Goal: Task Accomplishment & Management: Complete application form

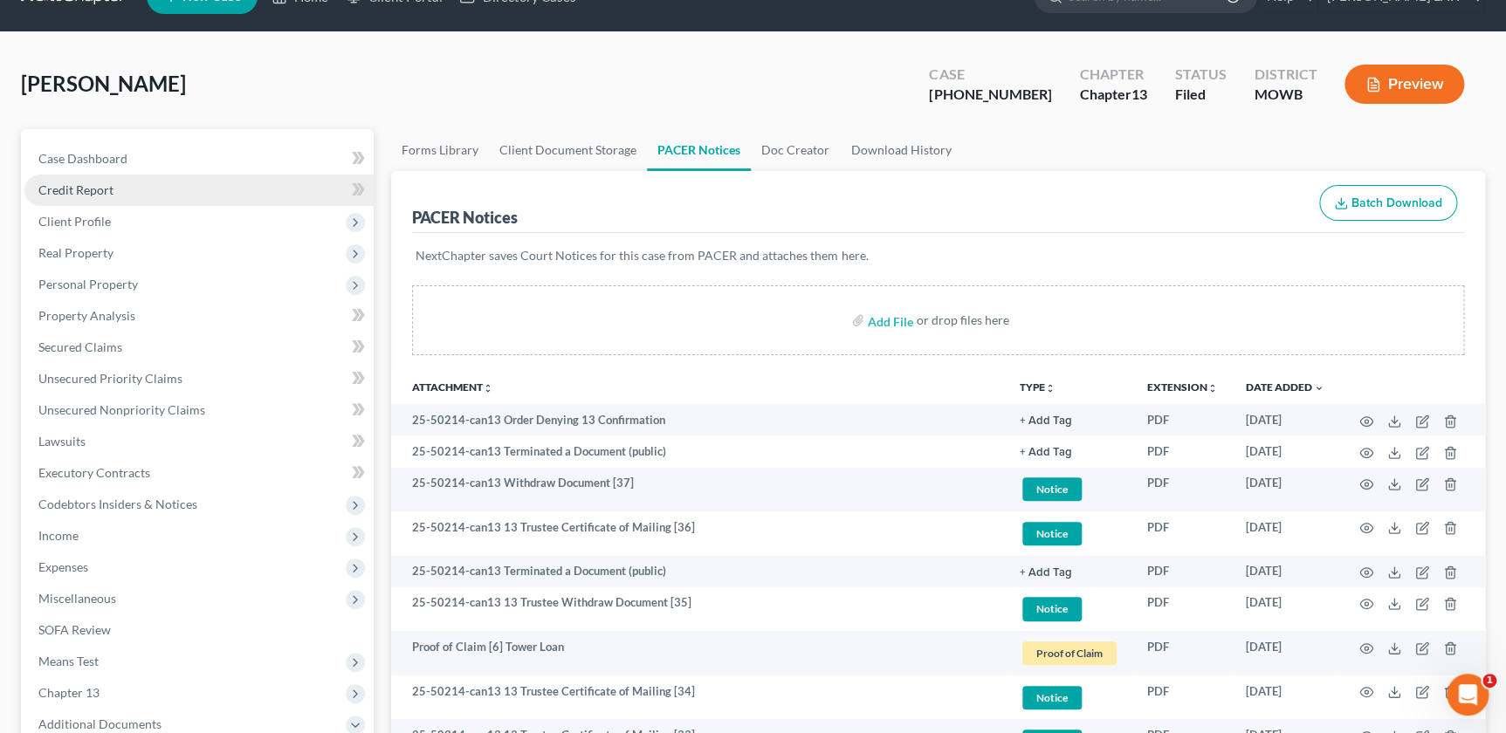
scroll to position [39, 0]
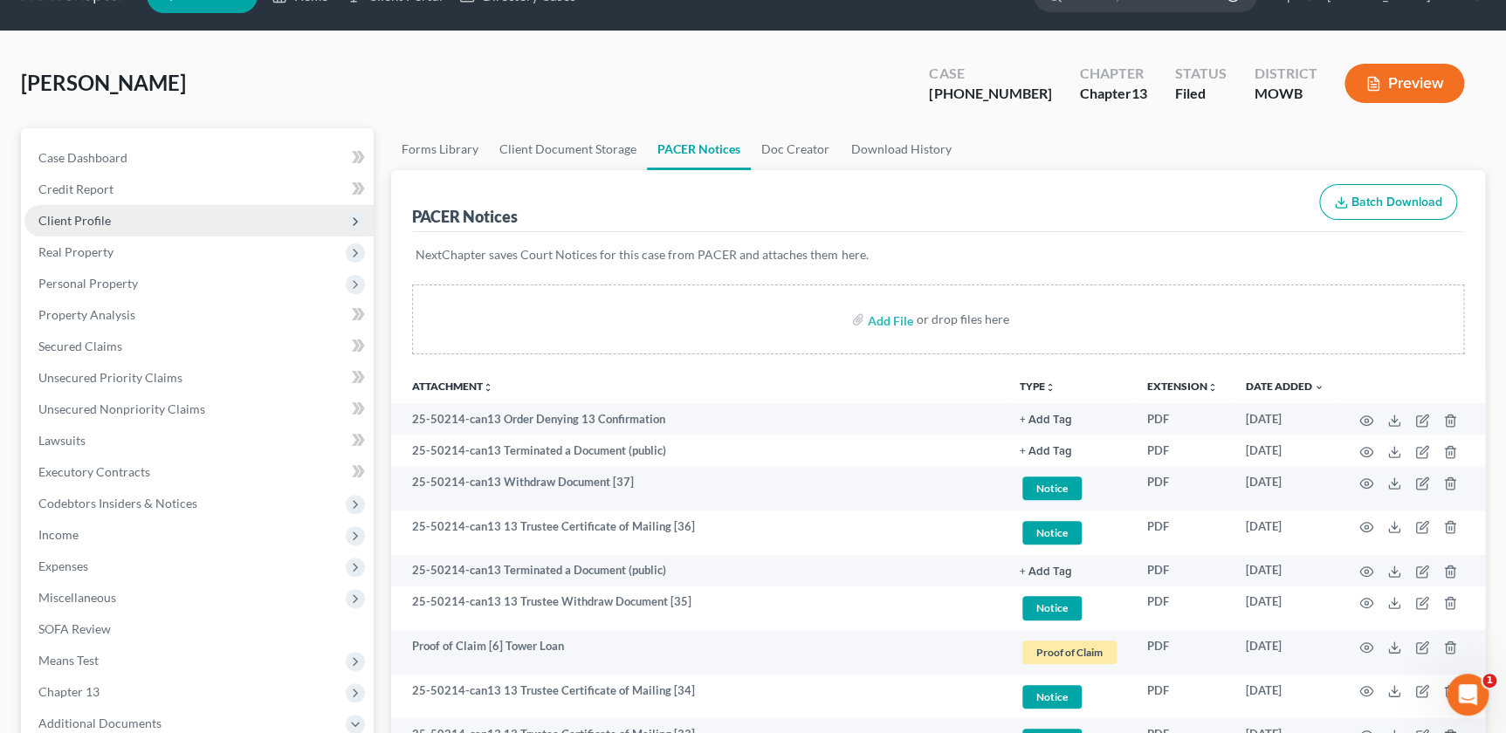
click at [72, 219] on span "Client Profile" at bounding box center [74, 220] width 72 height 15
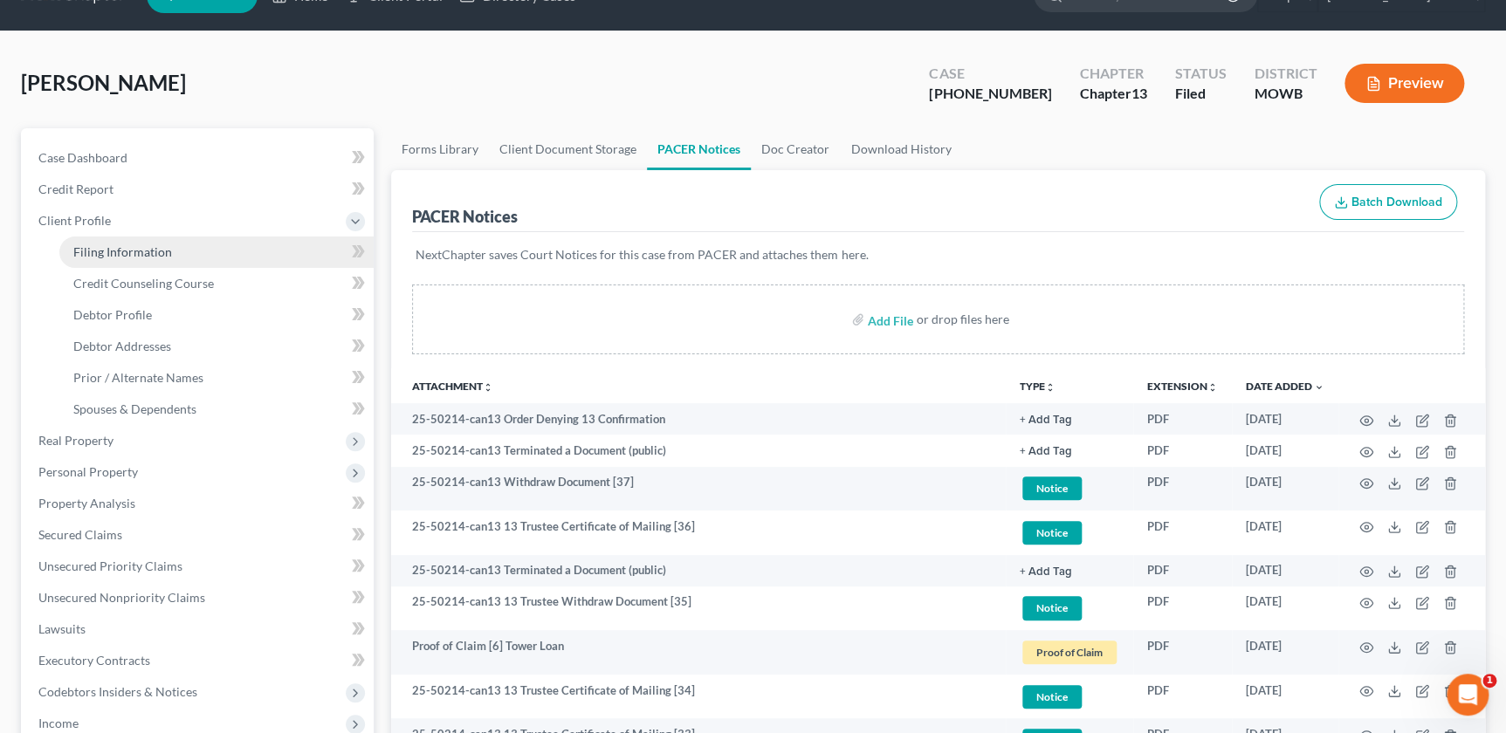
click at [92, 246] on span "Filing Information" at bounding box center [122, 251] width 99 height 15
select select "1"
select select "0"
select select "3"
select select "26"
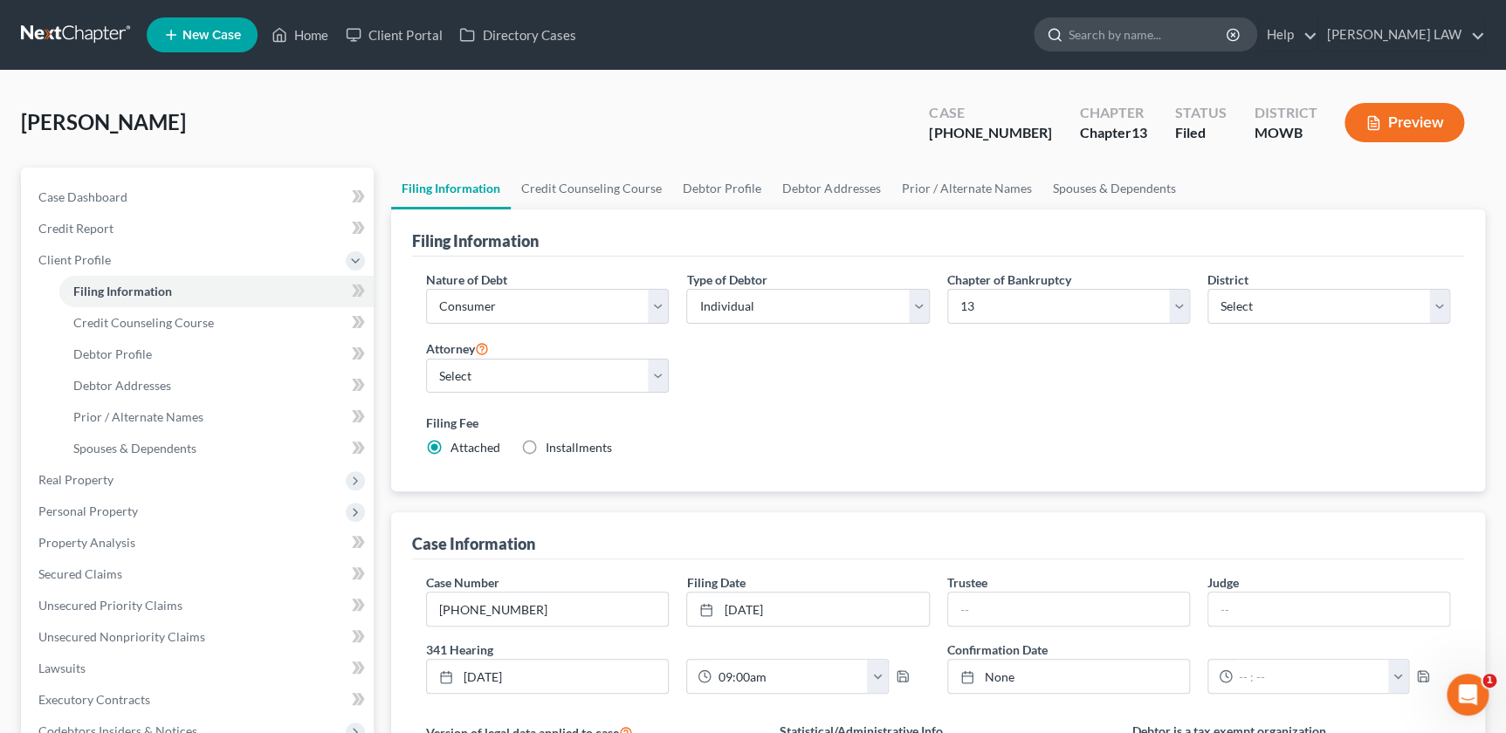
click at [1196, 44] on input "search" at bounding box center [1149, 34] width 160 height 32
type input "biggerstaff"
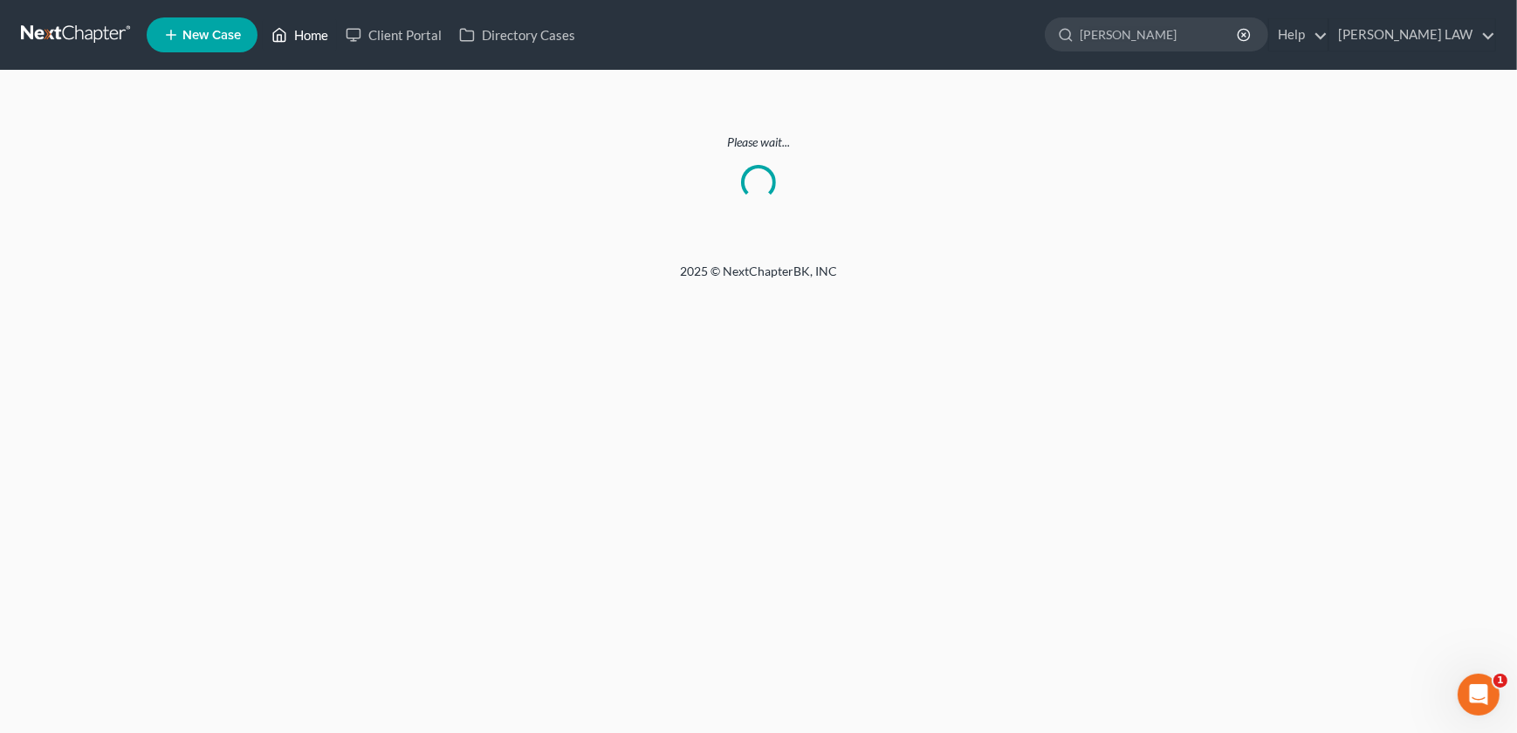
click at [312, 29] on link "Home" at bounding box center [300, 34] width 74 height 31
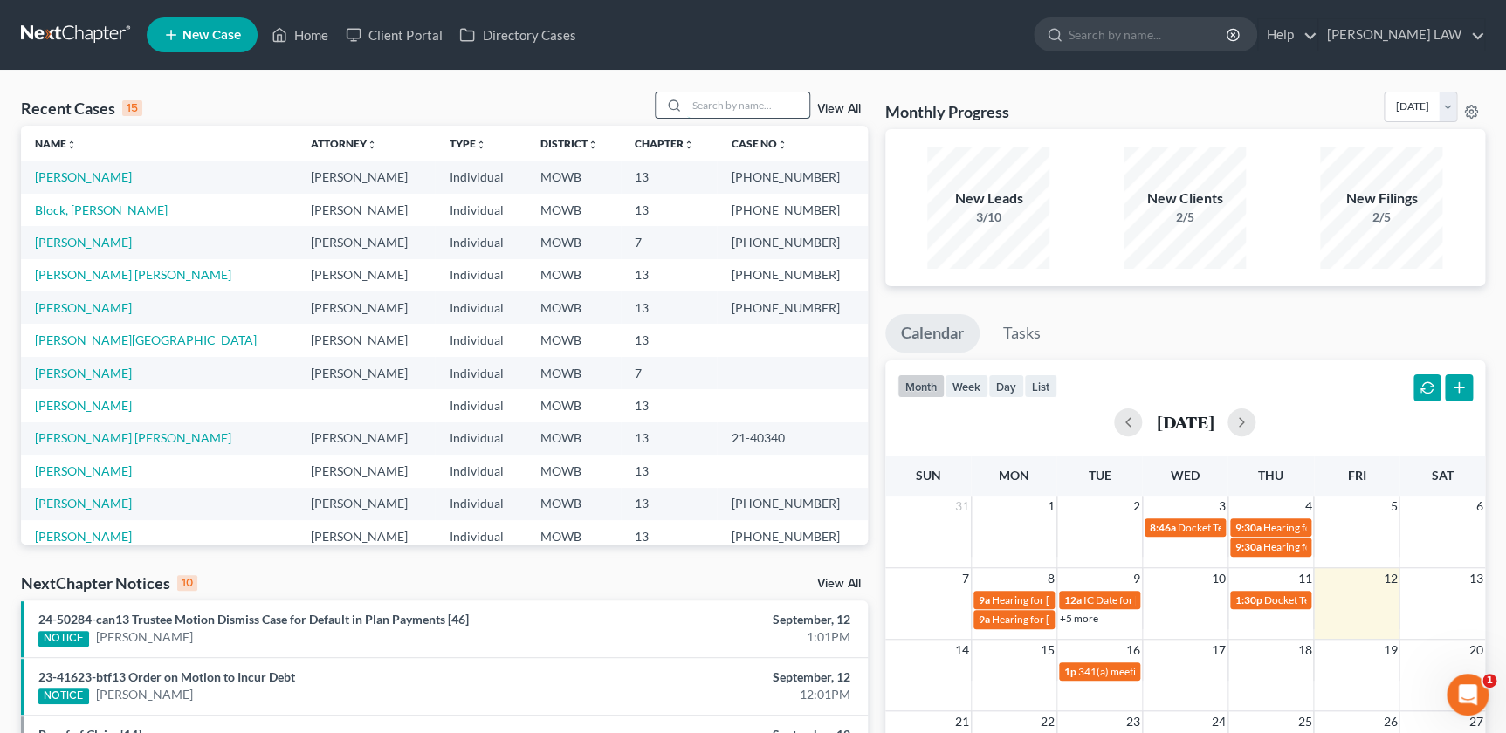
click at [707, 98] on input "search" at bounding box center [748, 105] width 122 height 25
type input "biggerstaff"
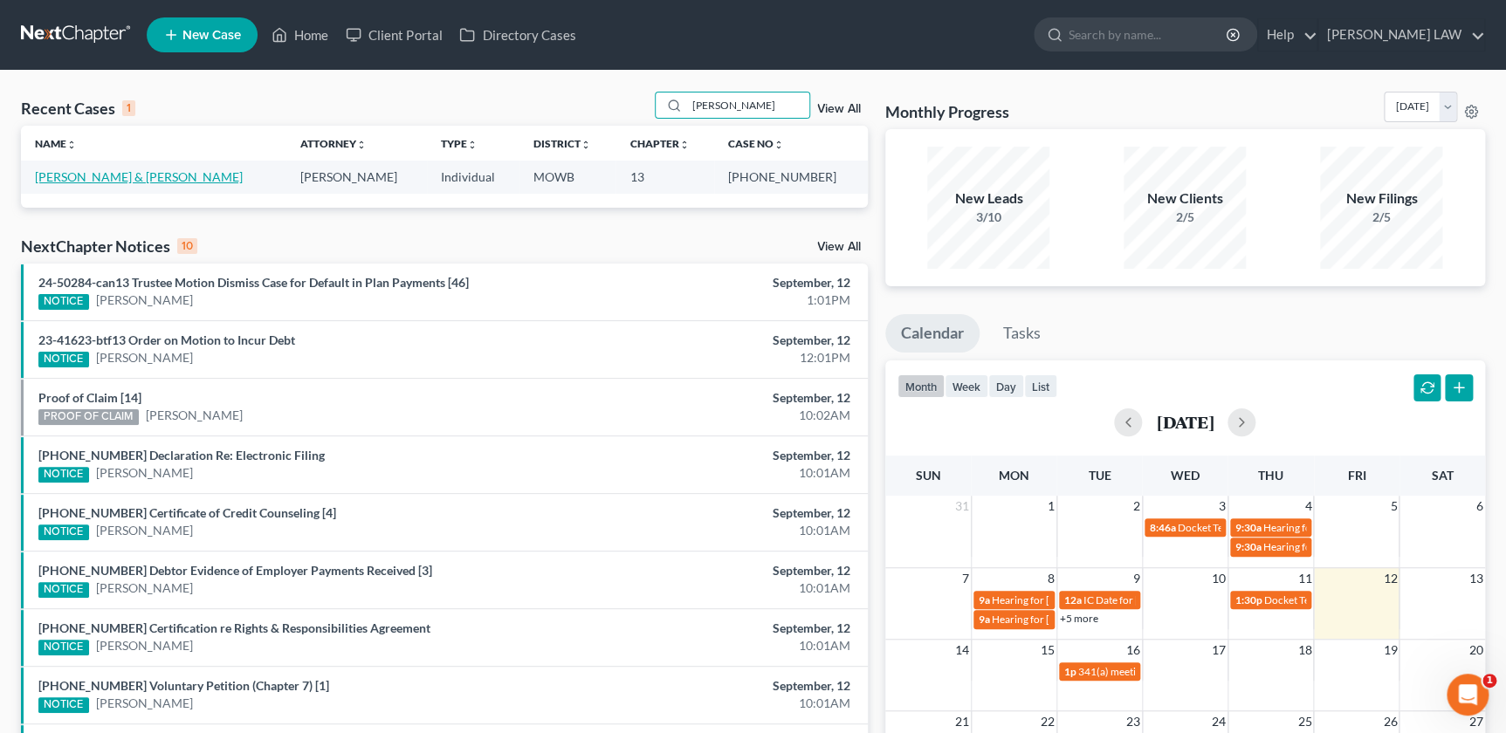
click at [103, 178] on link "[PERSON_NAME] & [PERSON_NAME]" at bounding box center [139, 176] width 208 height 15
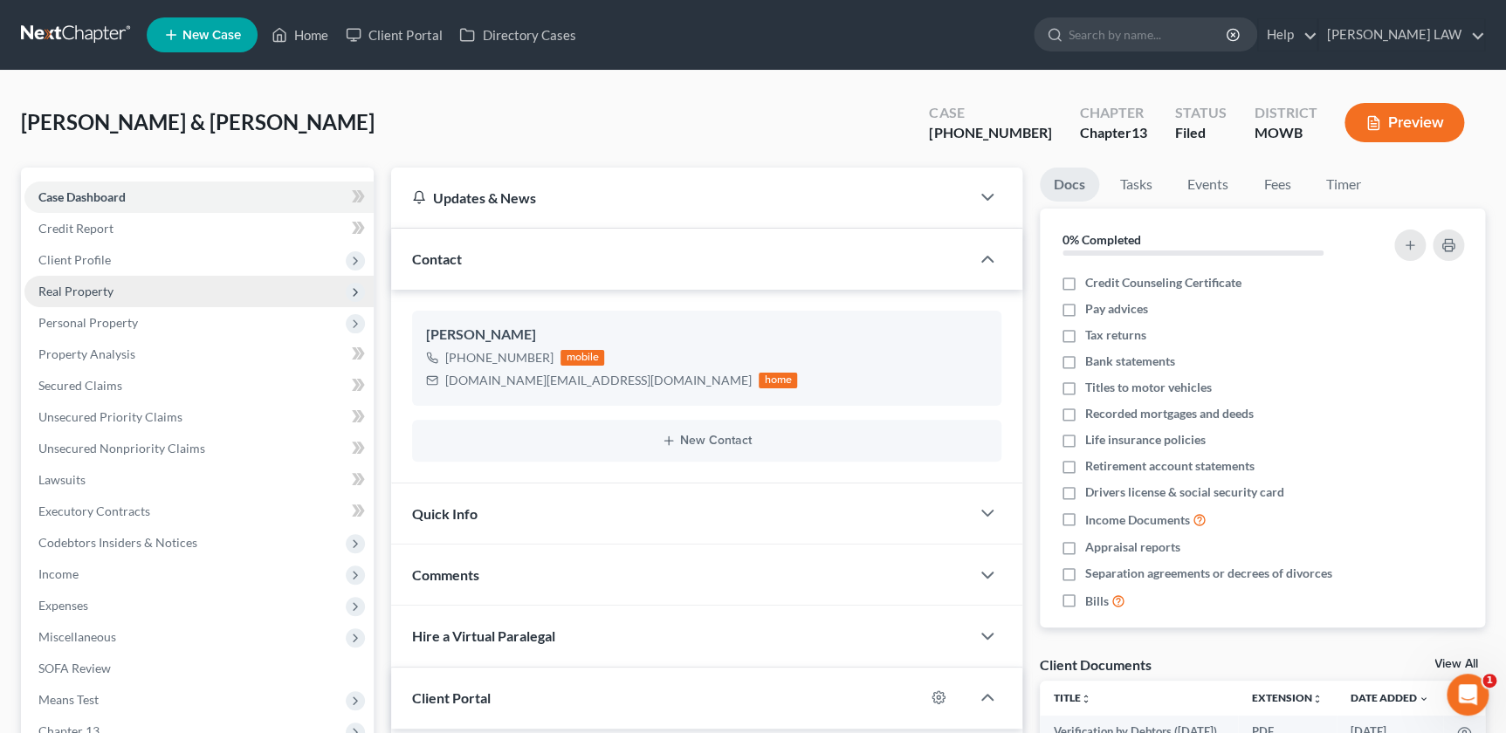
click at [92, 288] on span "Real Property" at bounding box center [75, 291] width 75 height 15
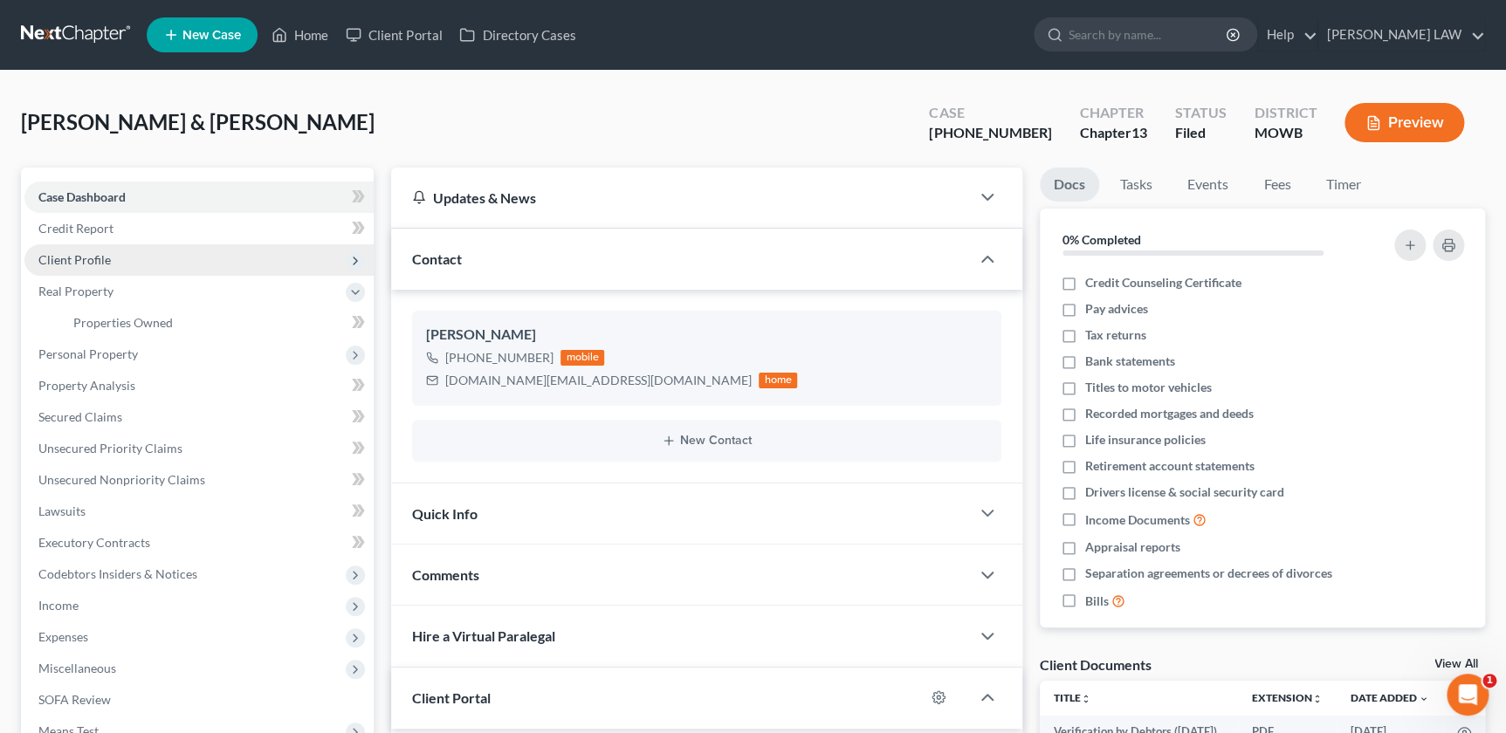
click at [98, 253] on span "Client Profile" at bounding box center [74, 259] width 72 height 15
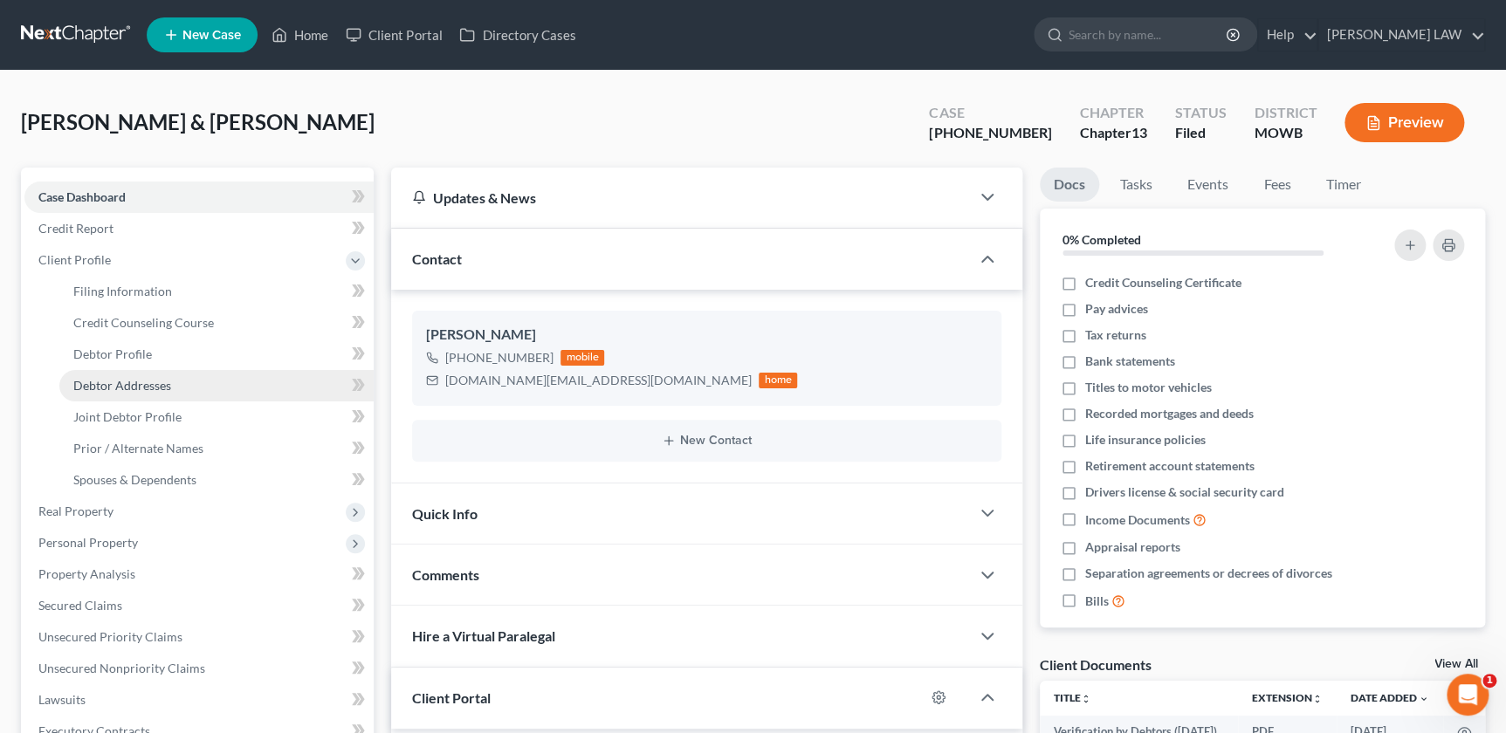
click at [123, 382] on span "Debtor Addresses" at bounding box center [122, 385] width 98 height 15
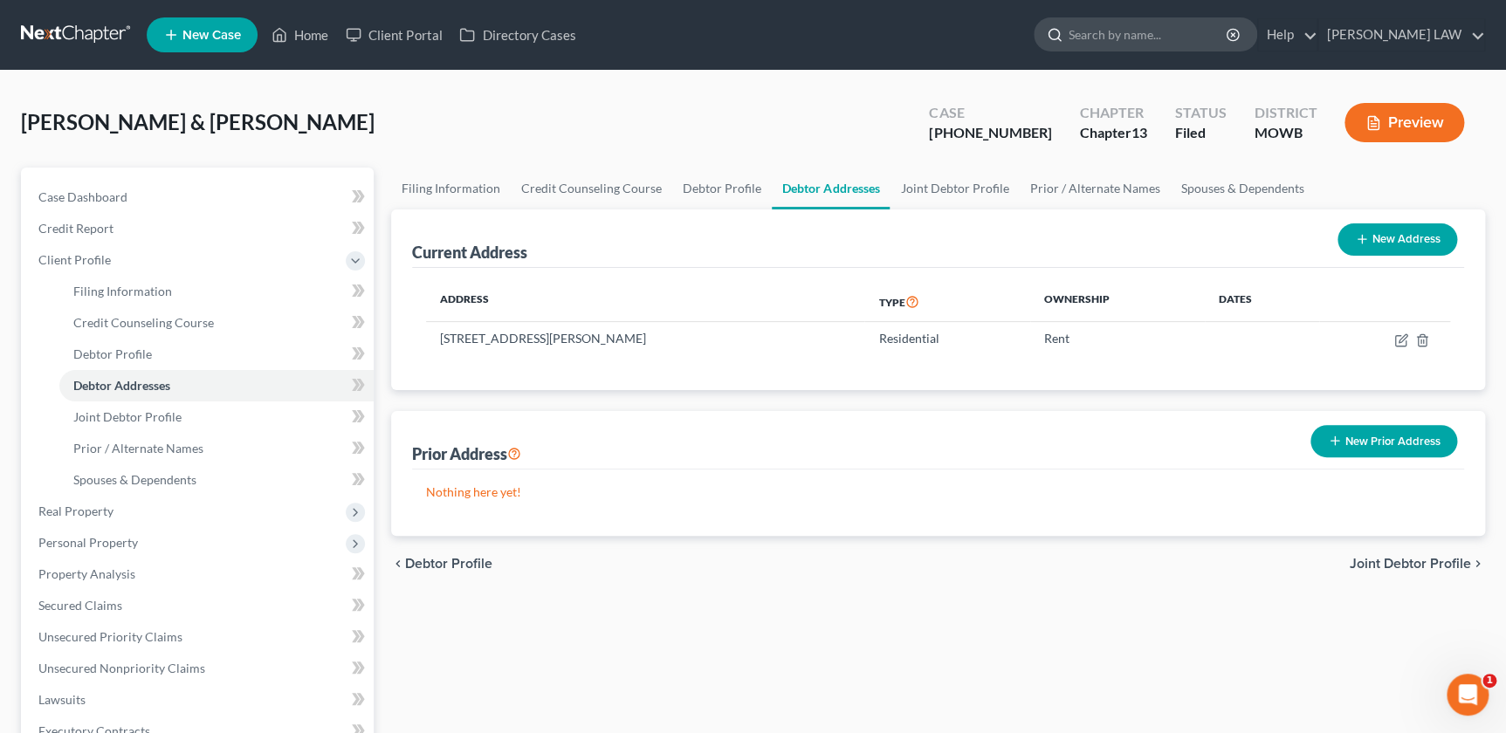
click at [1203, 43] on input "search" at bounding box center [1149, 34] width 160 height 32
type input "cary"
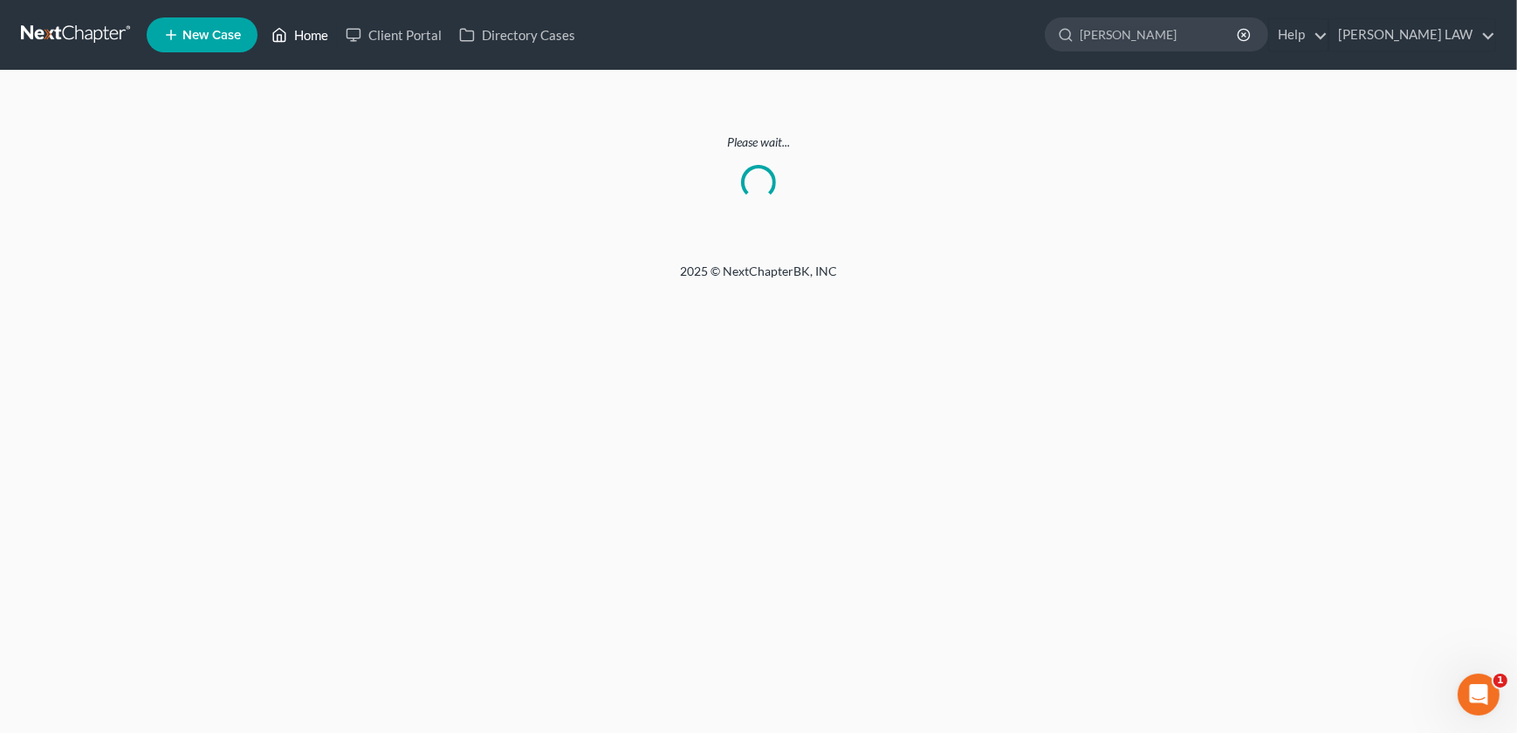
click at [306, 44] on link "Home" at bounding box center [300, 34] width 74 height 31
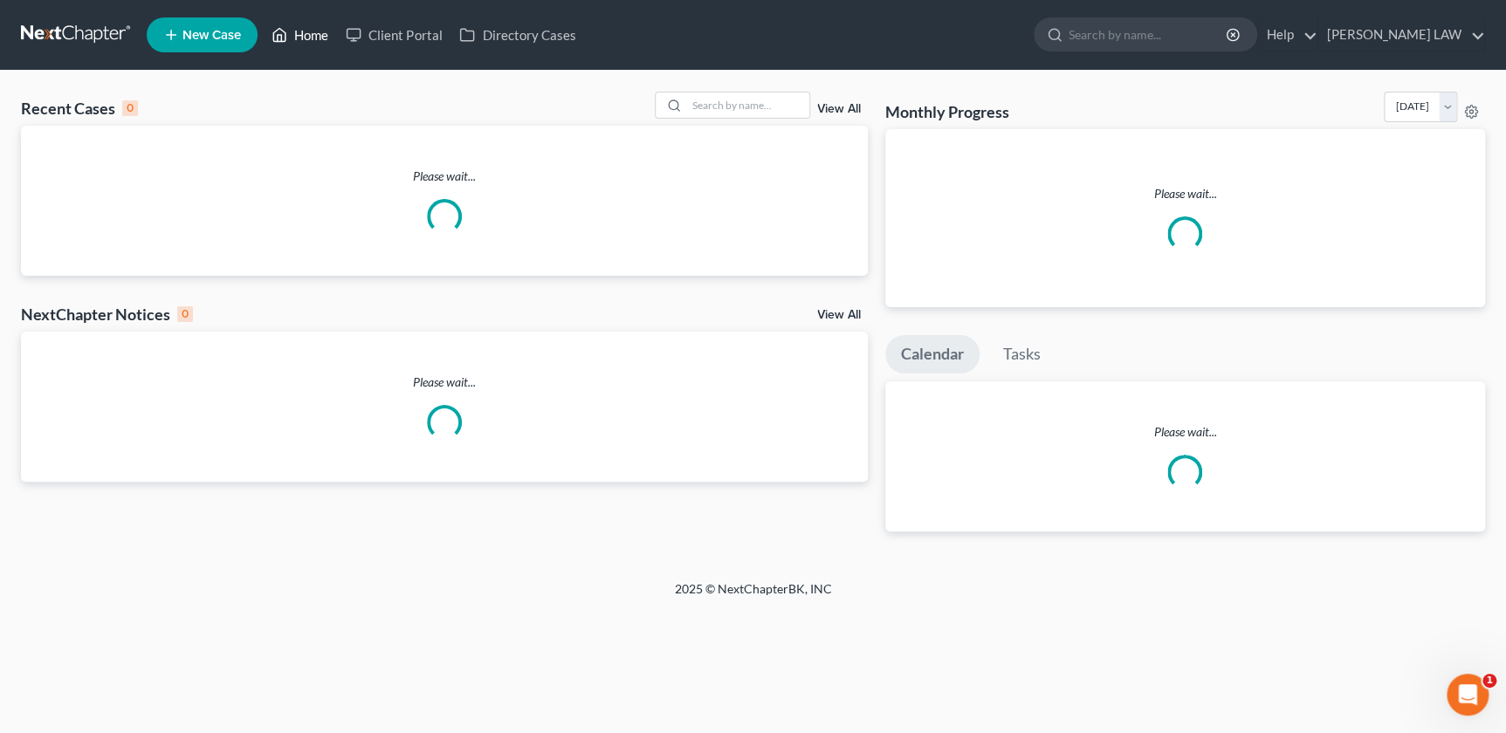
click at [306, 44] on link "Home" at bounding box center [300, 34] width 74 height 31
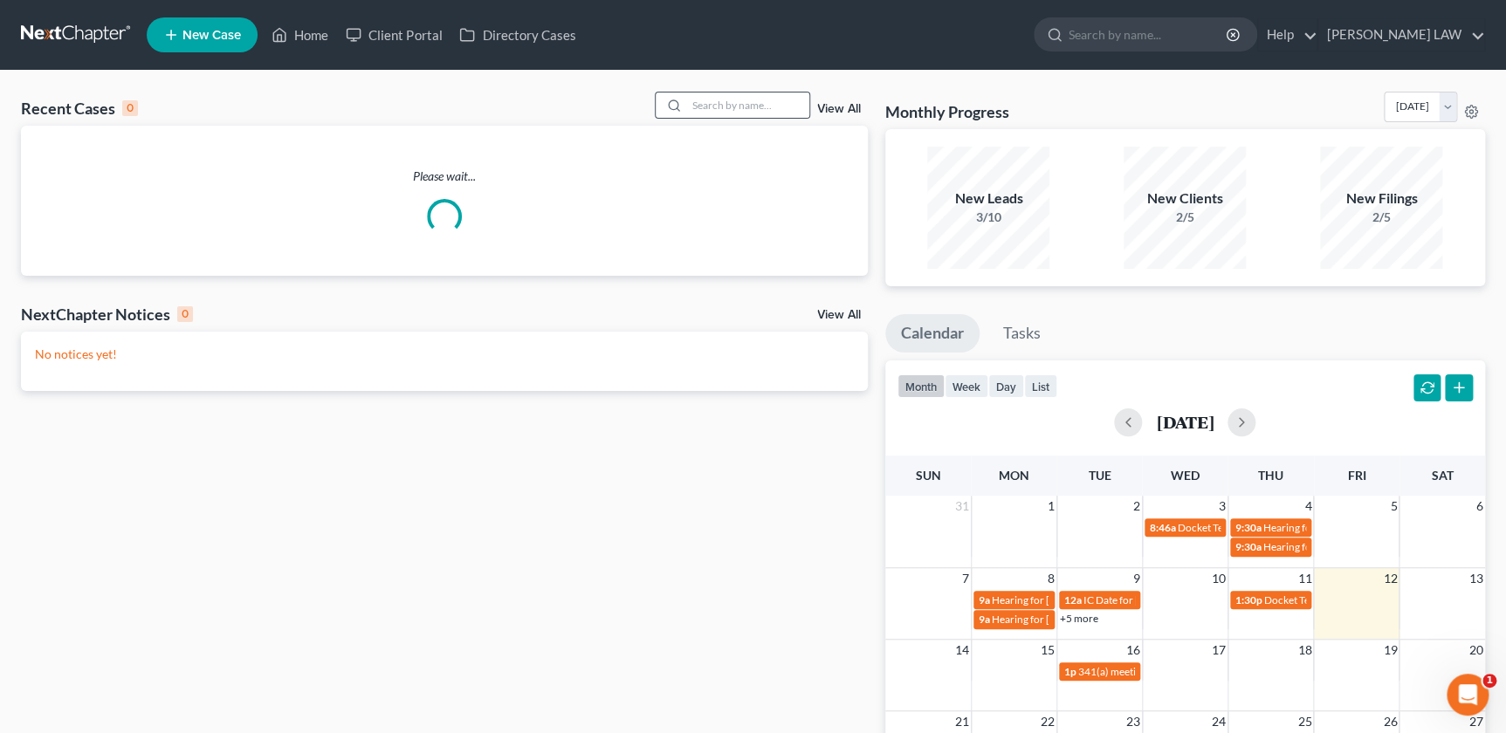
click at [674, 104] on icon at bounding box center [674, 106] width 14 height 14
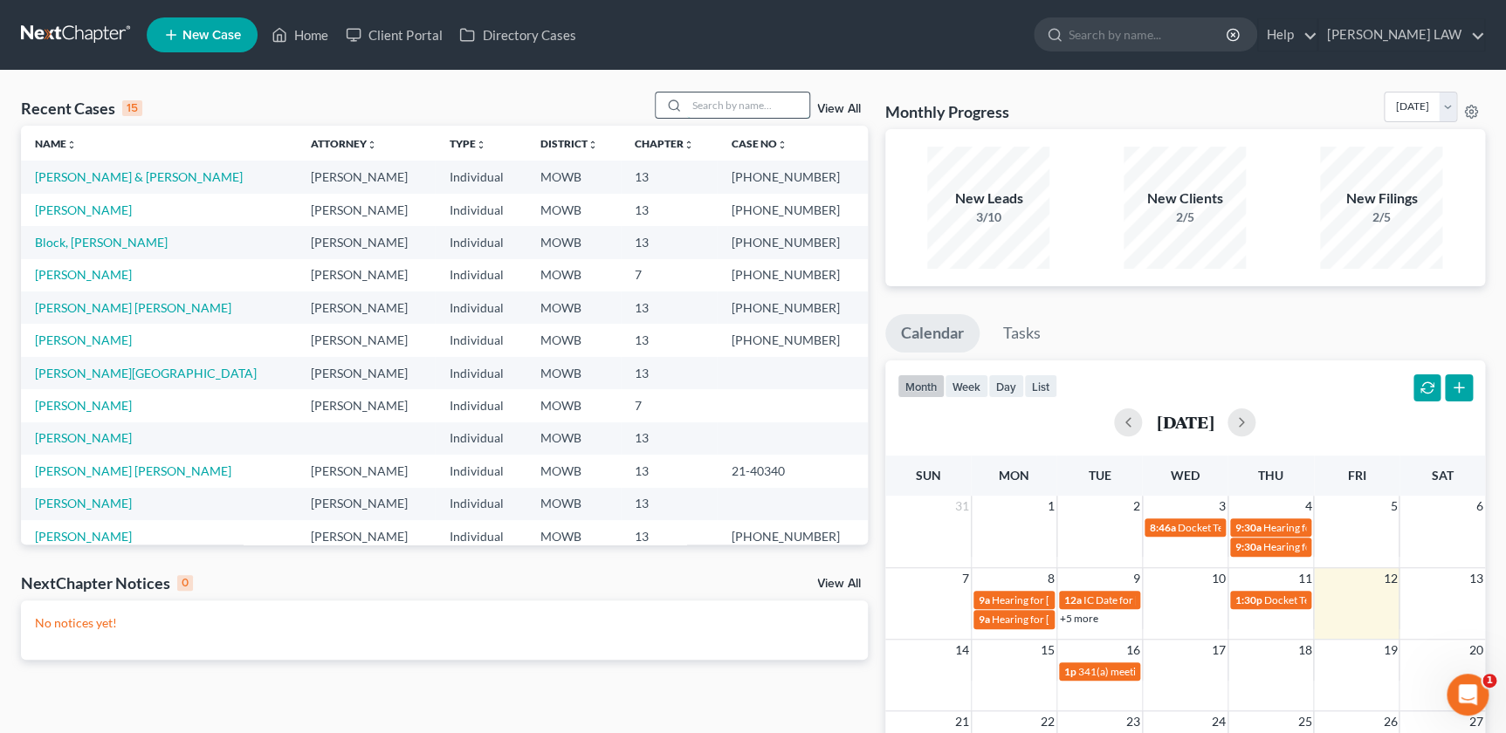
click at [693, 104] on input "search" at bounding box center [748, 105] width 122 height 25
type input "cary"
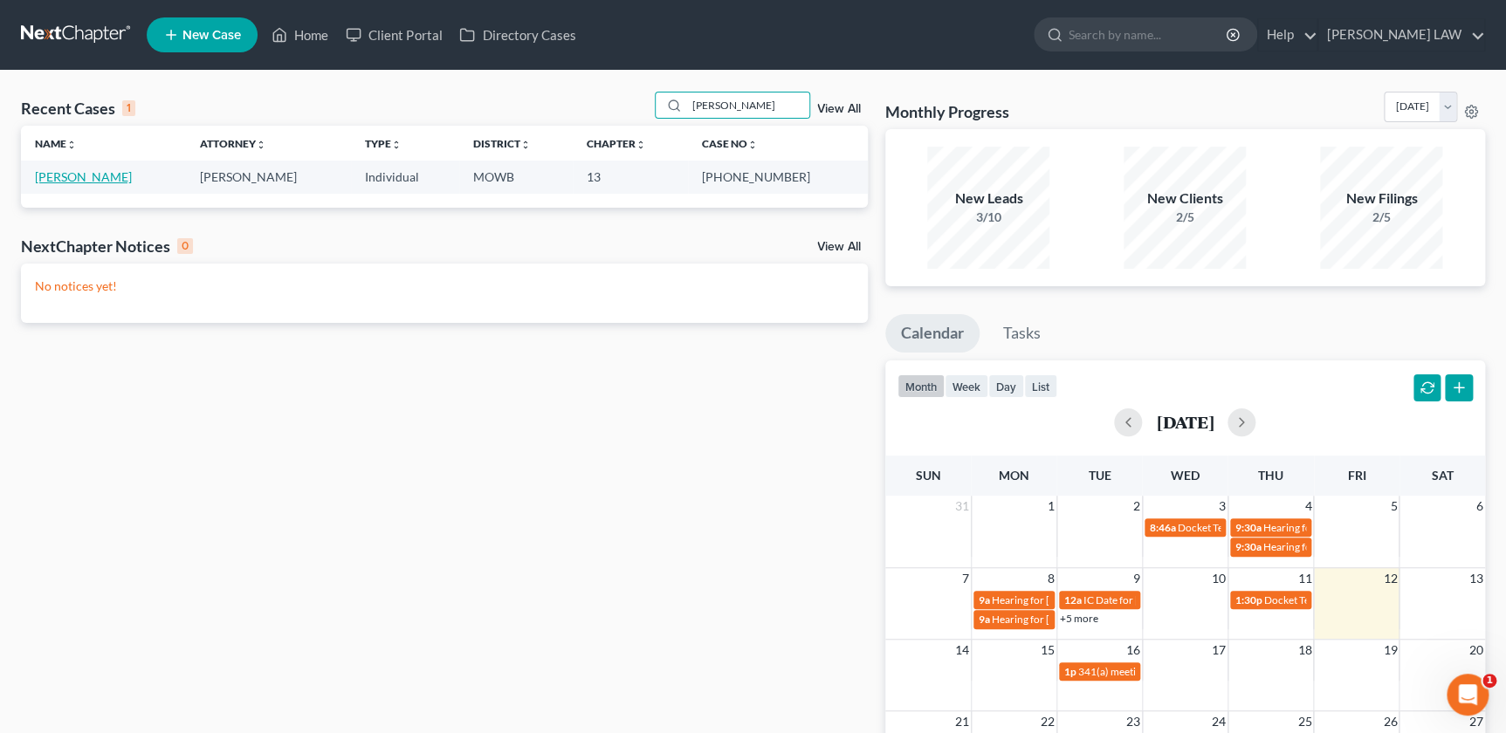
click at [78, 172] on link "[PERSON_NAME]" at bounding box center [83, 176] width 97 height 15
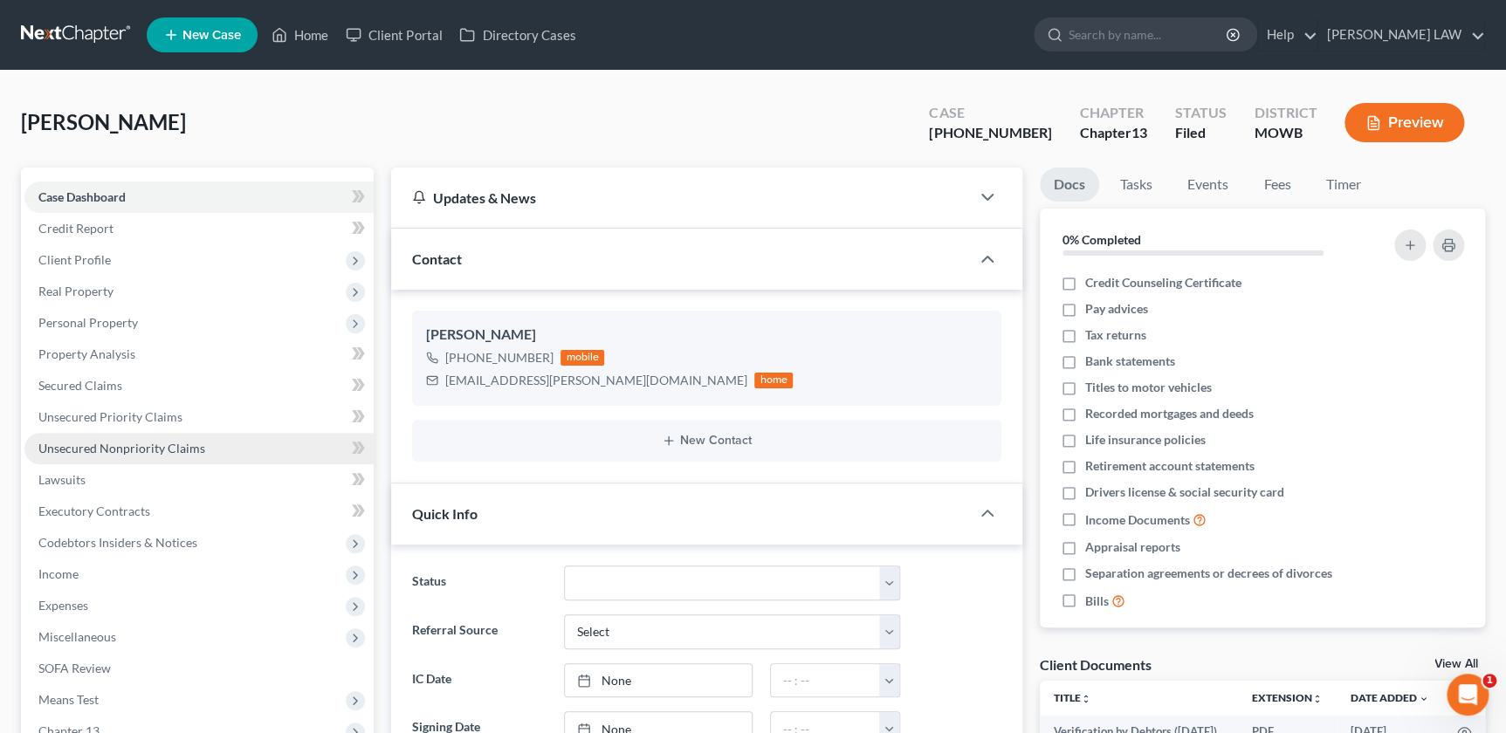
scroll to position [157, 0]
click at [148, 448] on span "Unsecured Nonpriority Claims" at bounding box center [121, 448] width 167 height 15
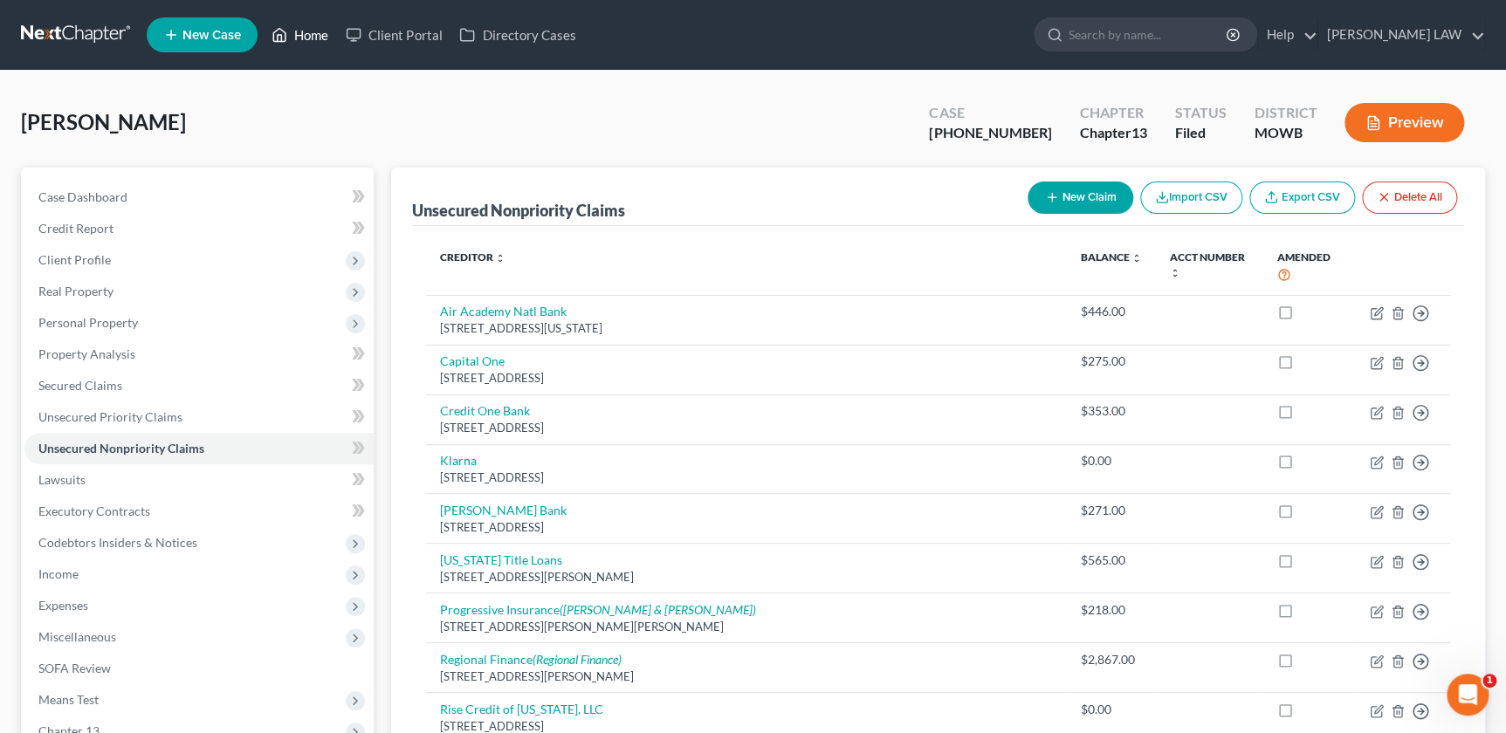
click at [290, 26] on link "Home" at bounding box center [300, 34] width 74 height 31
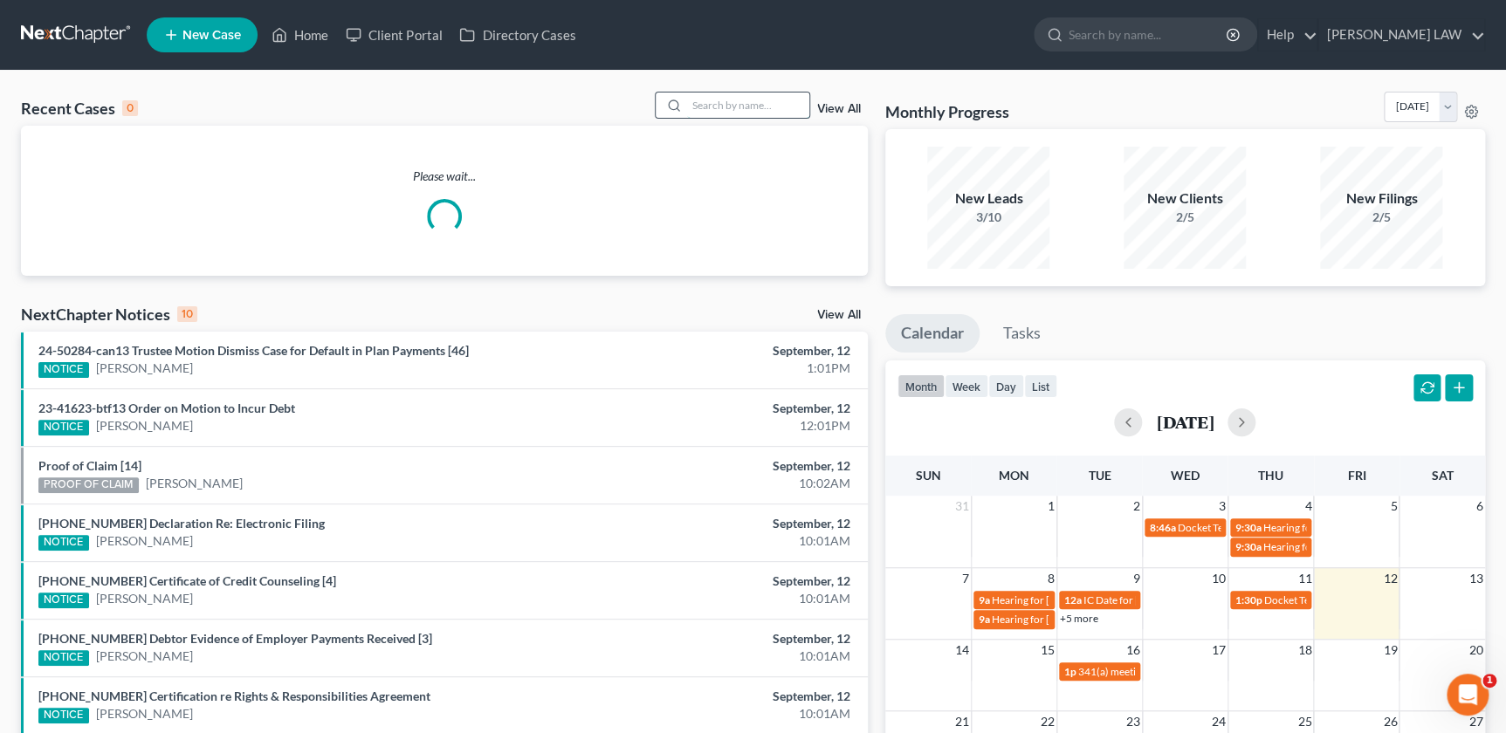
click at [687, 102] on input "search" at bounding box center [748, 105] width 122 height 25
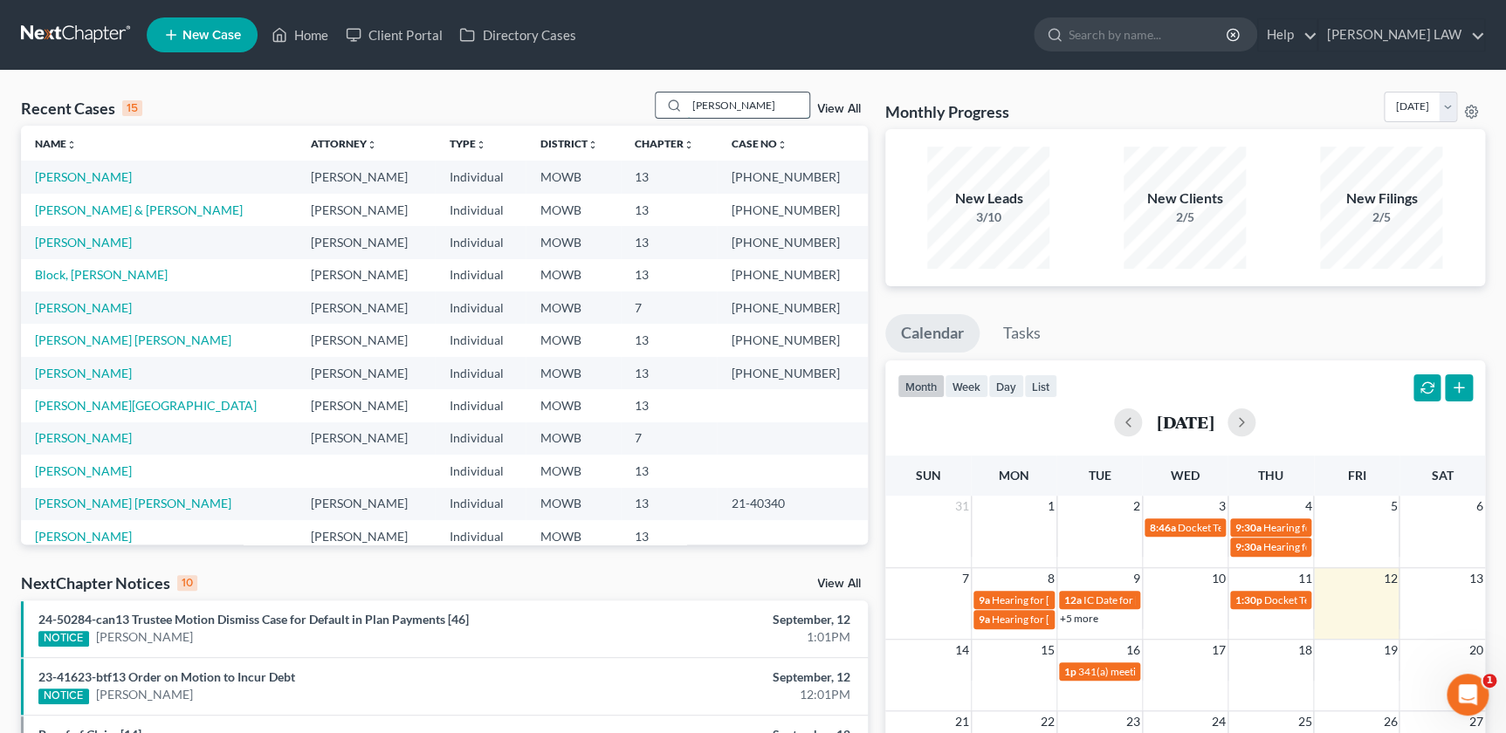
type input "holmes"
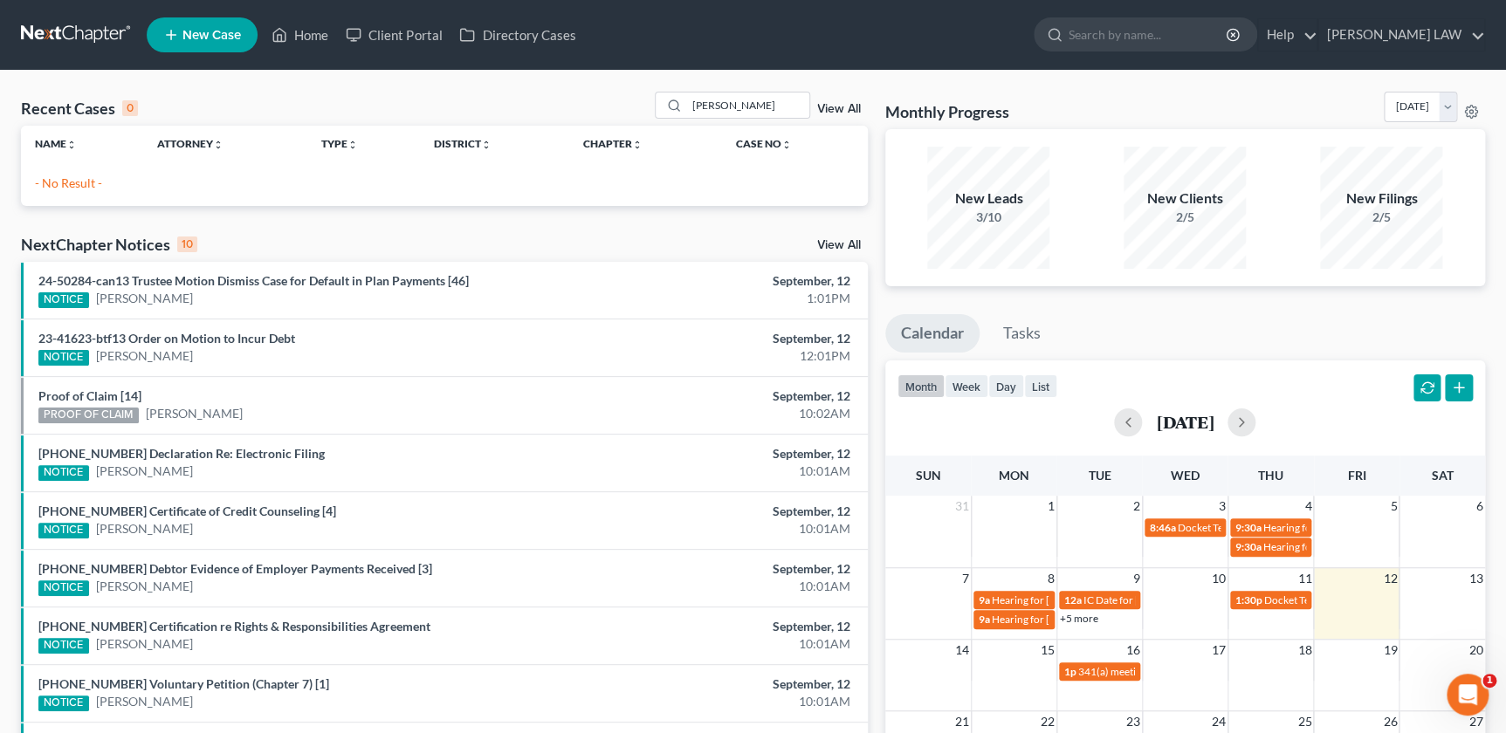
click at [204, 35] on span "New Case" at bounding box center [211, 35] width 58 height 13
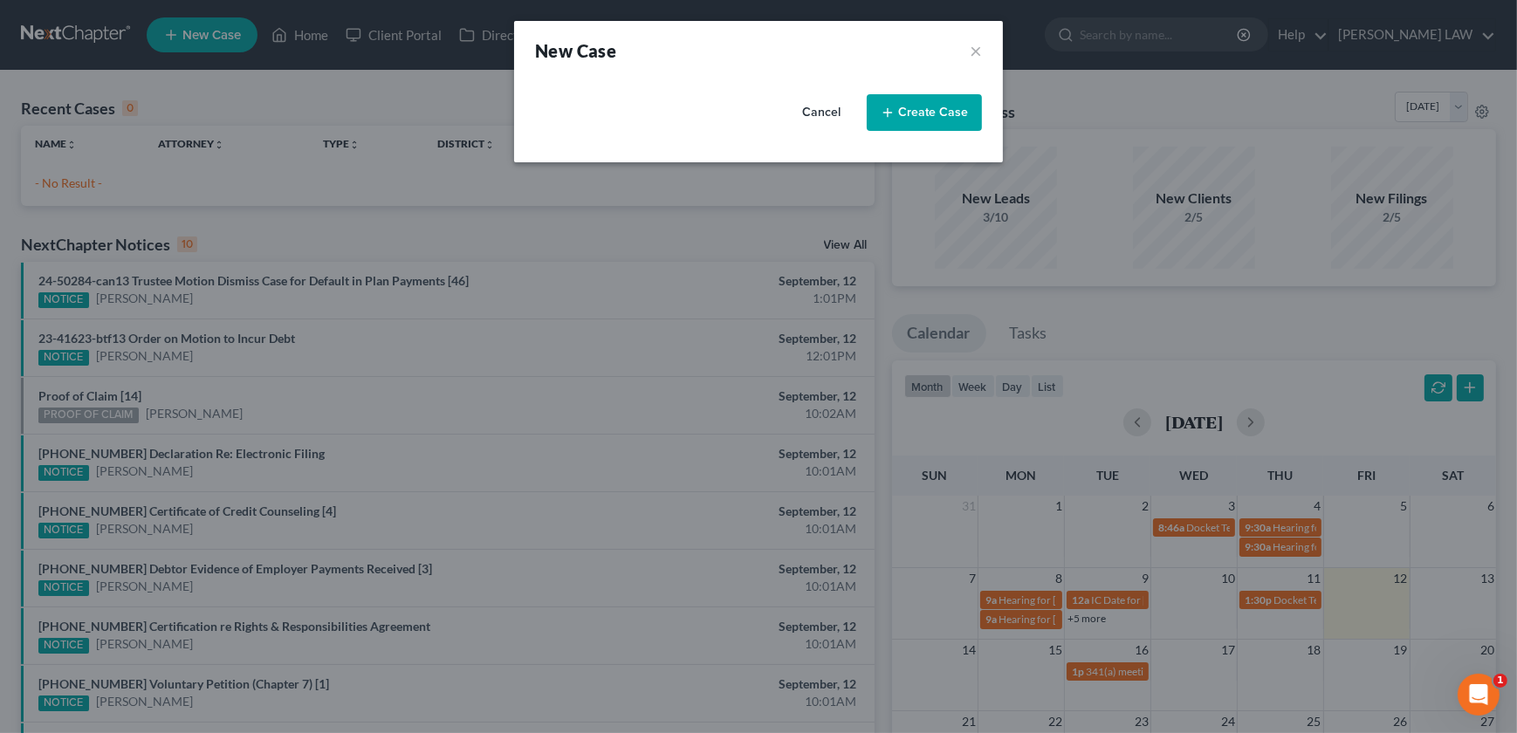
select select "46"
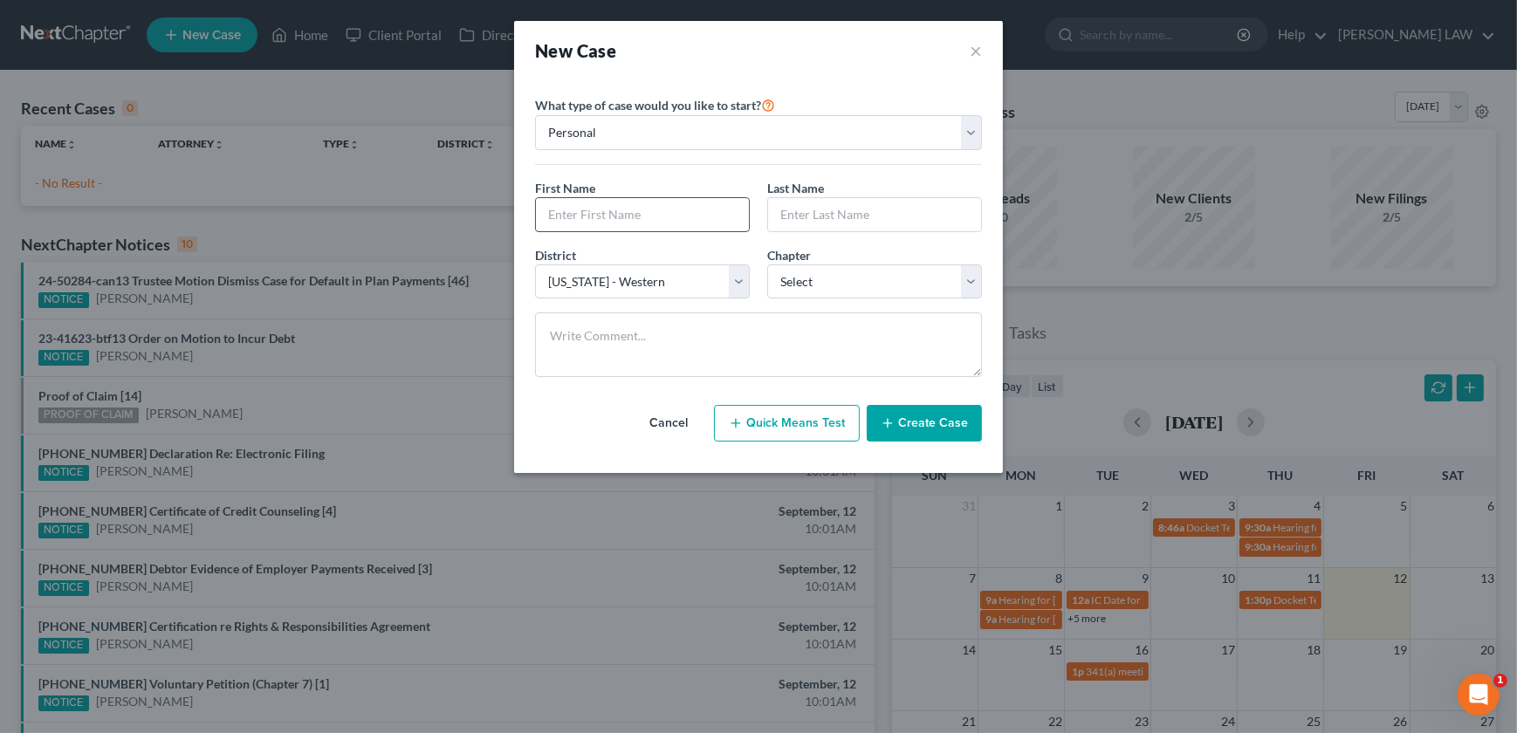
drag, startPoint x: 585, startPoint y: 198, endPoint x: 595, endPoint y: 223, distance: 26.6
click at [583, 202] on input "text" at bounding box center [642, 214] width 213 height 33
type input "Jason"
type input "Holmes"
click at [825, 286] on select "Select 7 11 12 13" at bounding box center [874, 282] width 215 height 35
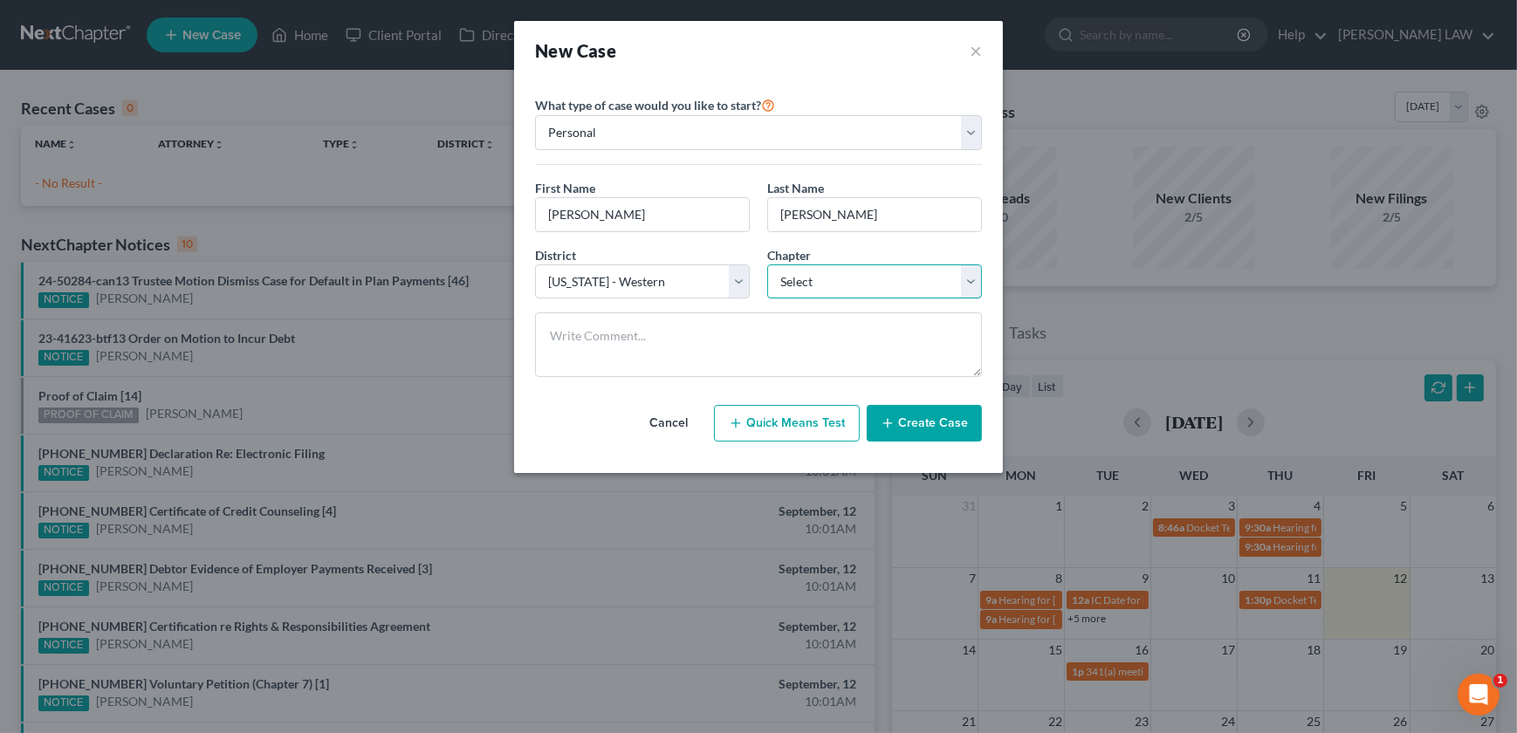
select select "0"
click at [767, 265] on select "Select 7 11 12 13" at bounding box center [874, 282] width 215 height 35
drag, startPoint x: 899, startPoint y: 417, endPoint x: 890, endPoint y: 418, distance: 9.6
click at [899, 417] on button "Create Case" at bounding box center [924, 423] width 115 height 37
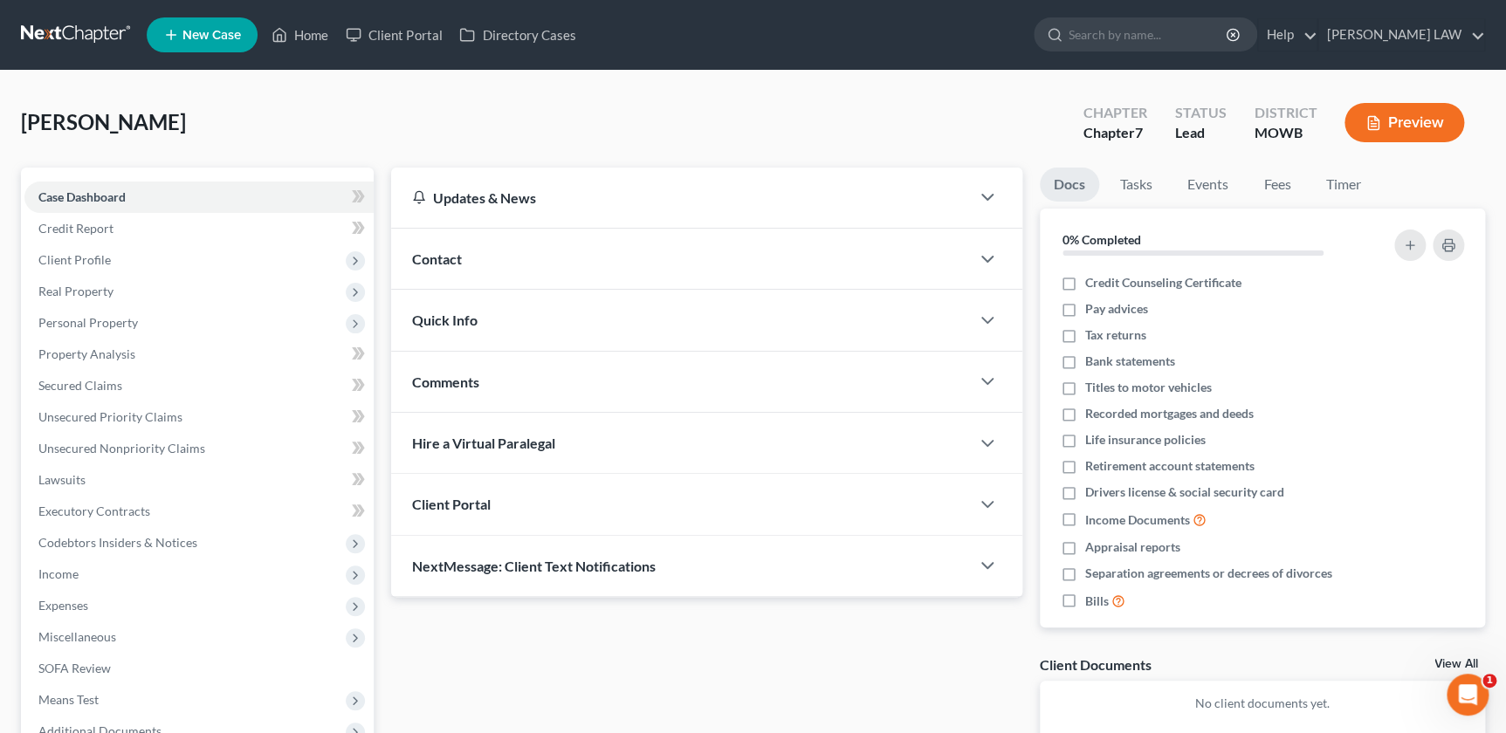
click at [436, 253] on span "Contact" at bounding box center [437, 259] width 50 height 17
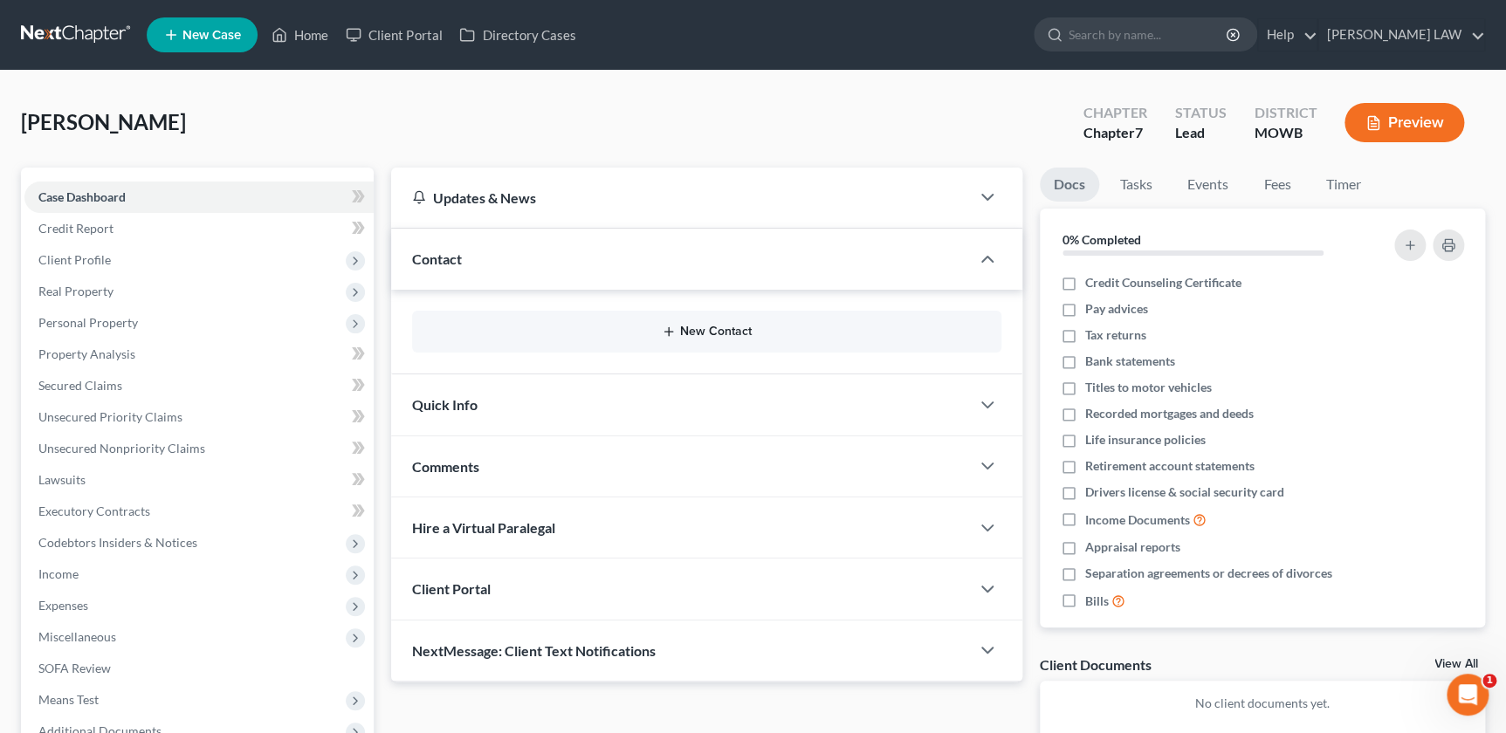
click at [719, 327] on button "New Contact" at bounding box center [706, 332] width 561 height 14
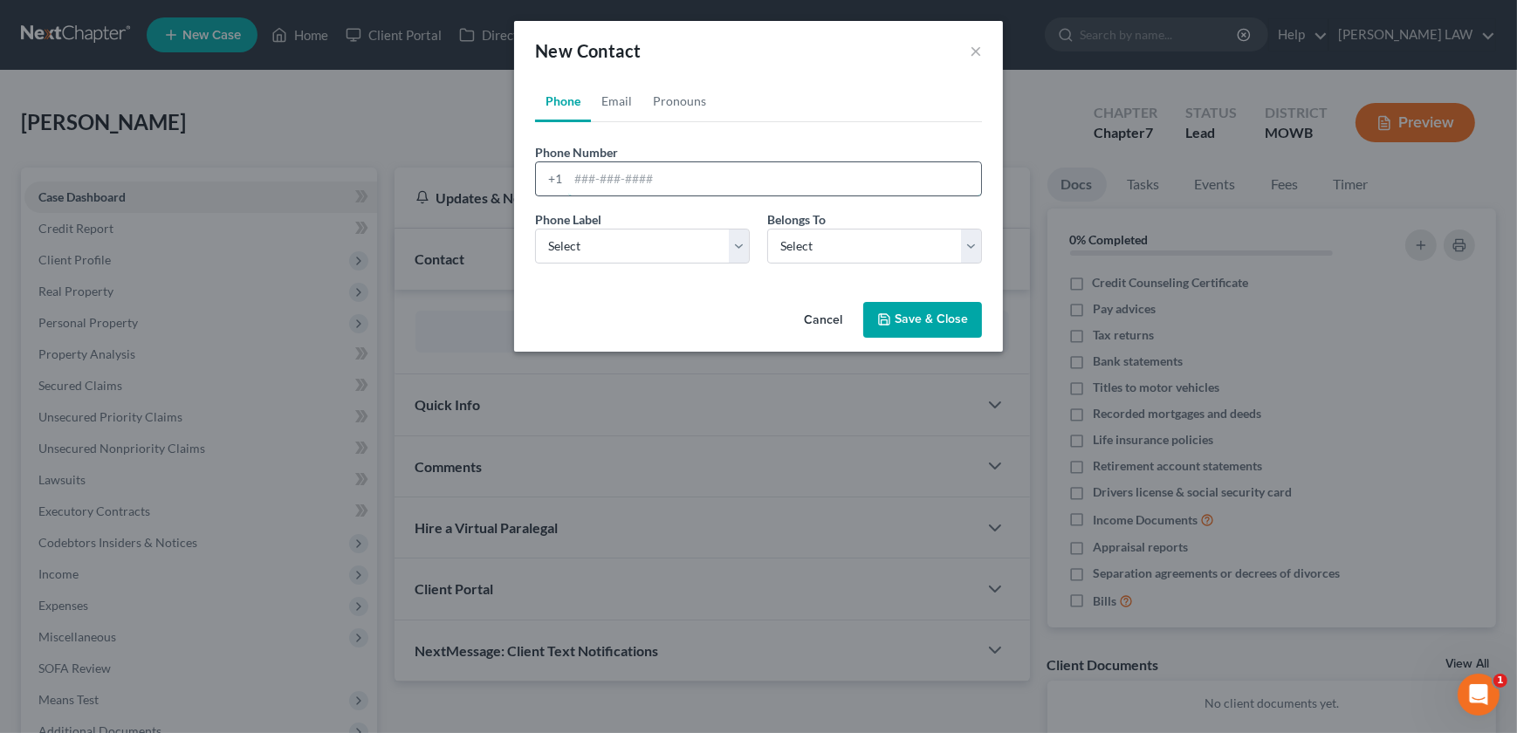
click at [623, 182] on input "tel" at bounding box center [774, 178] width 413 height 33
type input "jaybarholmes@gmail.com"
click at [585, 251] on select "Select Mobile Home Work Other" at bounding box center [642, 246] width 215 height 35
select select "0"
click at [535, 229] on select "Select Mobile Home Work Other" at bounding box center [642, 246] width 215 height 35
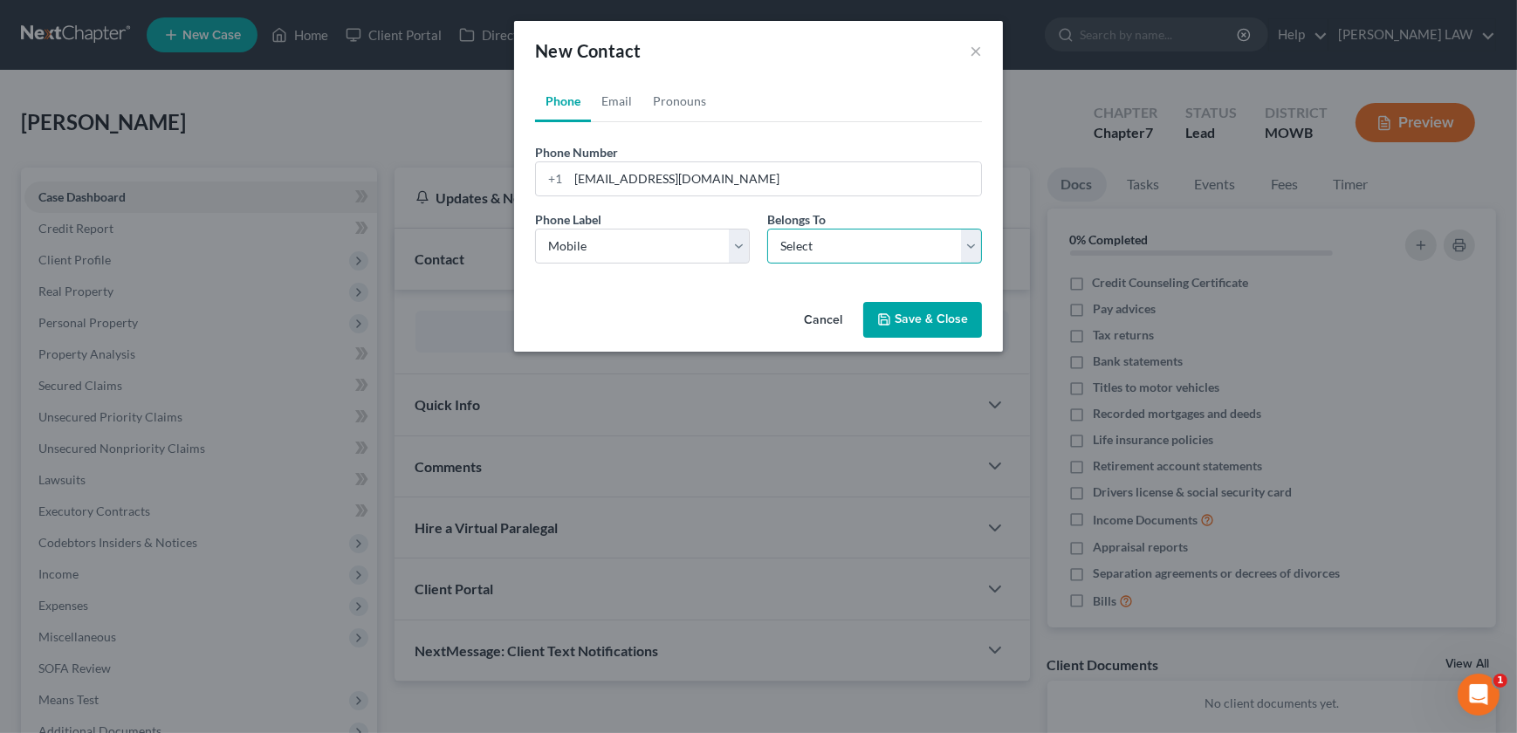
drag, startPoint x: 791, startPoint y: 252, endPoint x: 808, endPoint y: 253, distance: 16.6
click at [791, 252] on select "Select Client Other" at bounding box center [874, 246] width 215 height 35
select select "0"
click at [767, 229] on select "Select Client Other" at bounding box center [874, 246] width 215 height 35
select select "0"
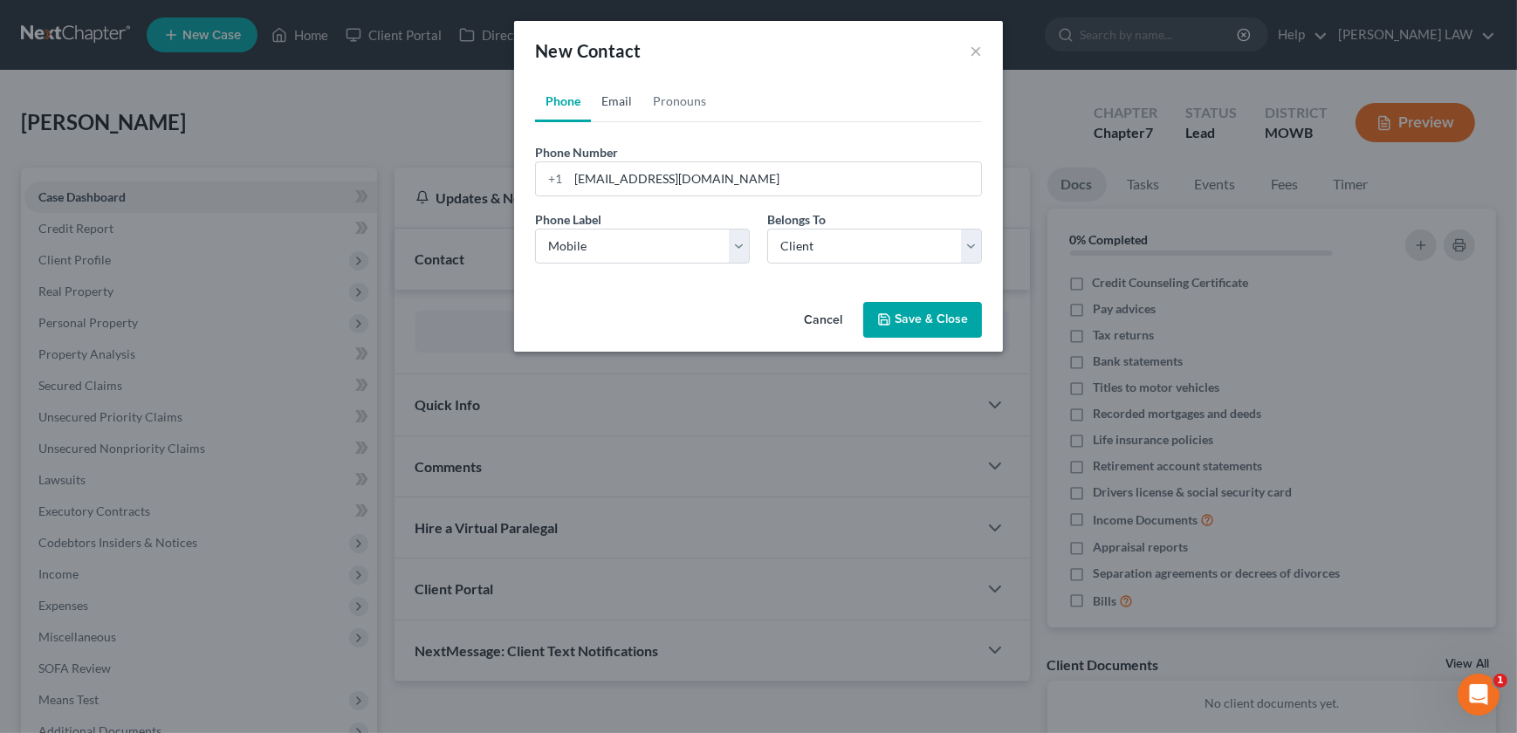
click at [600, 101] on link "Email" at bounding box center [617, 101] width 52 height 42
click at [594, 162] on input "email" at bounding box center [774, 178] width 413 height 33
type input "jaybarholmes@gmail.com"
click at [628, 245] on select "Select Home Work Other" at bounding box center [642, 246] width 215 height 35
select select "0"
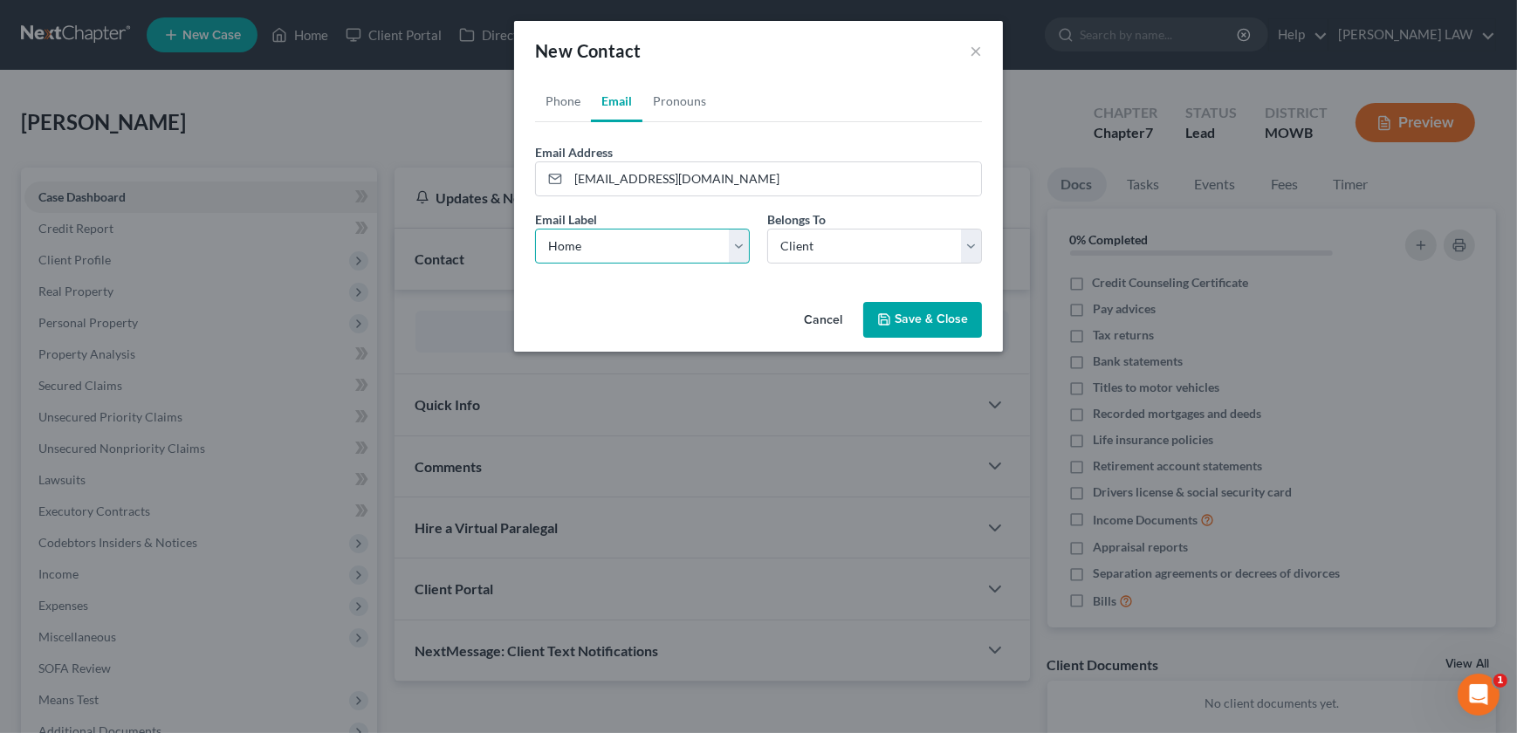
click at [535, 229] on select "Select Home Work Other" at bounding box center [642, 246] width 215 height 35
click at [812, 252] on select "Select Client Other" at bounding box center [874, 246] width 215 height 35
click at [767, 229] on select "Select Client Other" at bounding box center [874, 246] width 215 height 35
click at [550, 98] on link "Phone" at bounding box center [563, 101] width 56 height 42
click at [367, 184] on div "New Contact × Phone Email Pronouns Phone Number * +1 jaybarholmes@gmail.com Ext…" at bounding box center [758, 366] width 1517 height 733
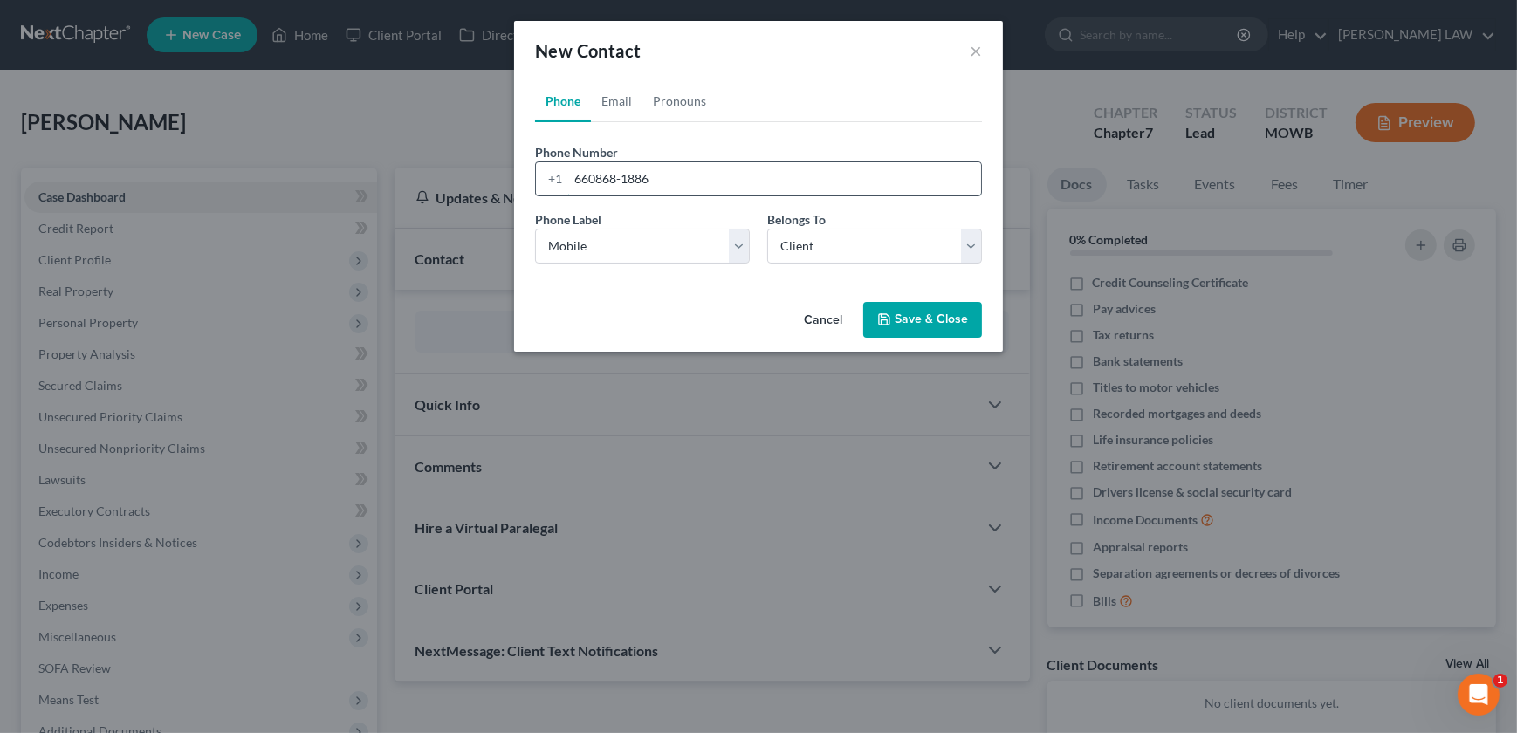
click at [594, 180] on input "660868-1886" at bounding box center [774, 178] width 413 height 33
type input "660-868-1886"
click at [872, 306] on button "Save & Close" at bounding box center [923, 320] width 119 height 37
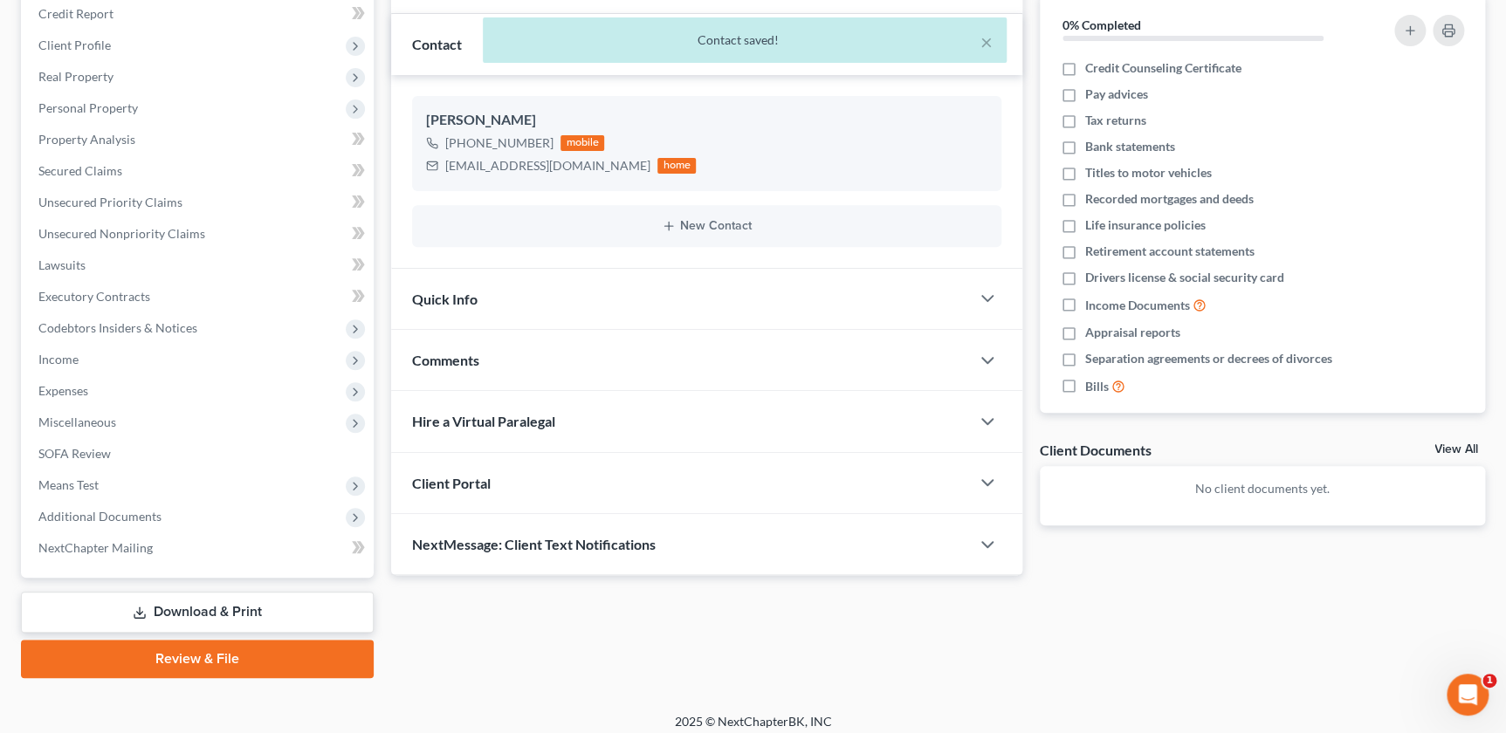
scroll to position [224, 0]
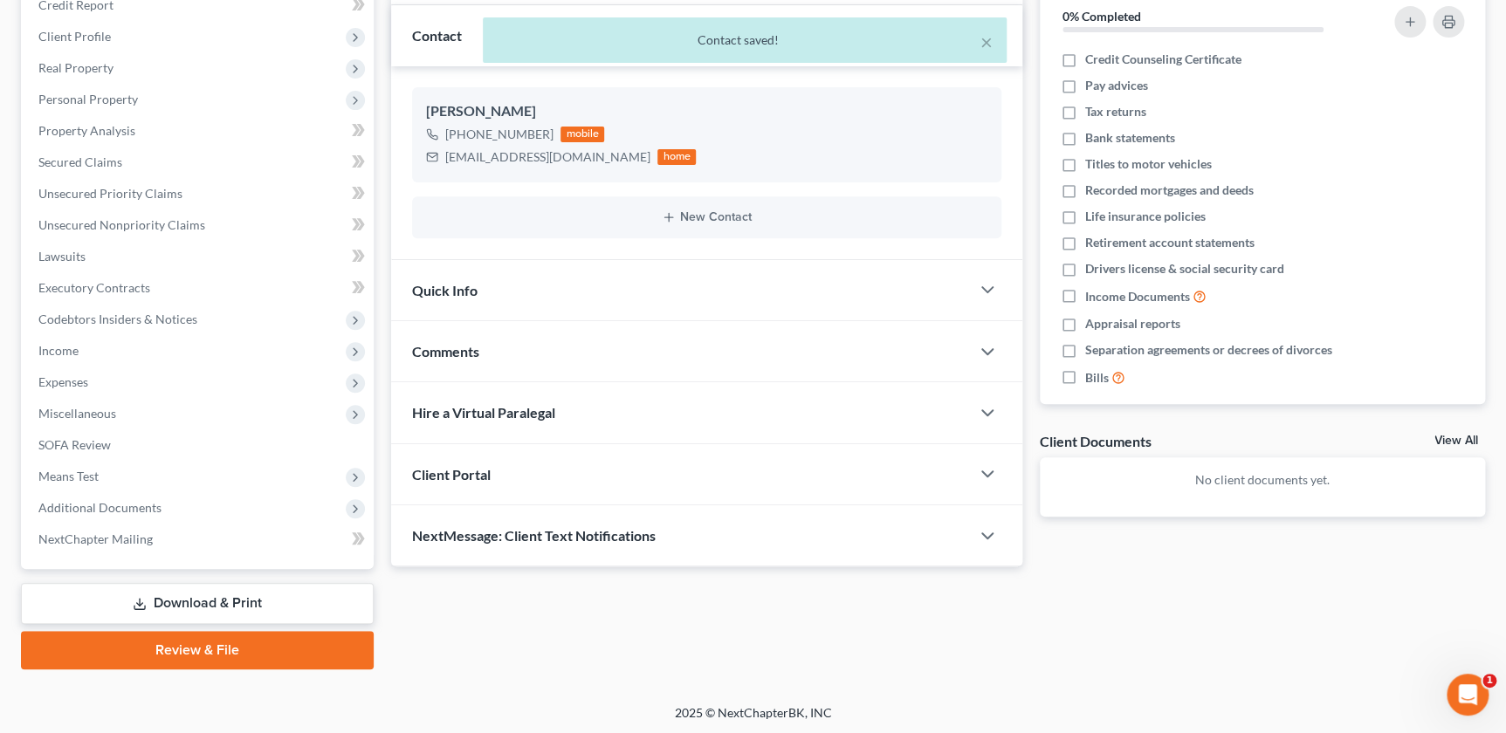
click at [639, 444] on div "Client Portal" at bounding box center [680, 474] width 578 height 60
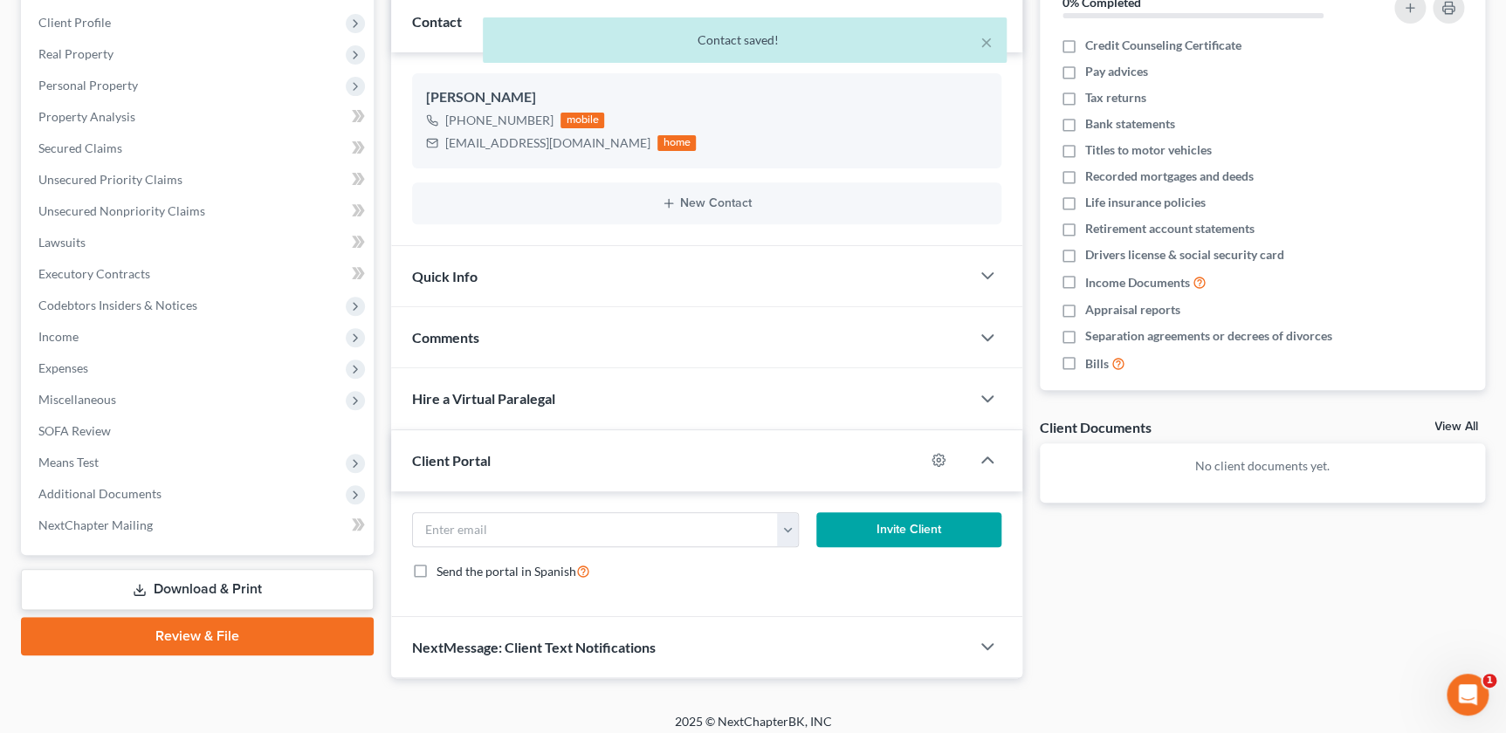
scroll to position [245, 0]
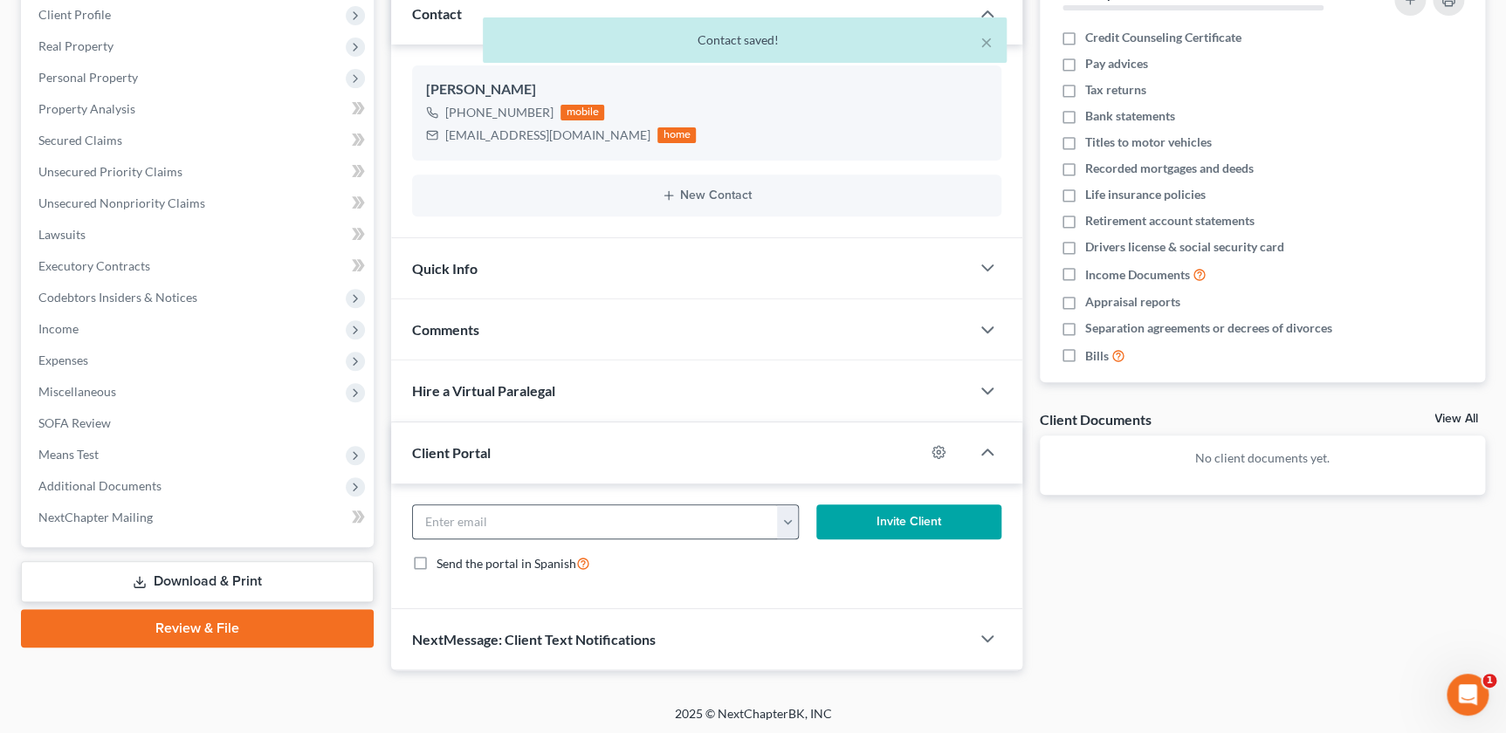
click at [788, 519] on button "button" at bounding box center [788, 522] width 22 height 33
drag, startPoint x: 796, startPoint y: 548, endPoint x: 811, endPoint y: 549, distance: 14.9
click at [797, 550] on link "jaybarholmes@gmail.com" at bounding box center [895, 561] width 238 height 30
type input "jaybarholmes@gmail.com"
click at [877, 530] on button "Invite Client" at bounding box center [908, 522] width 184 height 35
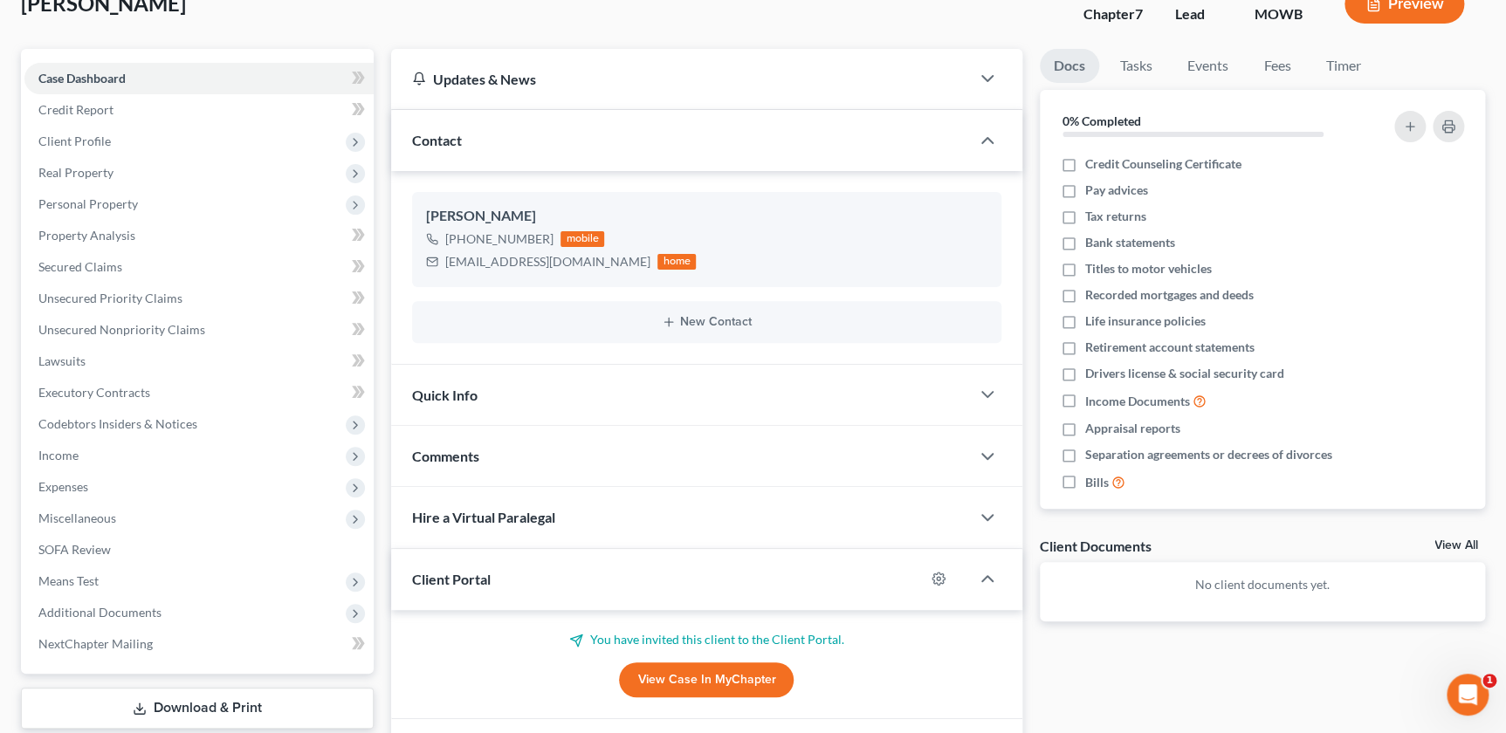
scroll to position [0, 0]
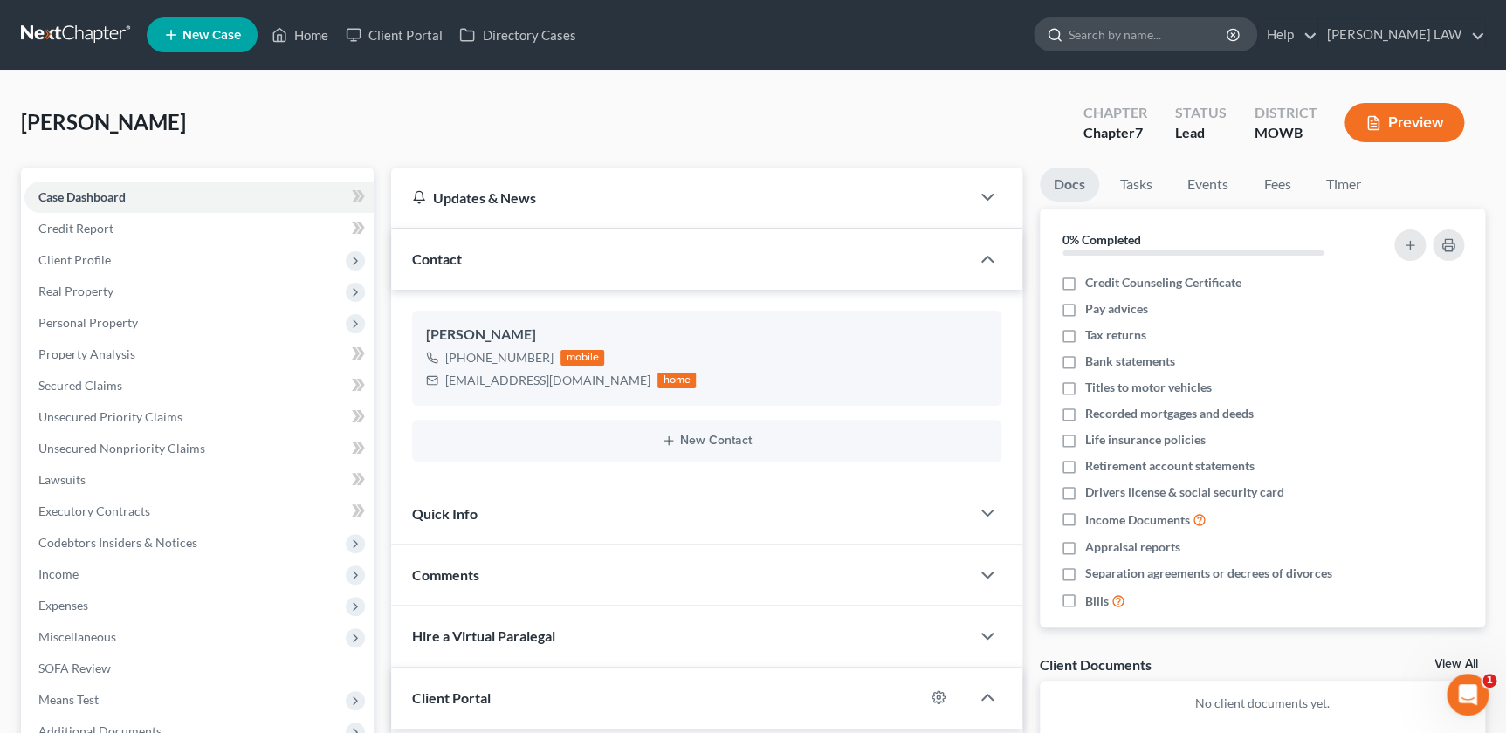
click at [1206, 23] on input "search" at bounding box center [1149, 34] width 160 height 32
type input "foster"
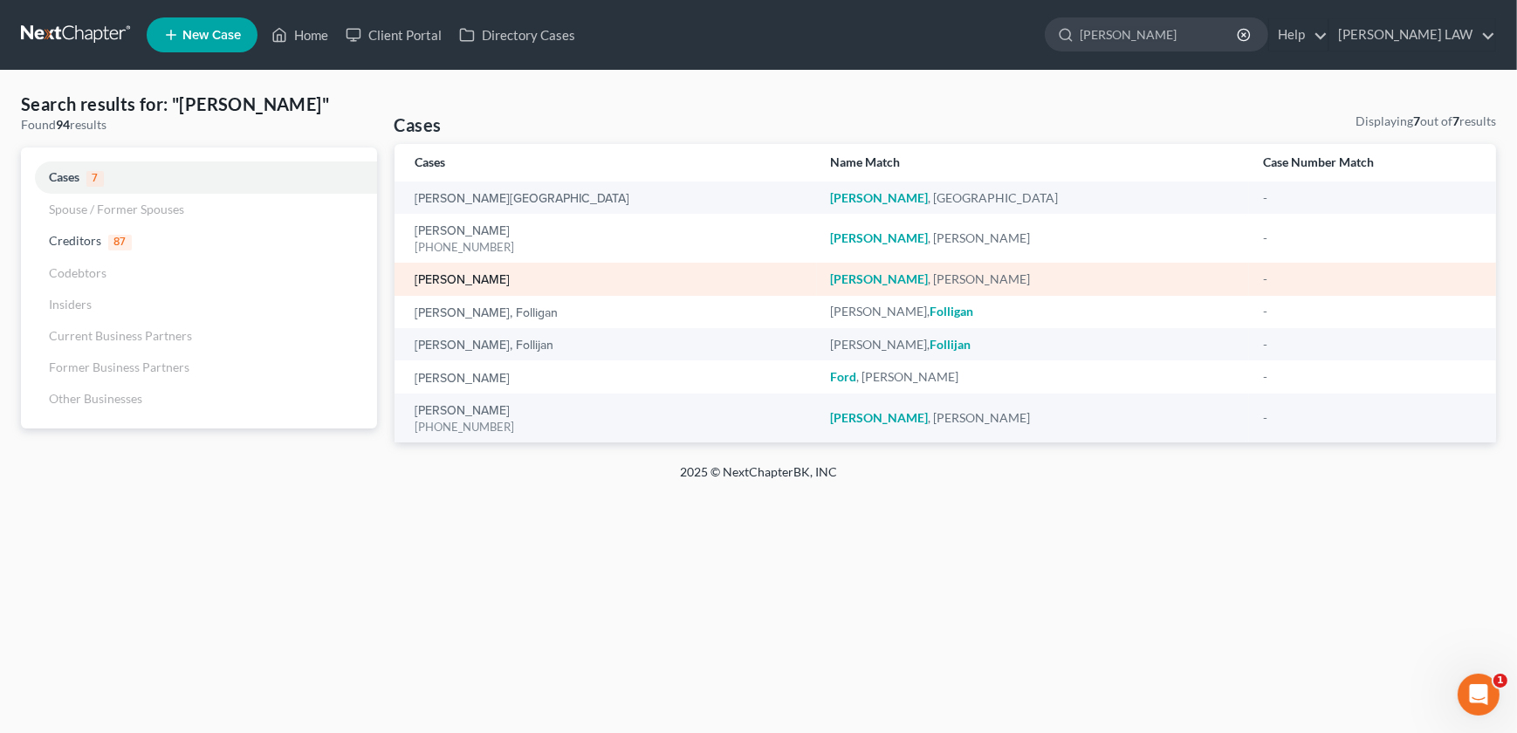
click at [473, 279] on link "[PERSON_NAME]" at bounding box center [463, 280] width 95 height 12
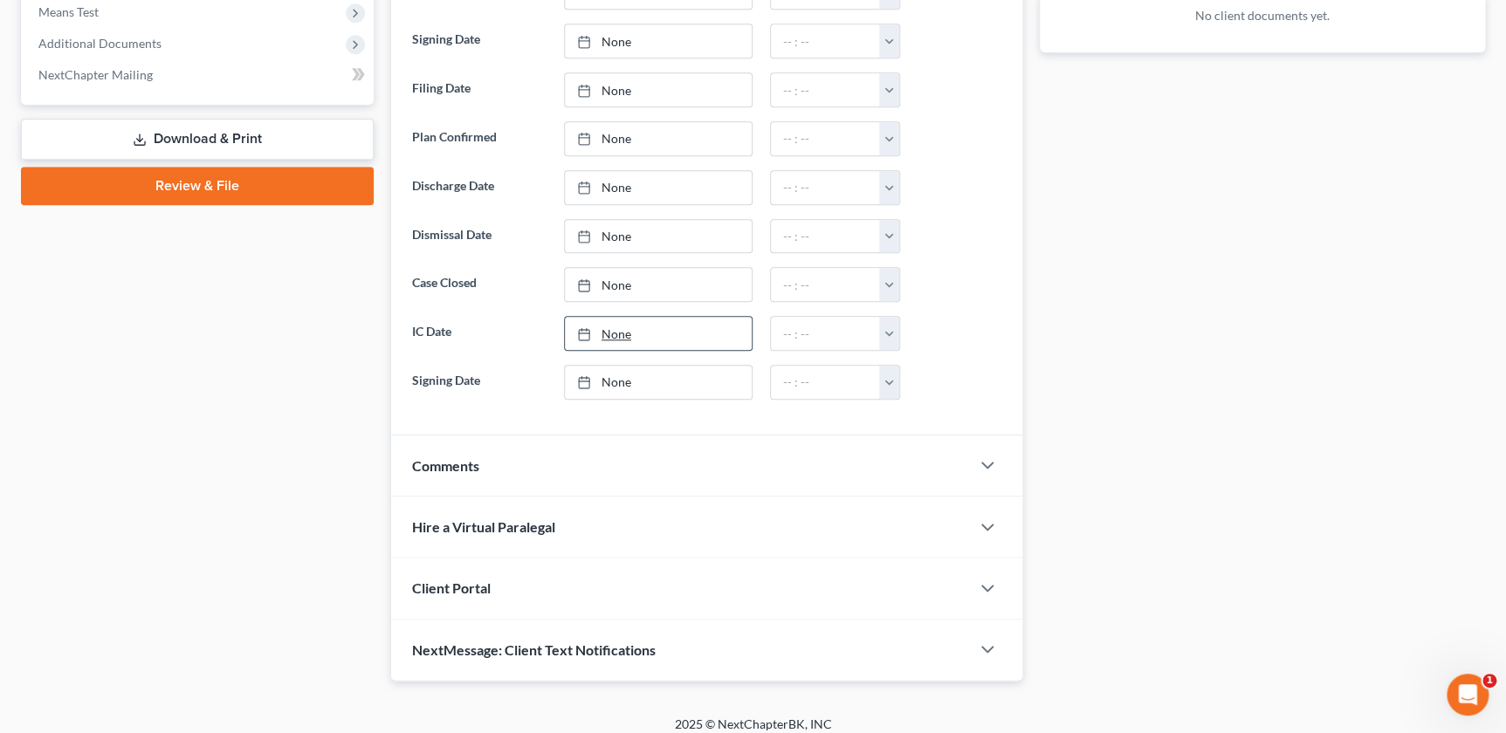
scroll to position [698, 0]
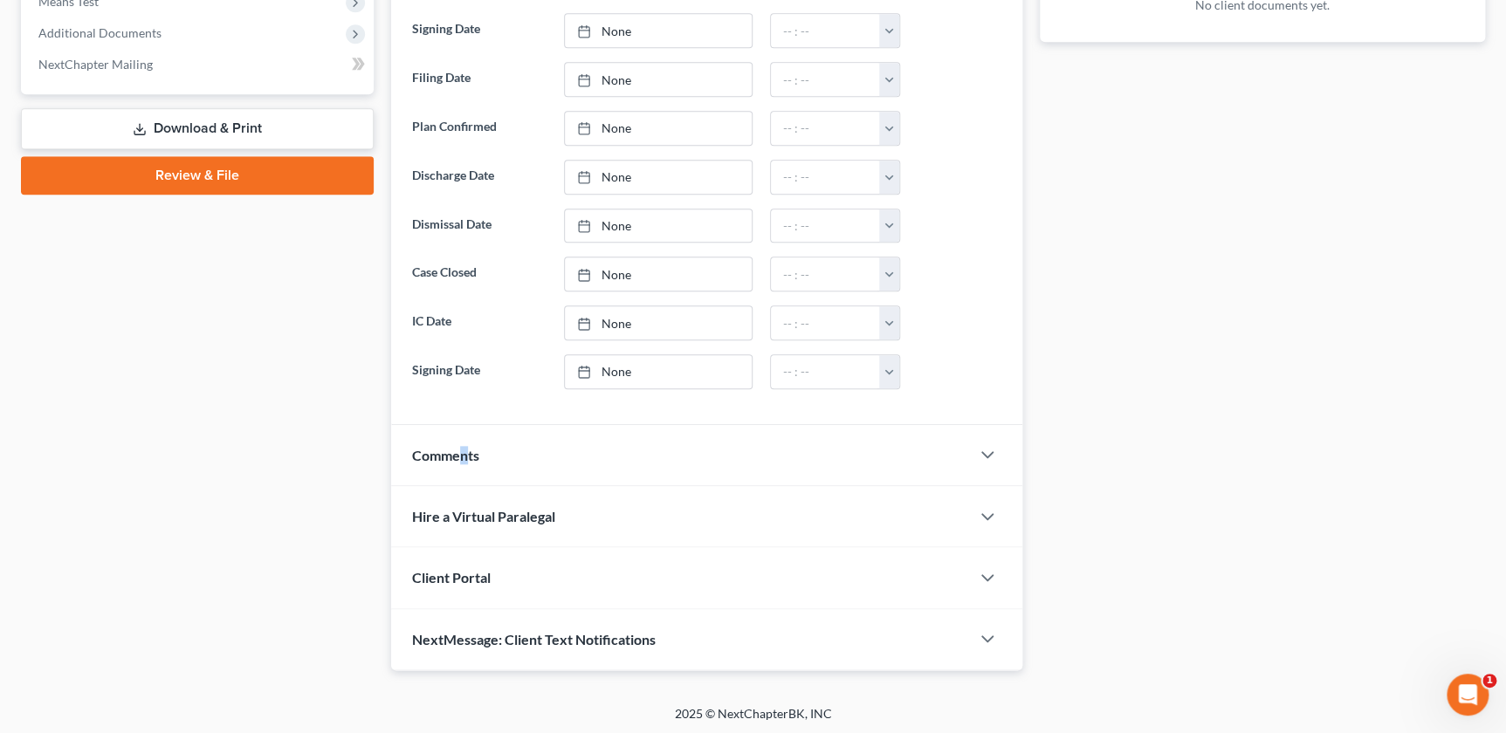
click at [463, 467] on div "Comments" at bounding box center [680, 455] width 578 height 60
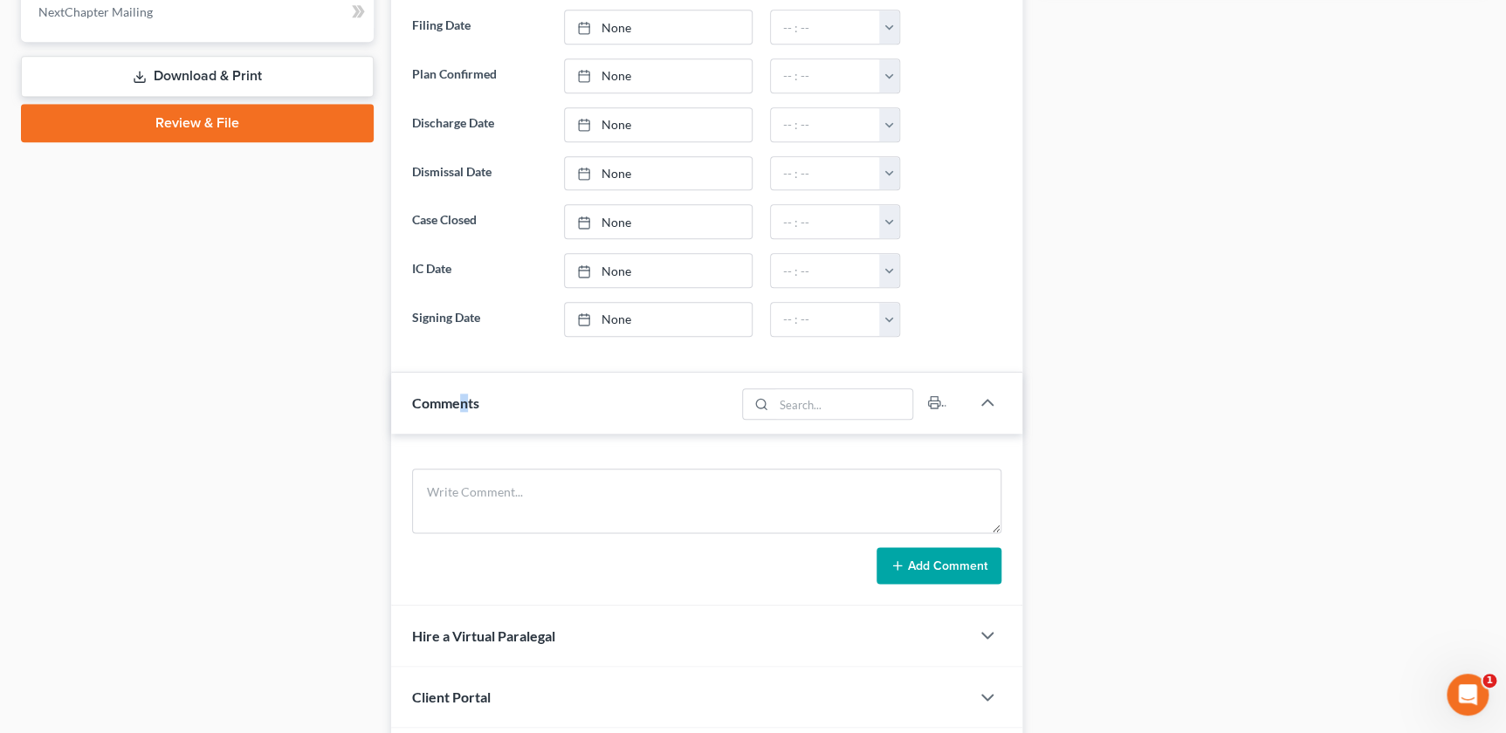
scroll to position [869, 0]
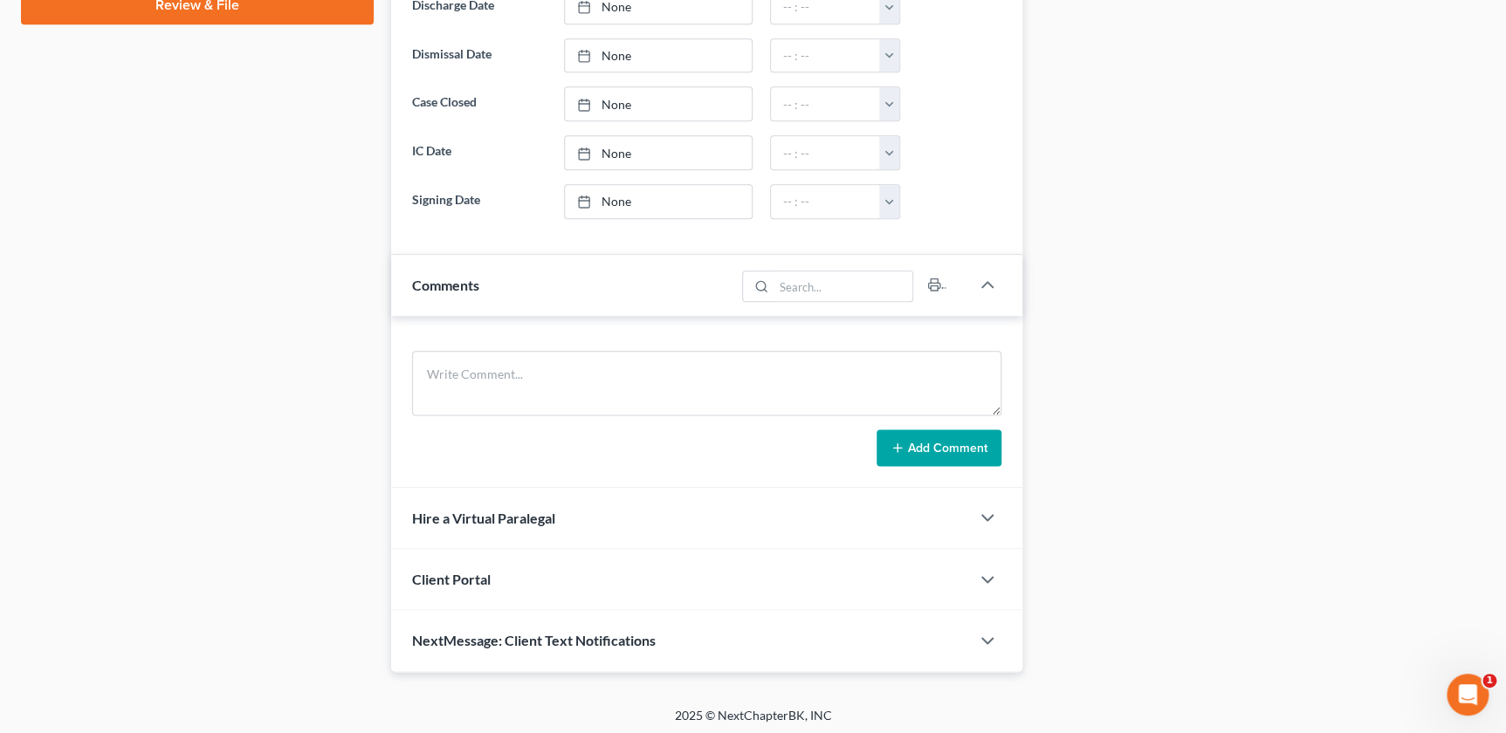
click at [724, 573] on div "Client Portal" at bounding box center [680, 579] width 578 height 60
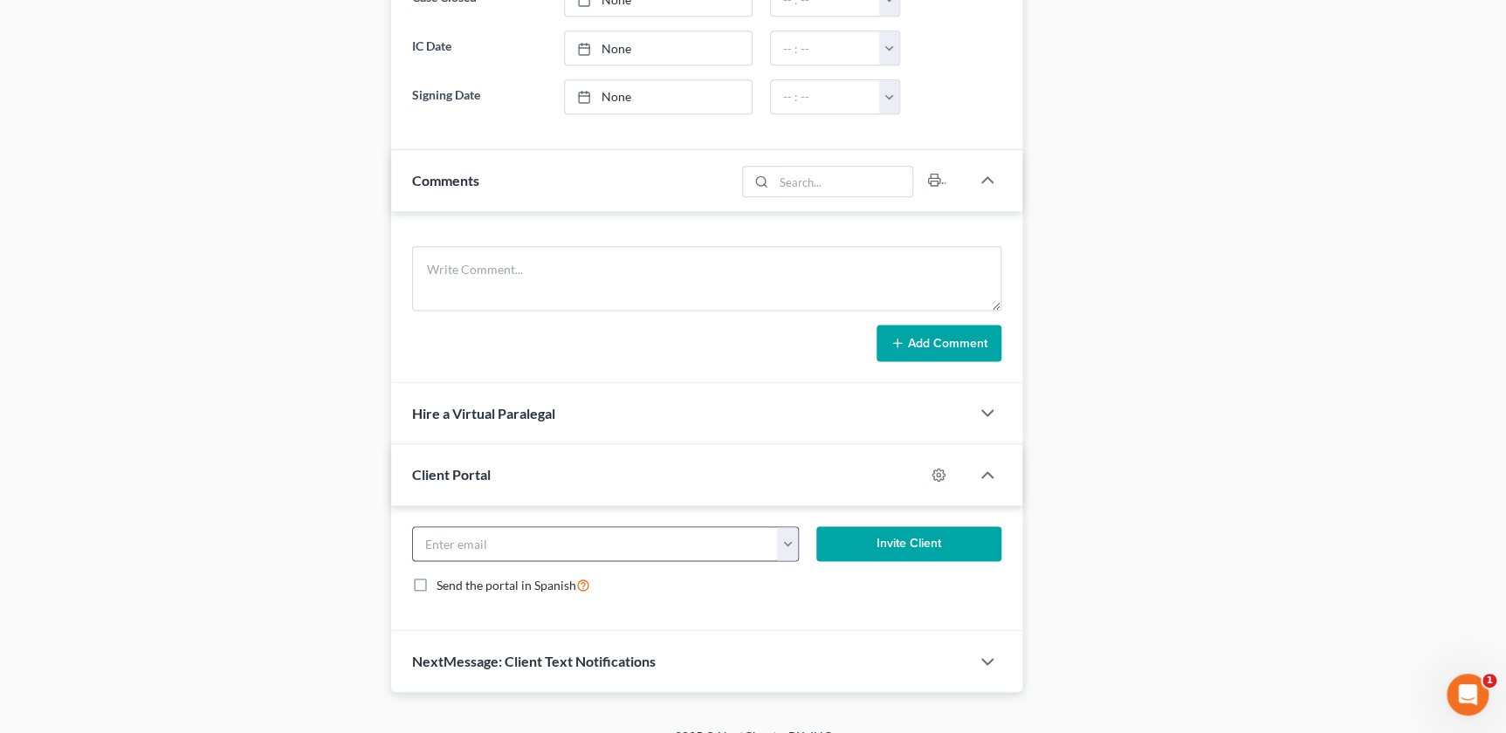
scroll to position [974, 0]
click at [787, 551] on button "button" at bounding box center [788, 542] width 22 height 33
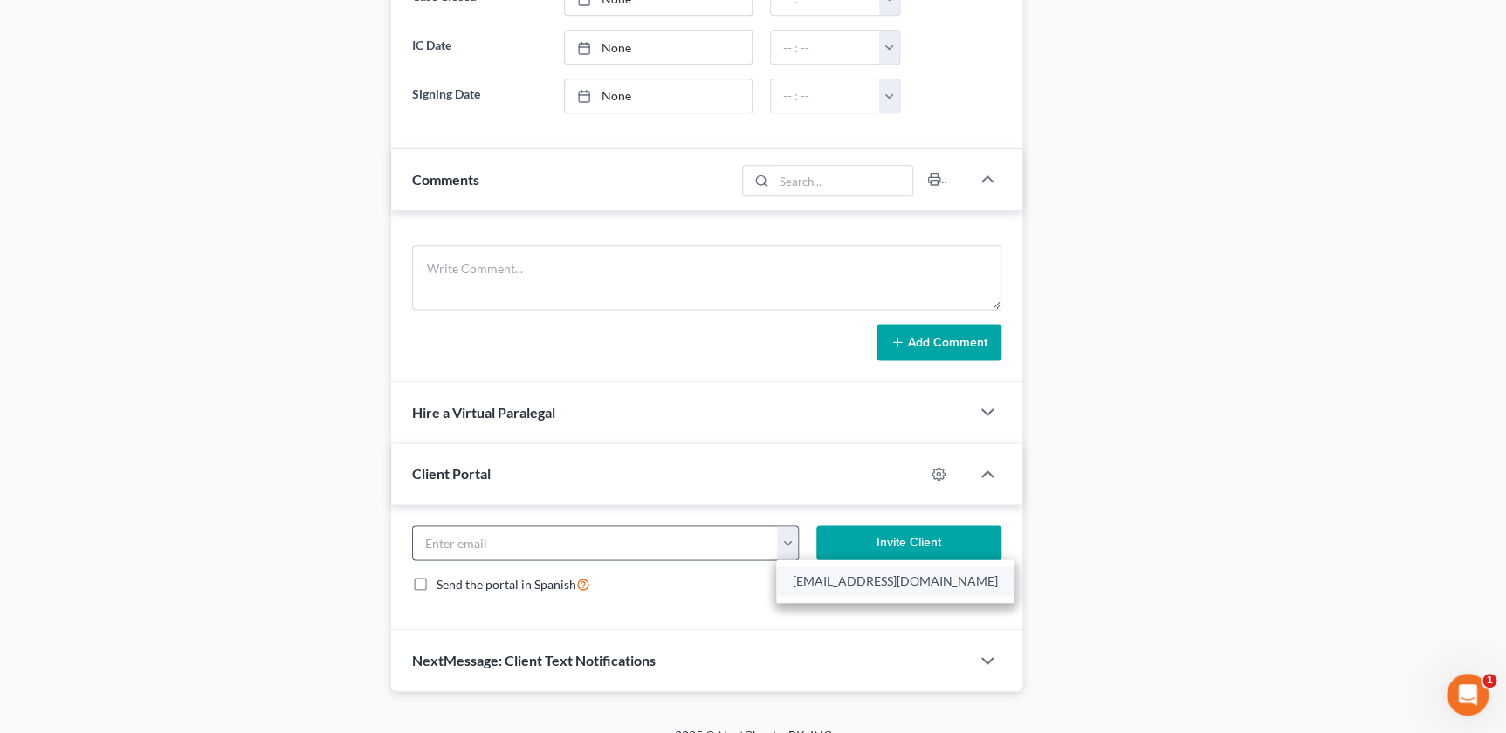
click at [826, 573] on link "christopherfostermccoy69@gmail.com" at bounding box center [895, 582] width 238 height 30
type input "christopherfostermccoy69@gmail.com"
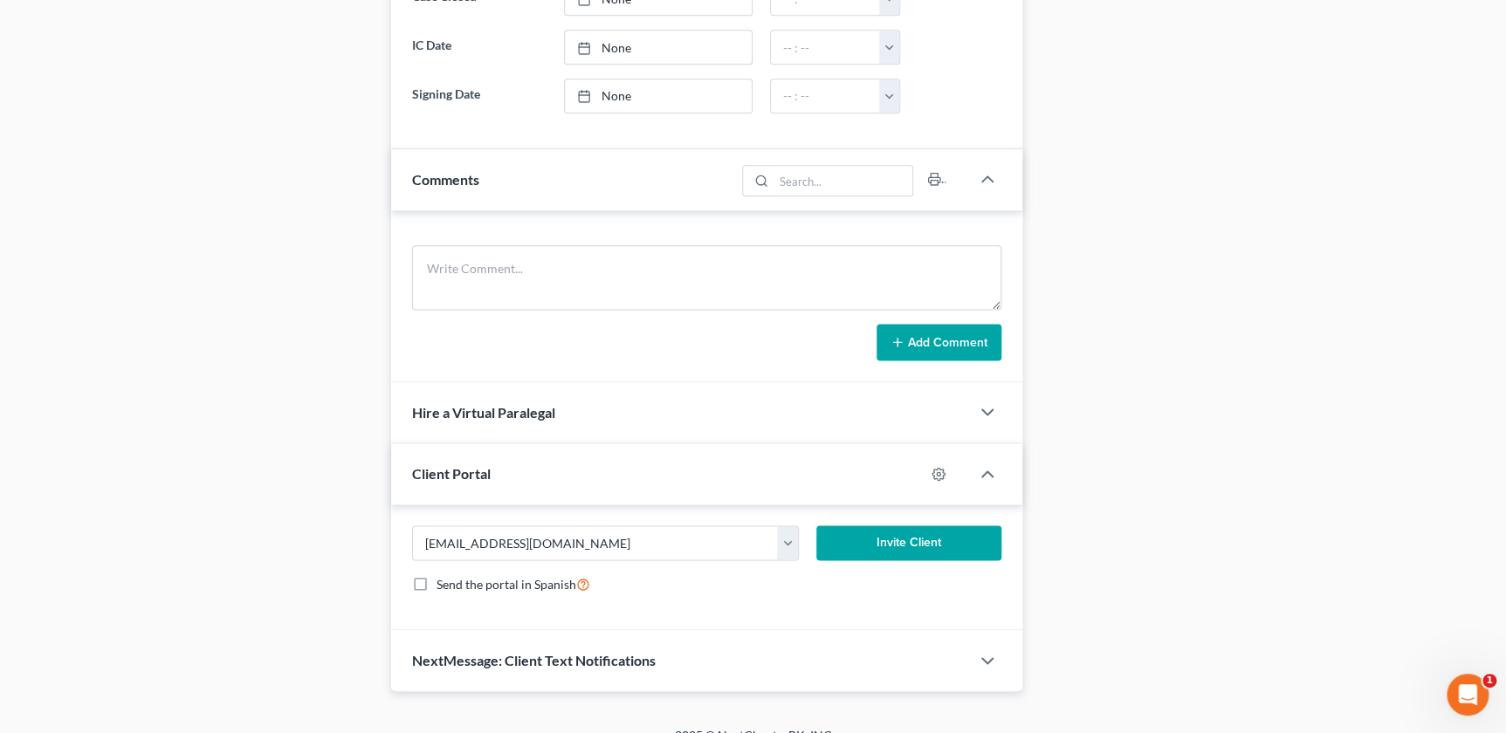
click at [906, 543] on button "Invite Client" at bounding box center [908, 543] width 184 height 35
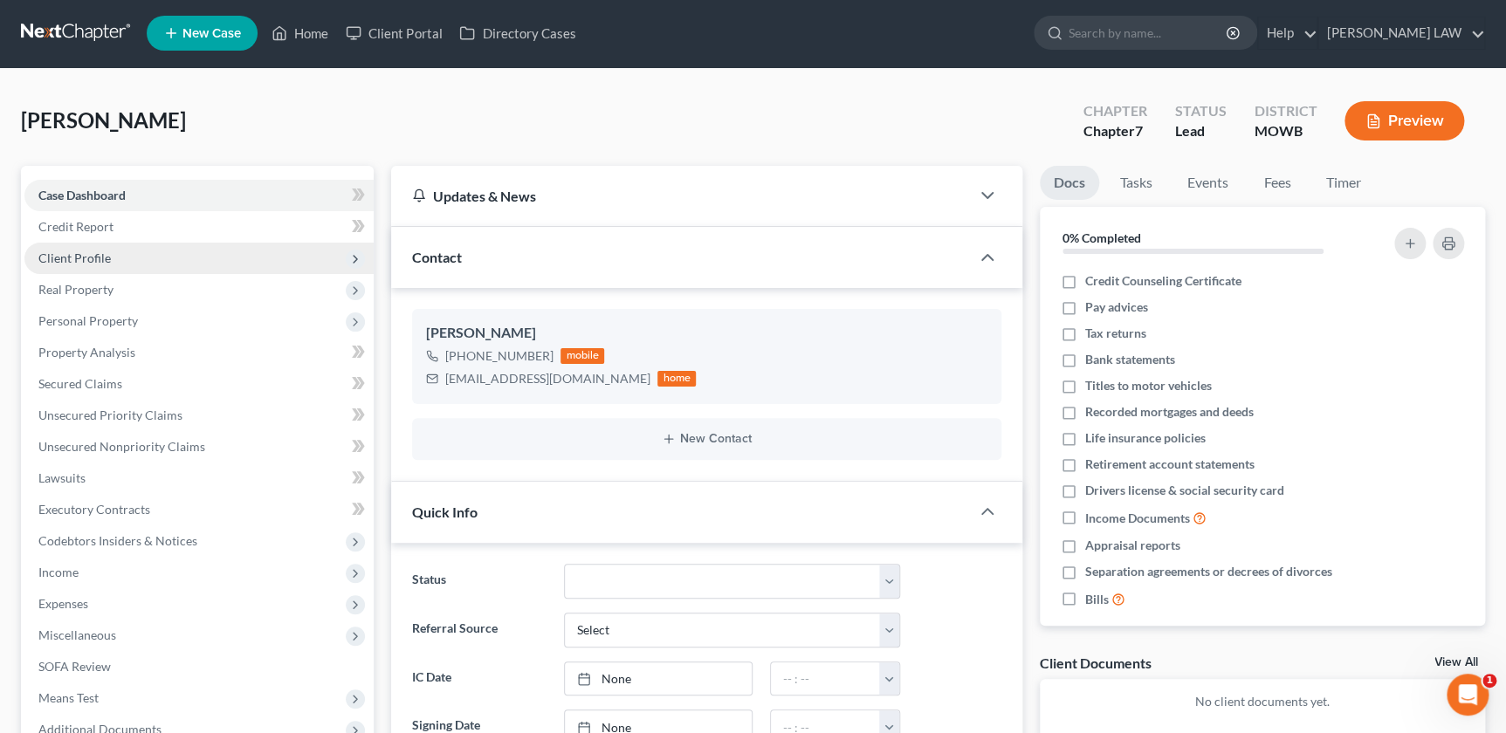
scroll to position [0, 0]
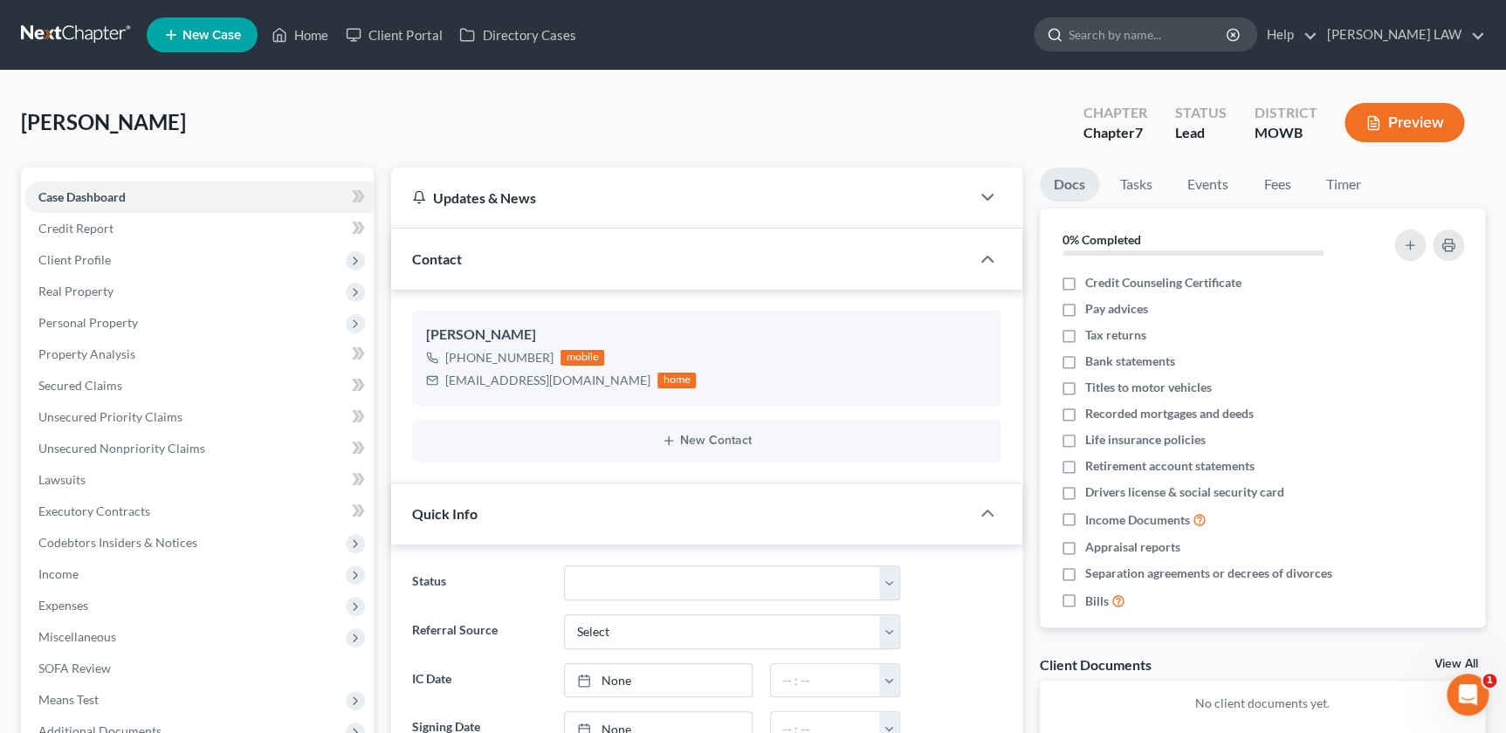
click at [1144, 40] on input "search" at bounding box center [1149, 34] width 160 height 32
type input "ezzell"
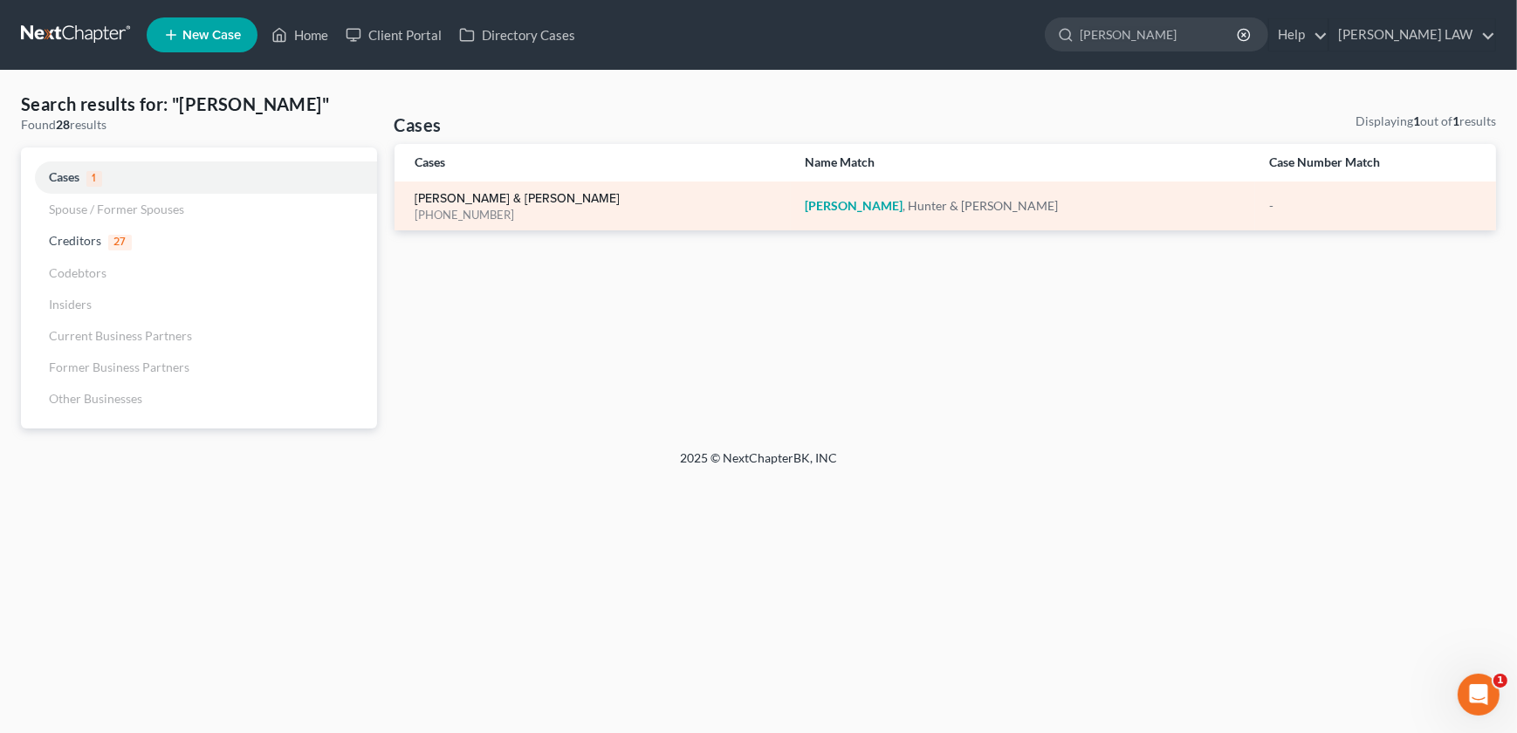
click at [478, 202] on link "[PERSON_NAME] & [PERSON_NAME]" at bounding box center [518, 199] width 205 height 12
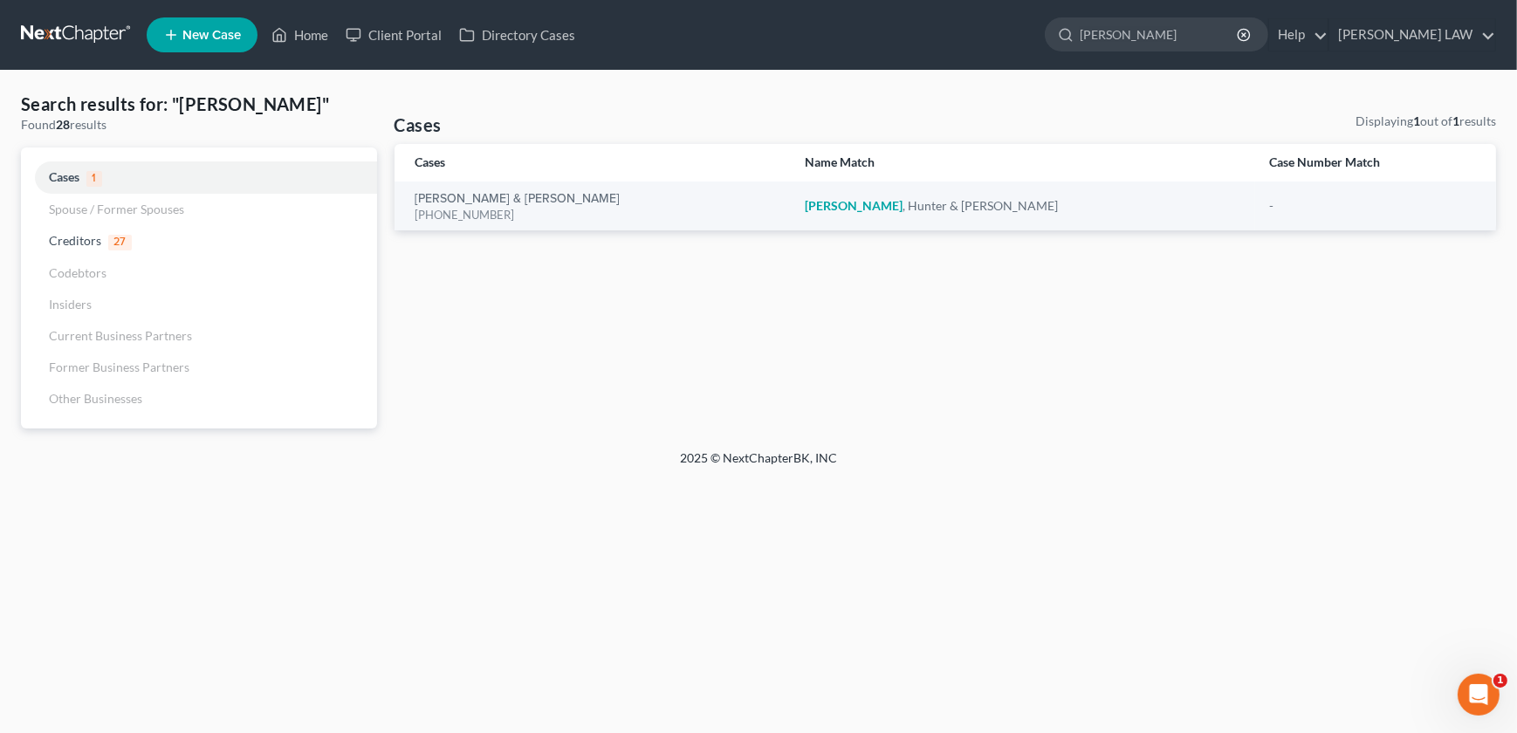
select select "4"
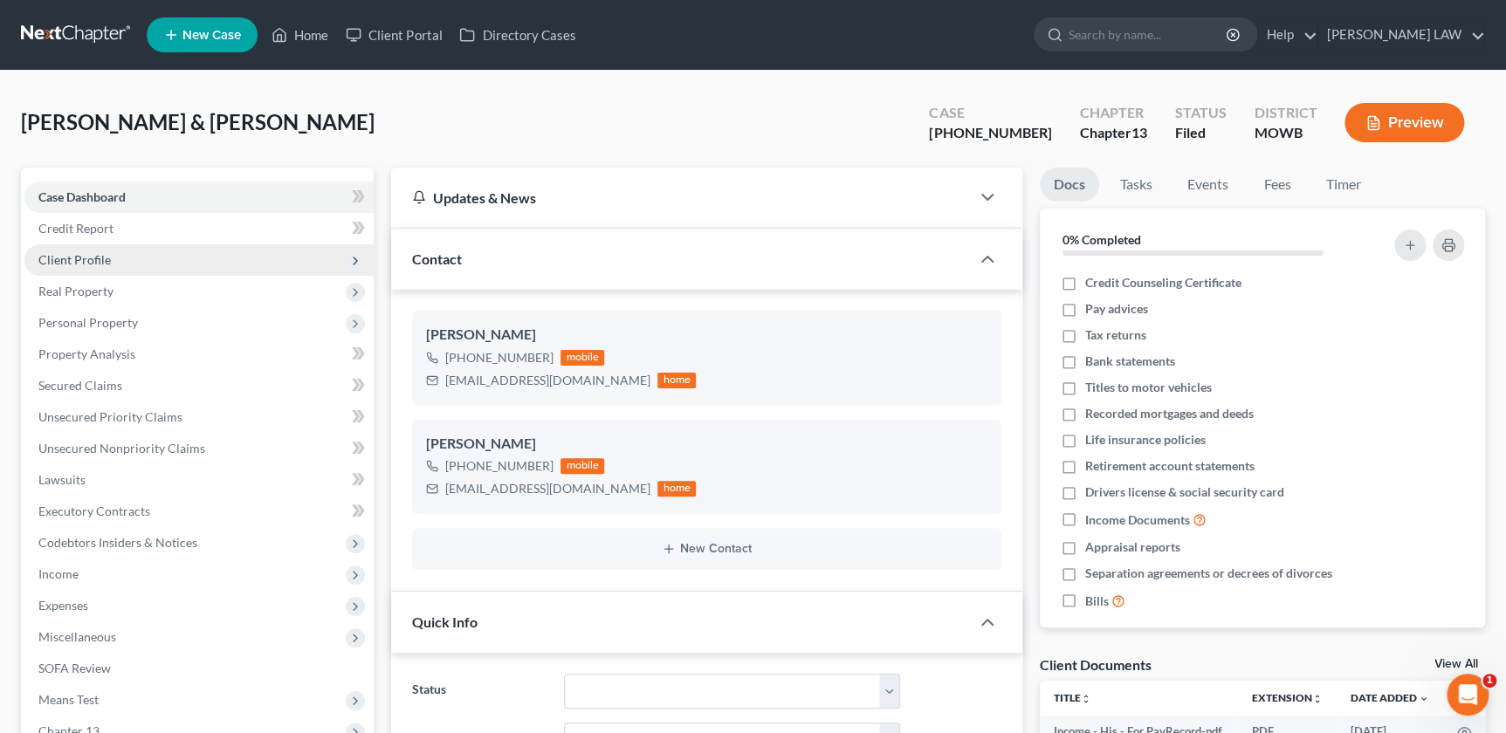
click at [66, 265] on span "Client Profile" at bounding box center [74, 259] width 72 height 15
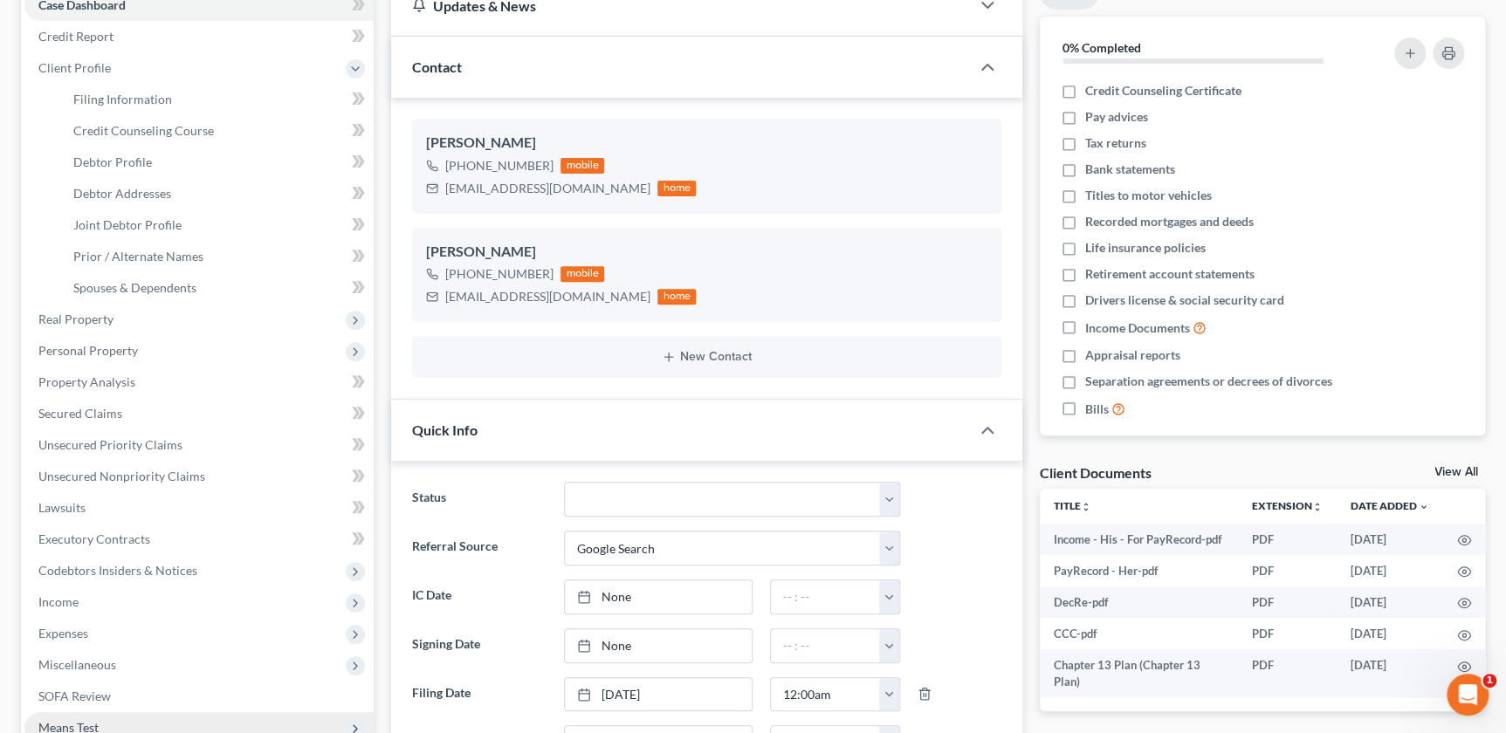
scroll to position [376, 0]
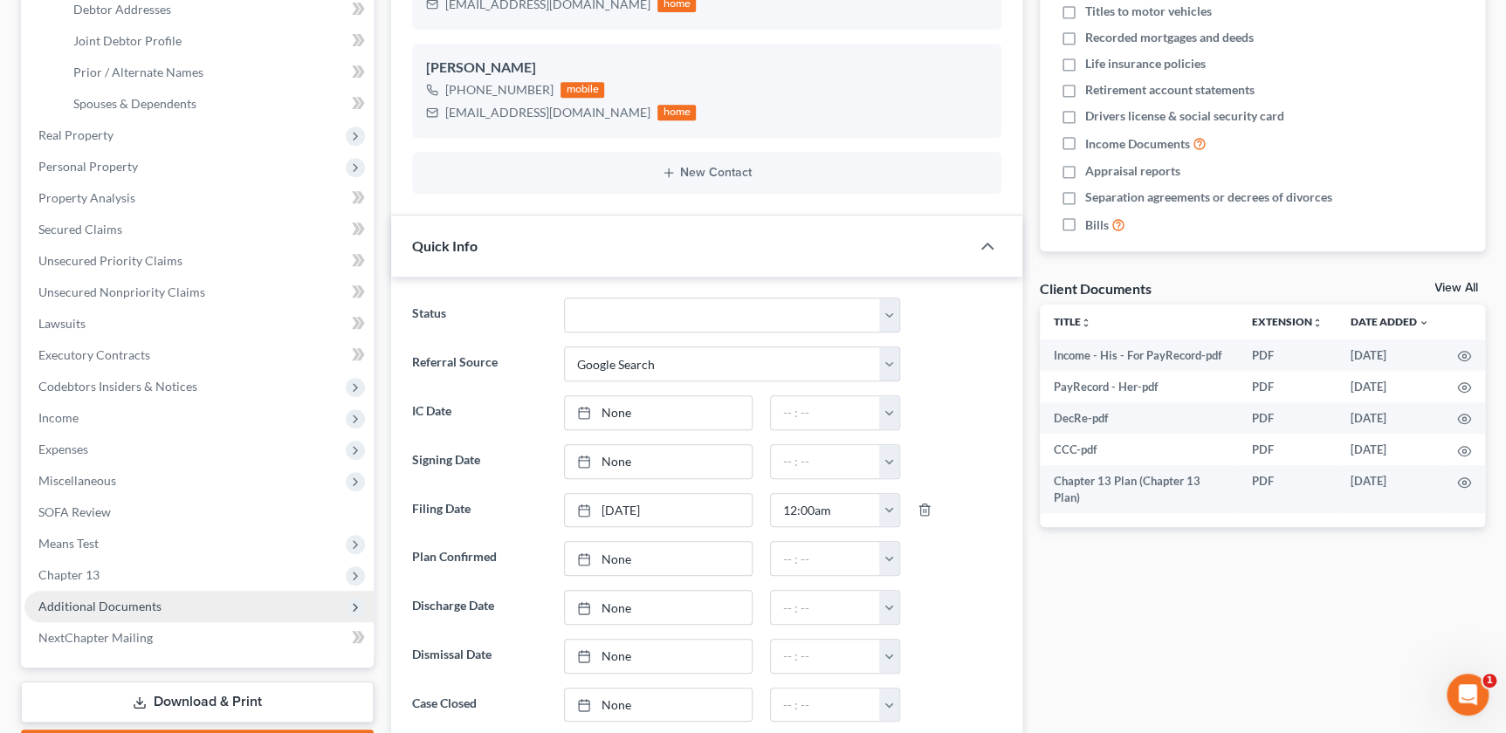
click at [105, 608] on span "Additional Documents" at bounding box center [99, 606] width 123 height 15
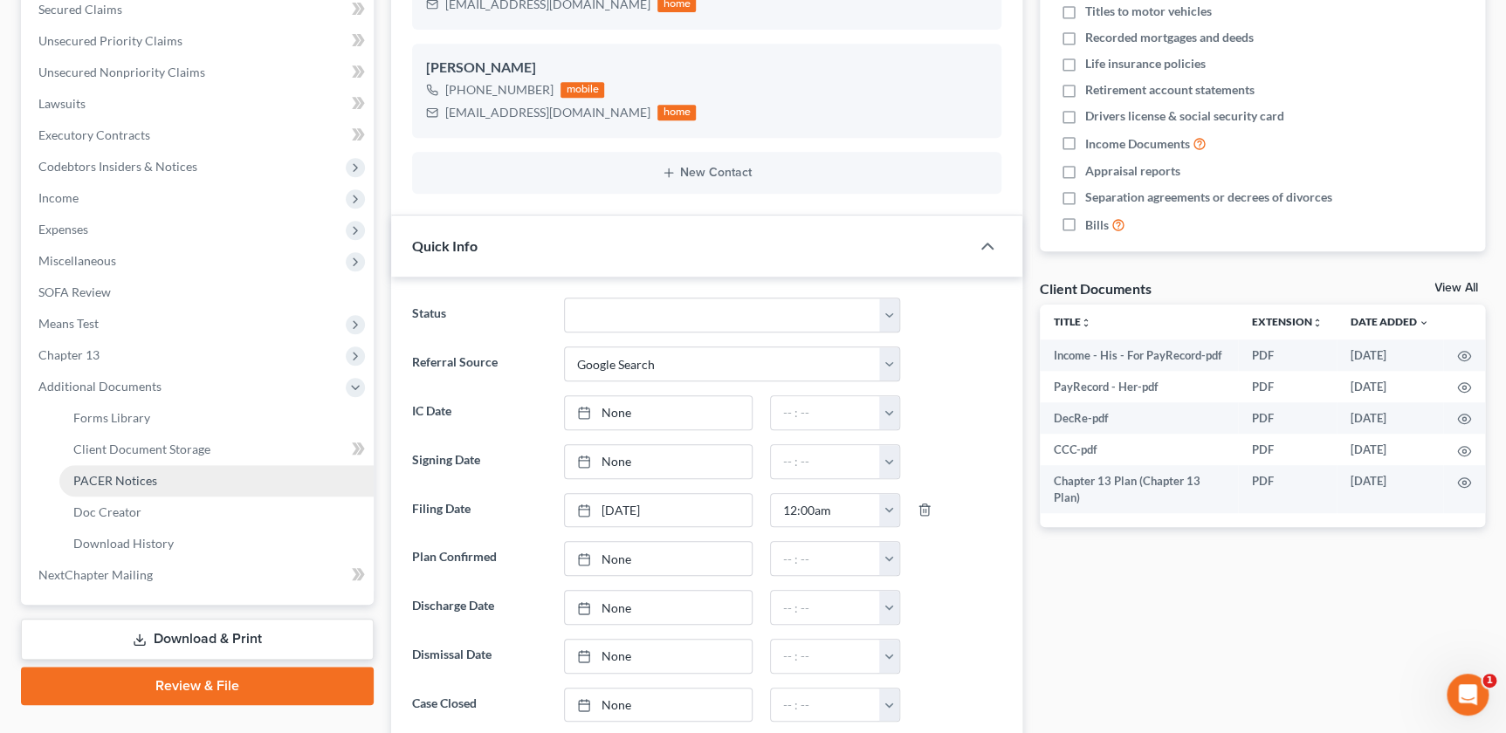
click at [165, 476] on link "PACER Notices" at bounding box center [216, 480] width 314 height 31
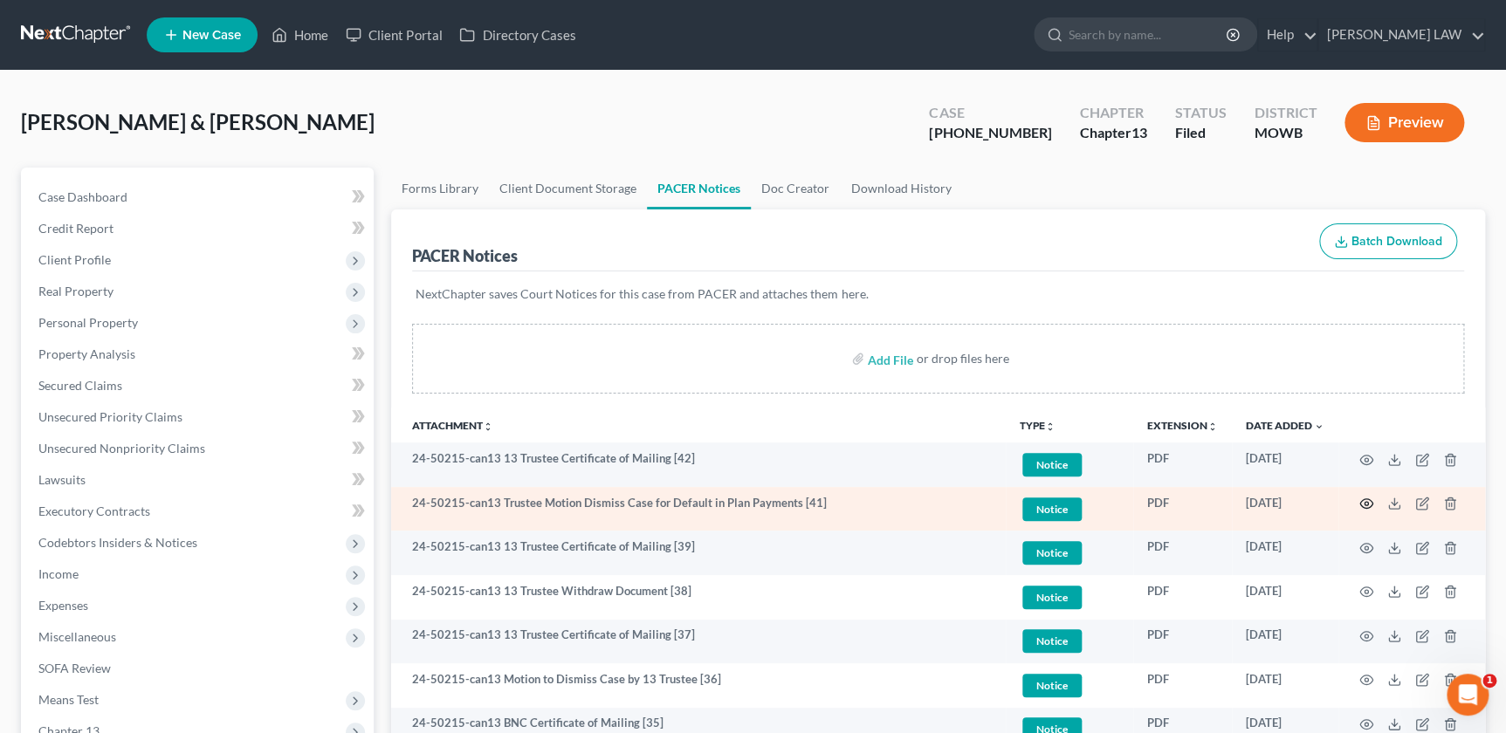
click at [1363, 499] on icon "button" at bounding box center [1366, 504] width 13 height 10
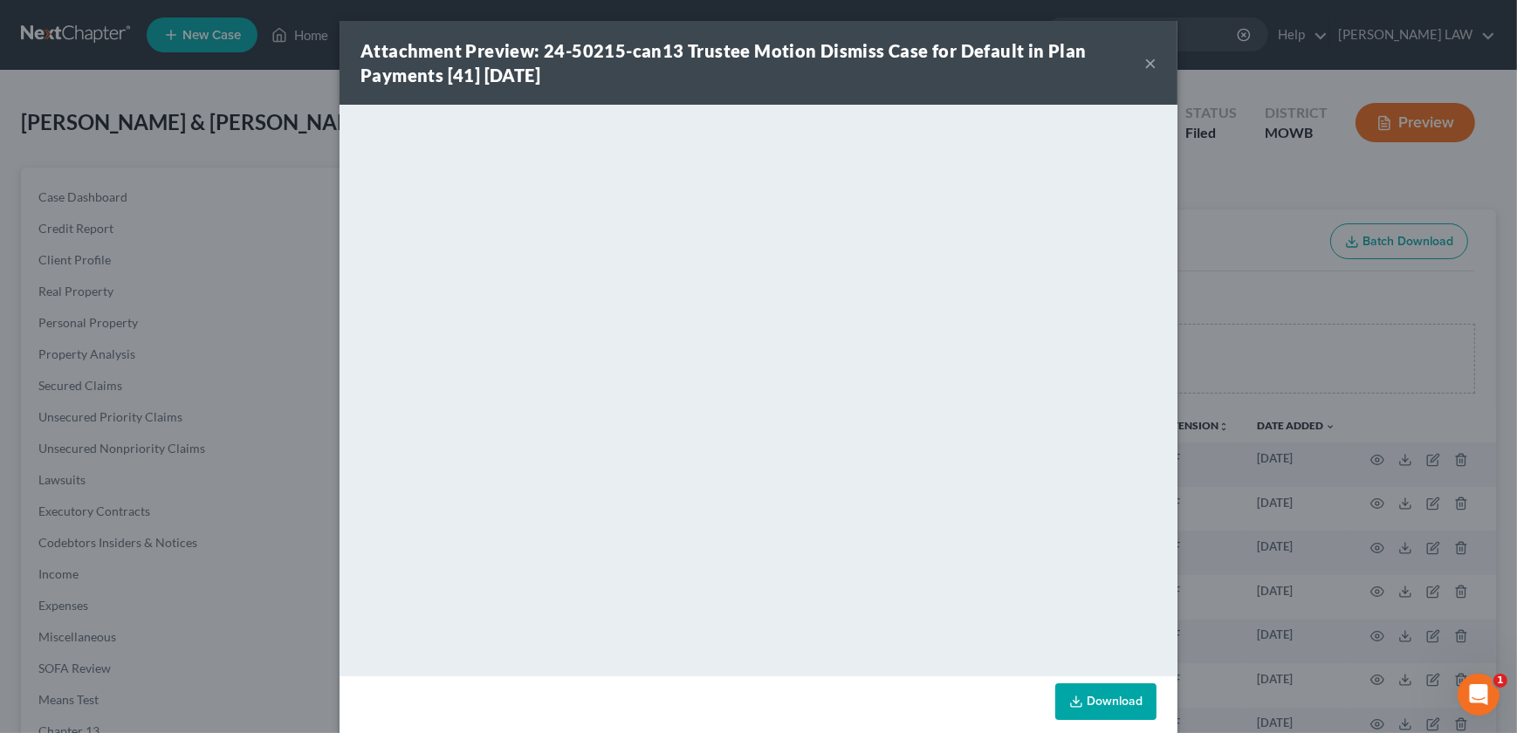
click at [1137, 60] on div "Attachment Preview: 24-50215-can13 Trustee Motion Dismiss Case for Default in P…" at bounding box center [753, 62] width 784 height 49
click at [1145, 58] on button "×" at bounding box center [1151, 62] width 12 height 21
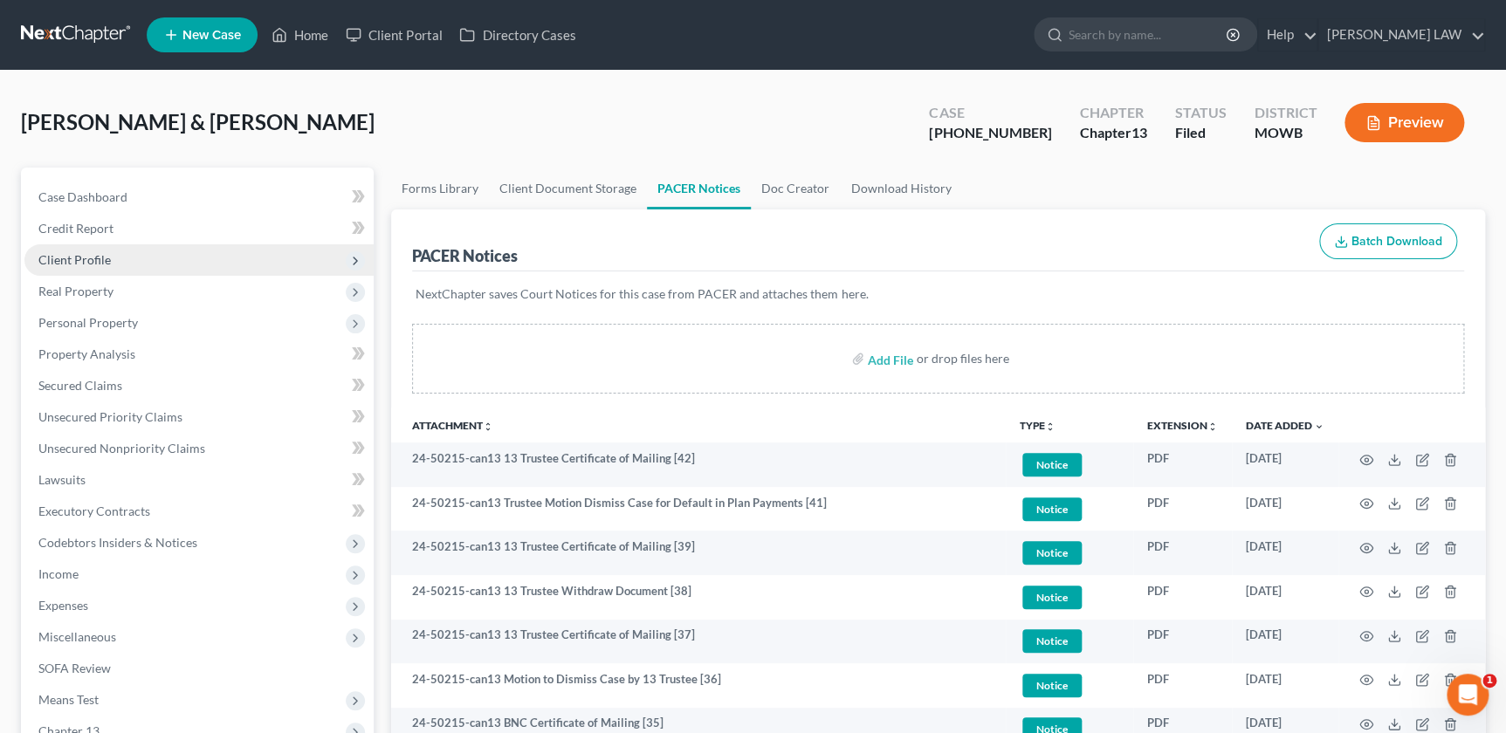
click at [98, 264] on span "Client Profile" at bounding box center [74, 259] width 72 height 15
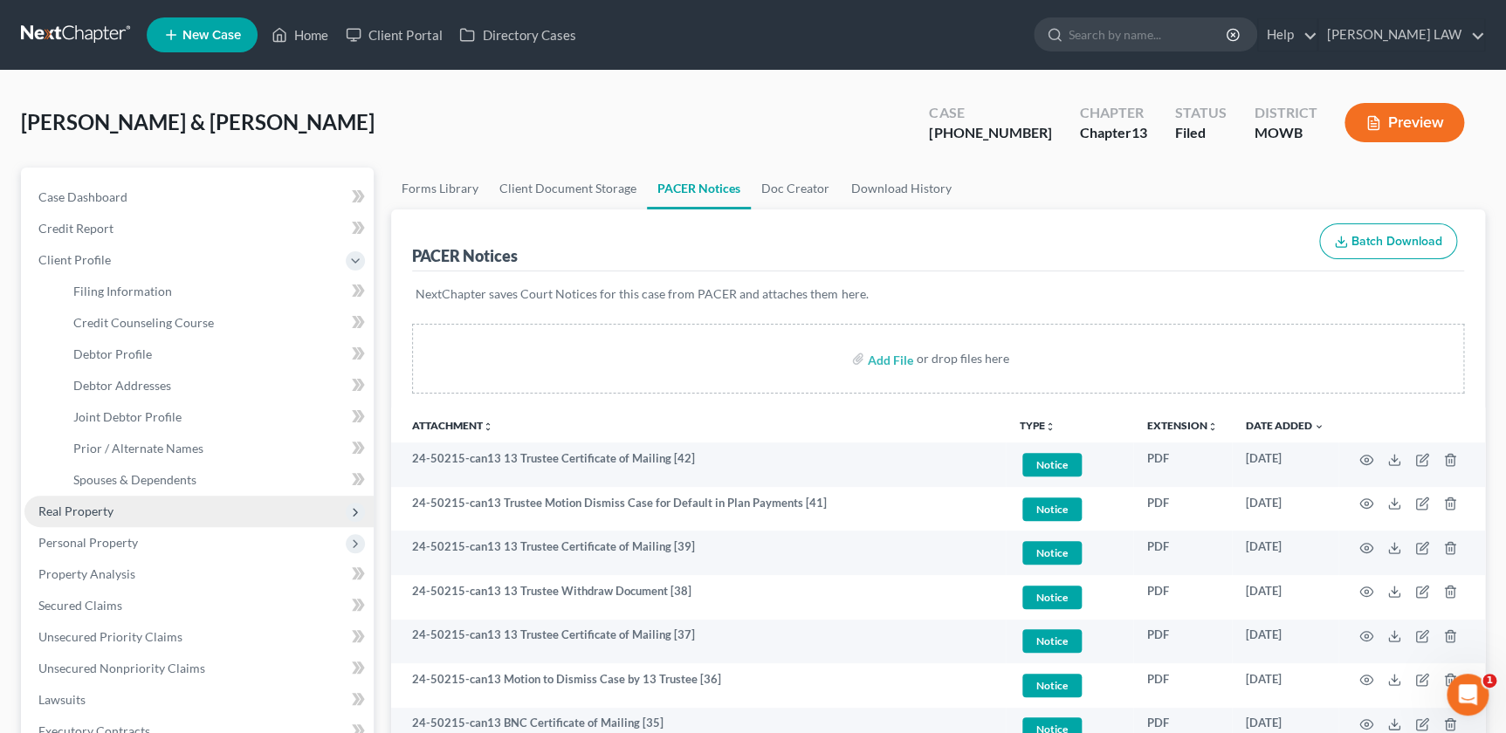
click at [115, 508] on span "Real Property" at bounding box center [198, 511] width 349 height 31
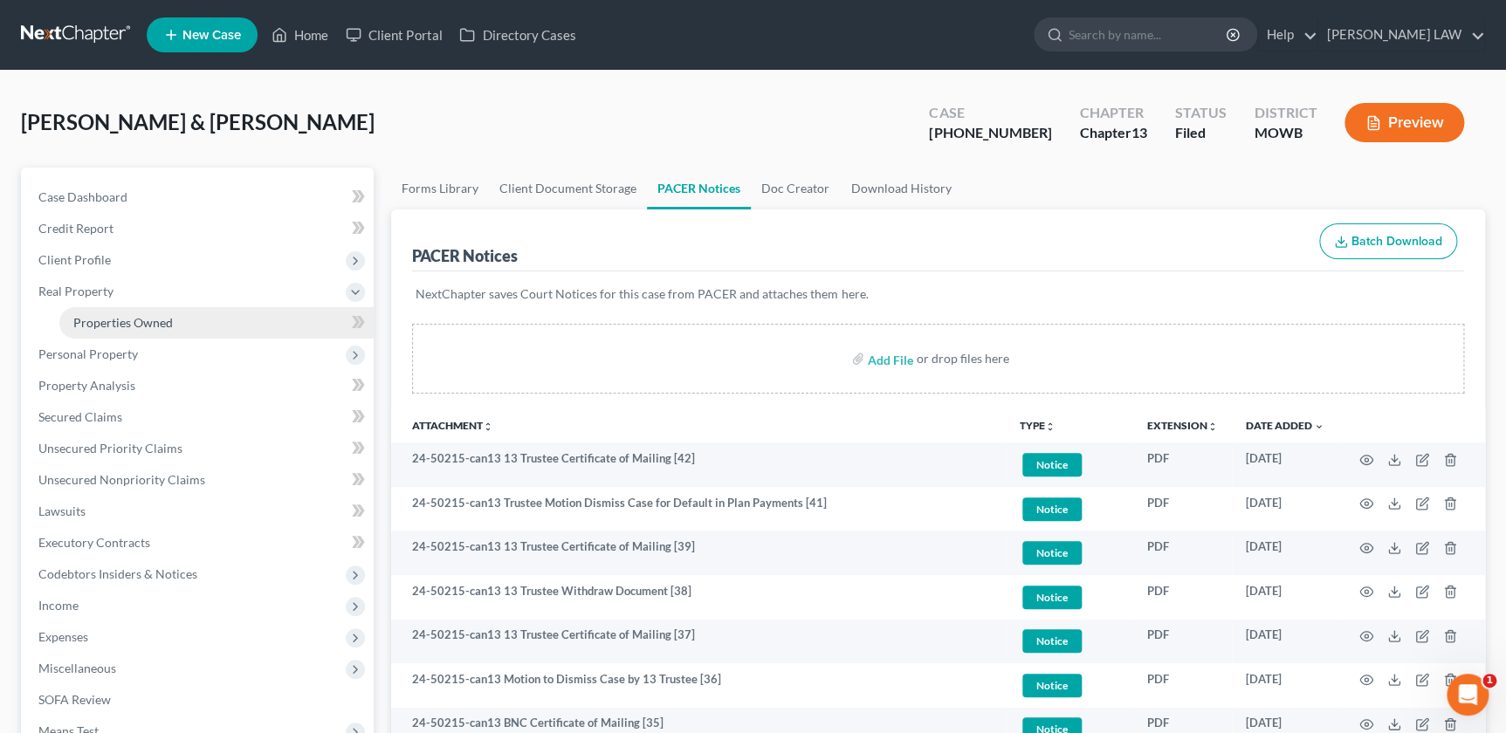
click at [129, 327] on span "Properties Owned" at bounding box center [123, 322] width 100 height 15
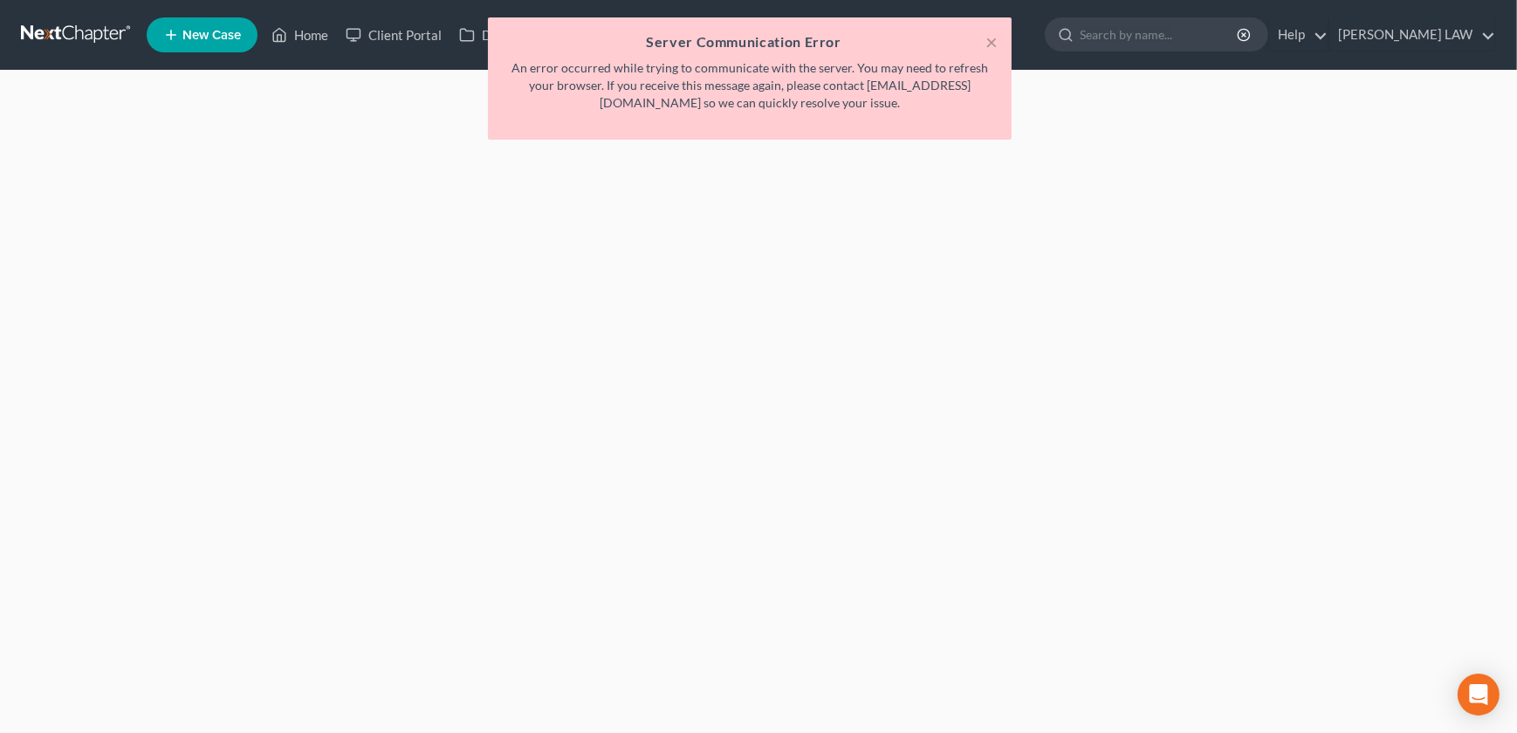
click at [1008, 47] on div "× Server Communication Error An error occurred while trying to communicate with…" at bounding box center [750, 78] width 524 height 122
click at [994, 42] on button "×" at bounding box center [992, 41] width 12 height 21
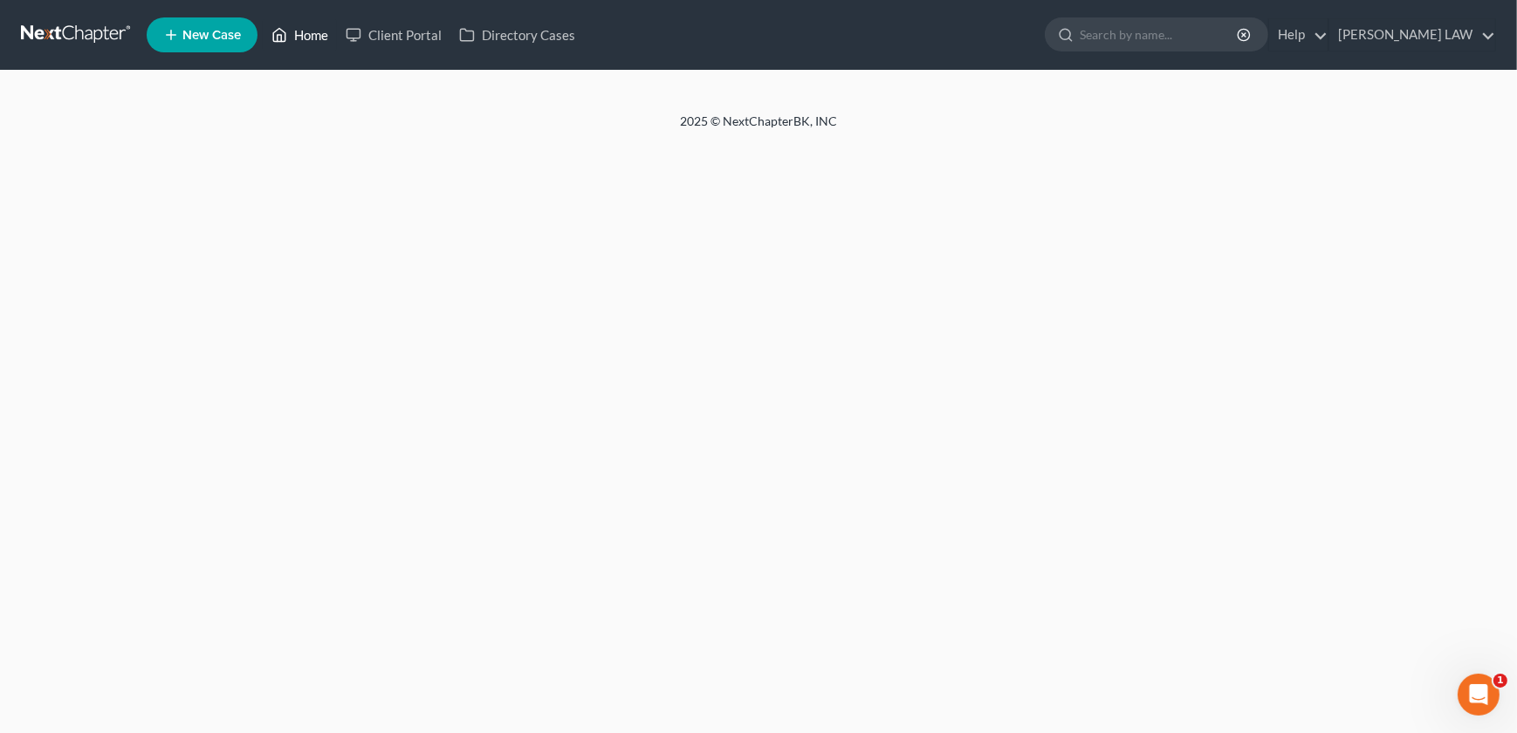
click at [305, 33] on link "Home" at bounding box center [300, 34] width 74 height 31
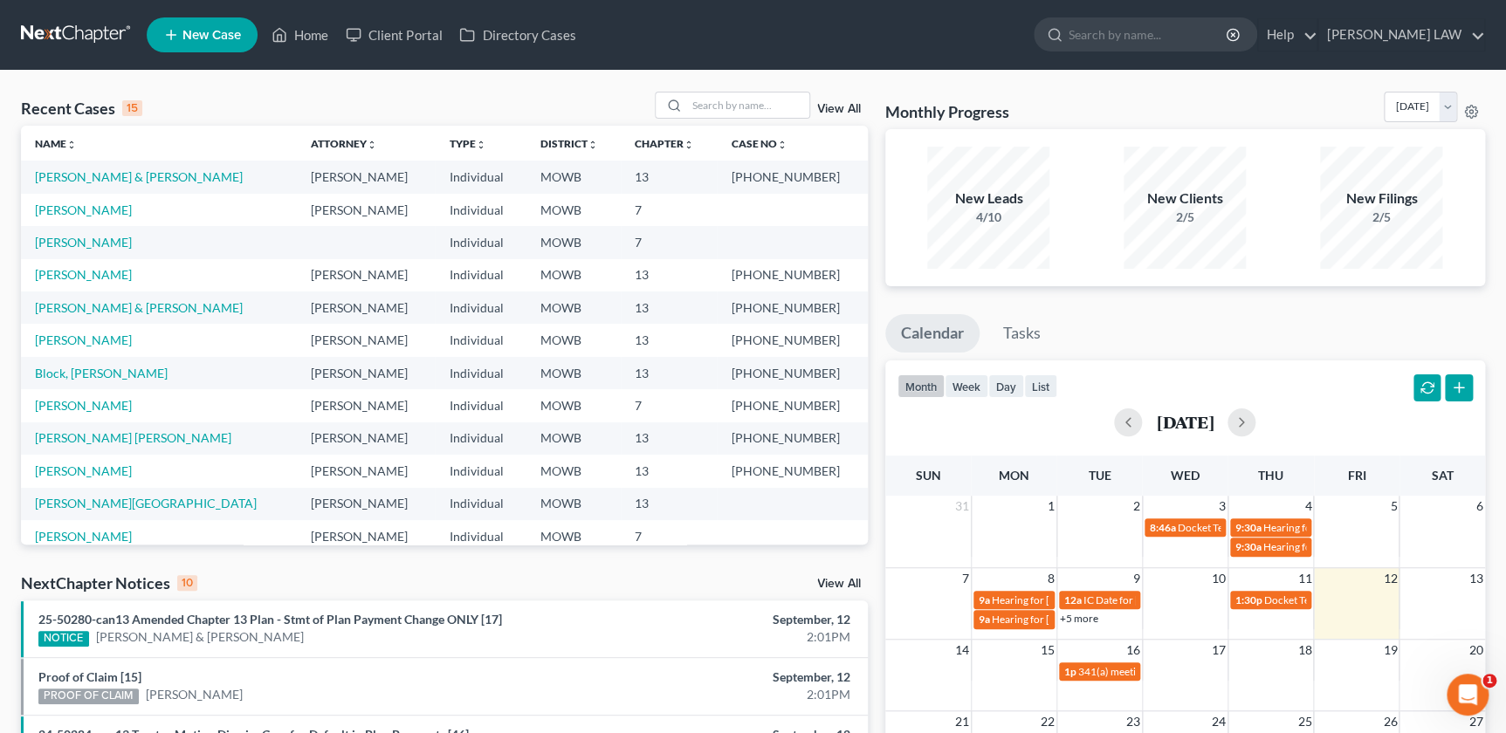
click at [141, 169] on td "[PERSON_NAME] & [PERSON_NAME]" at bounding box center [159, 177] width 276 height 32
click at [138, 176] on link "[PERSON_NAME] & [PERSON_NAME]" at bounding box center [139, 176] width 208 height 15
select select "4"
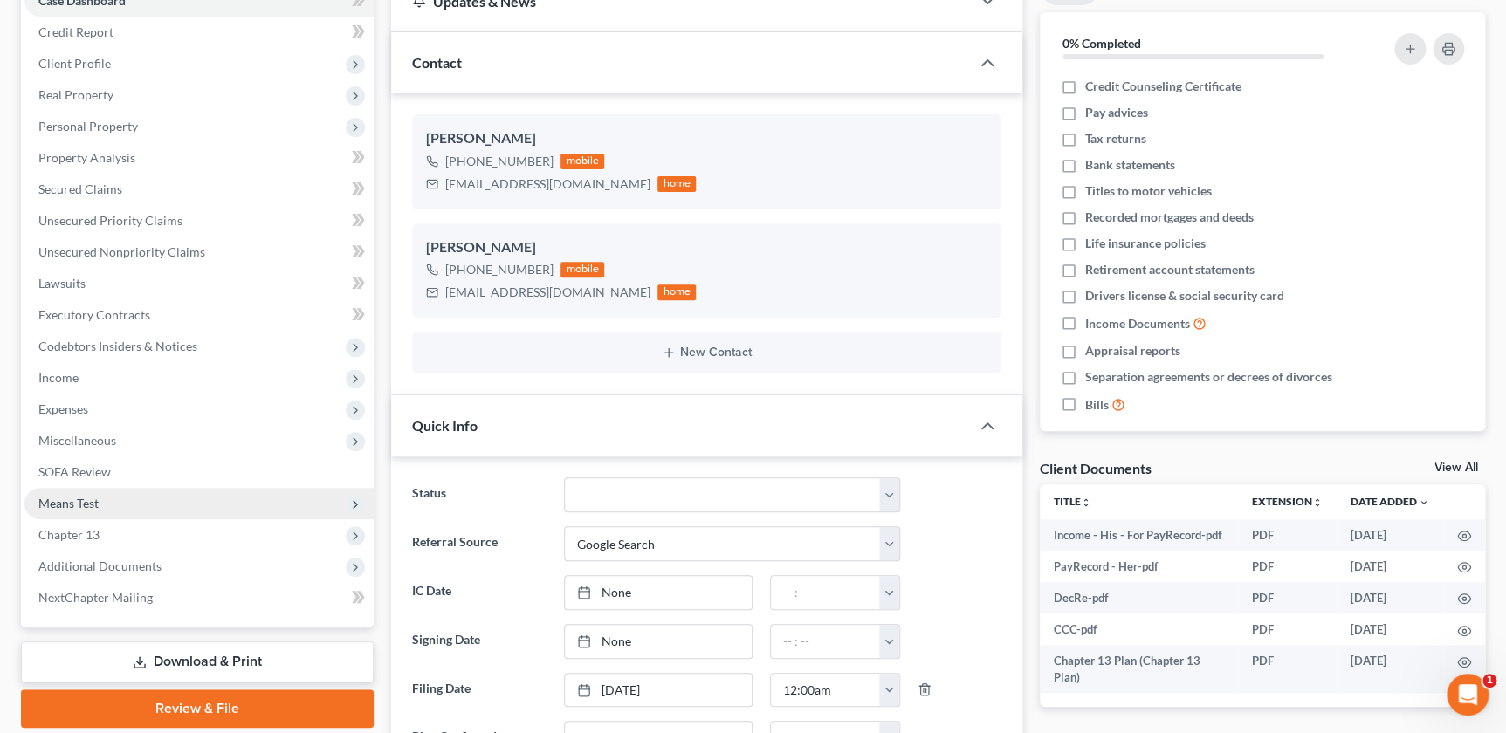
scroll to position [237, 0]
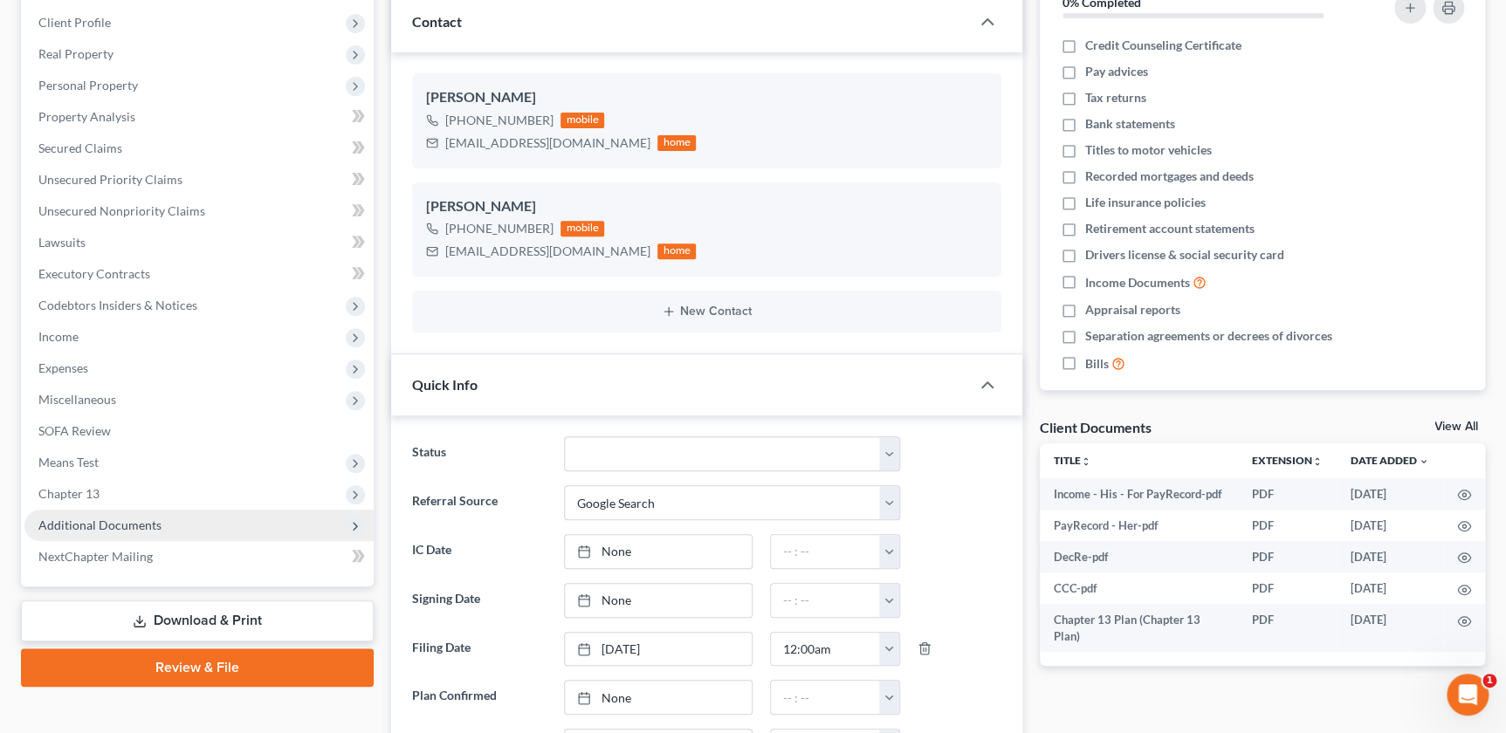
click at [210, 510] on span "Additional Documents" at bounding box center [198, 525] width 349 height 31
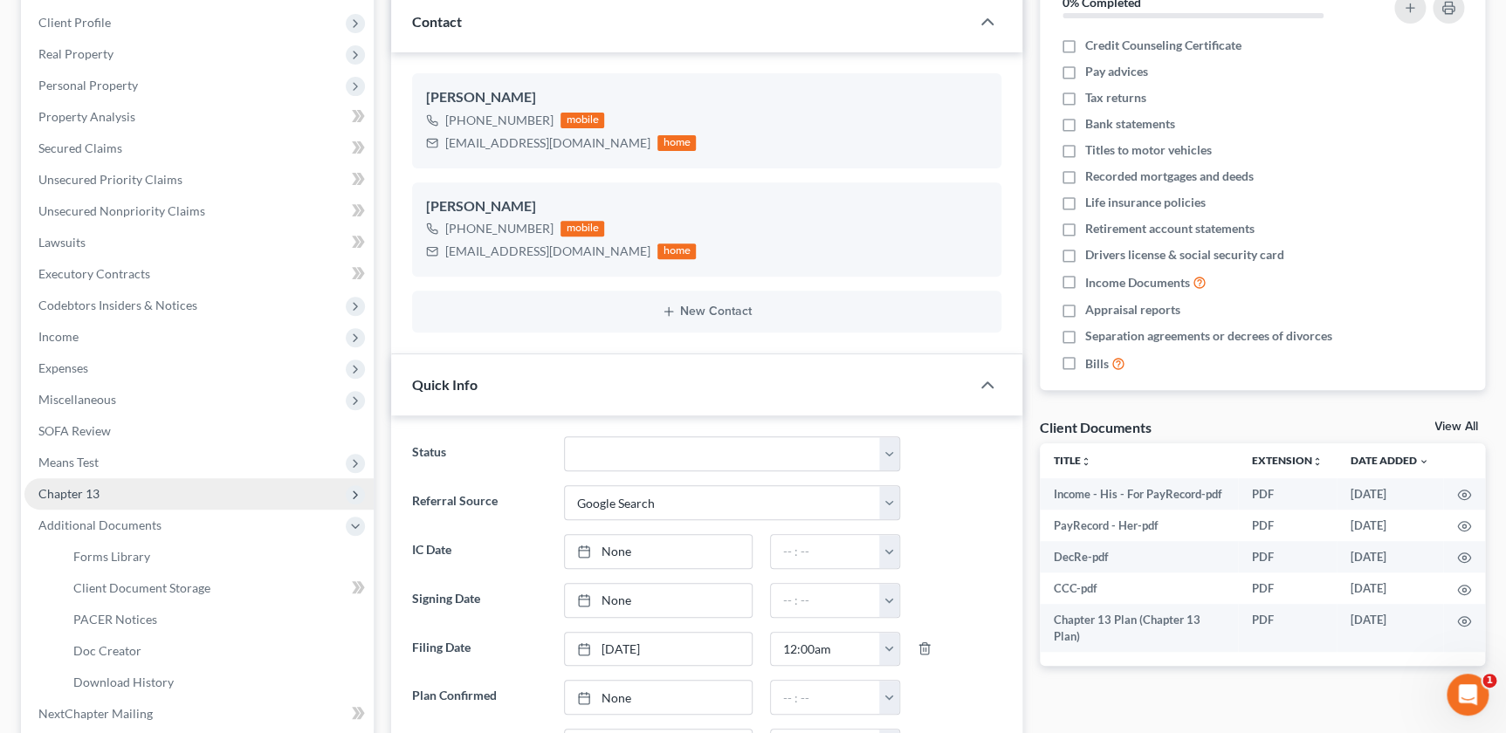
click at [79, 487] on span "Chapter 13" at bounding box center [68, 493] width 61 height 15
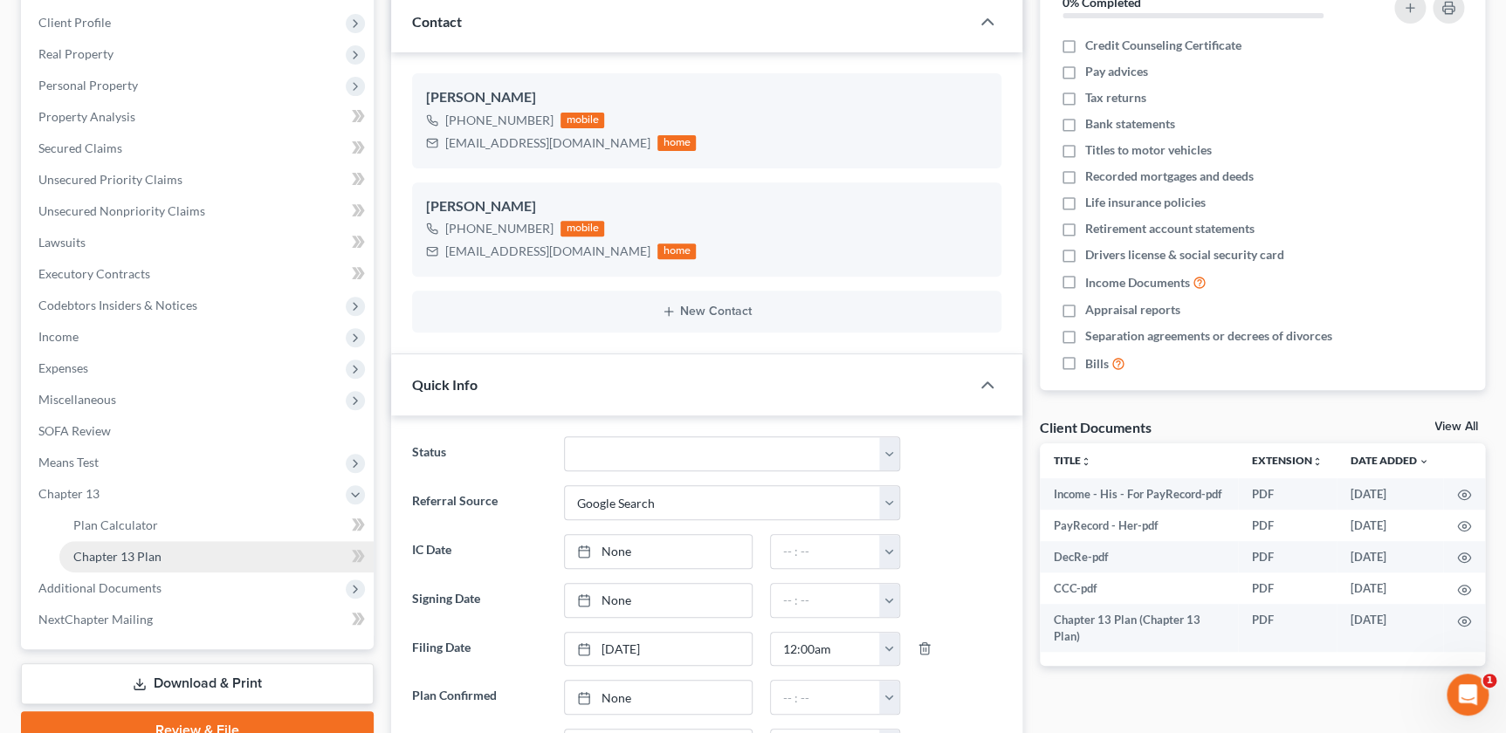
click at [134, 554] on span "Chapter 13 Plan" at bounding box center [117, 556] width 88 height 15
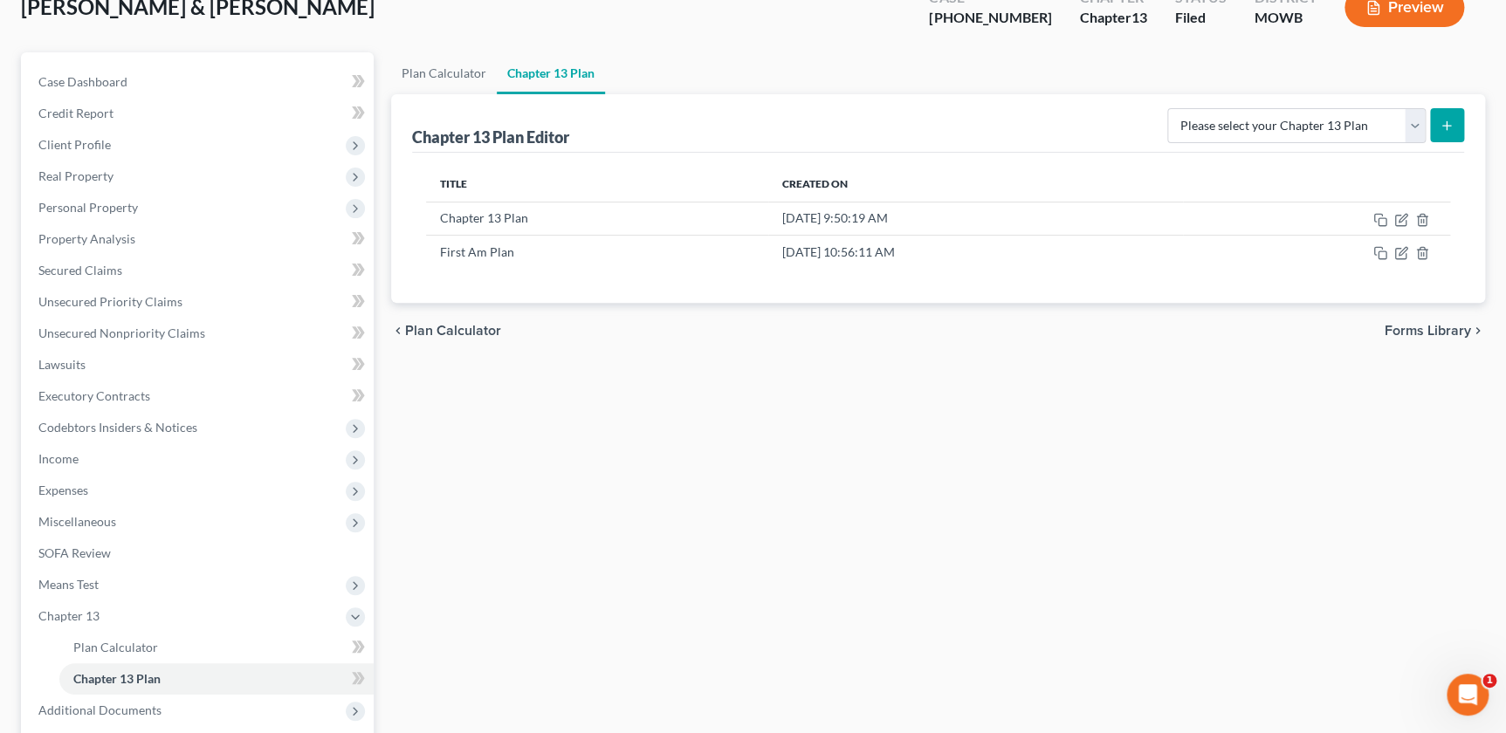
scroll to position [139, 0]
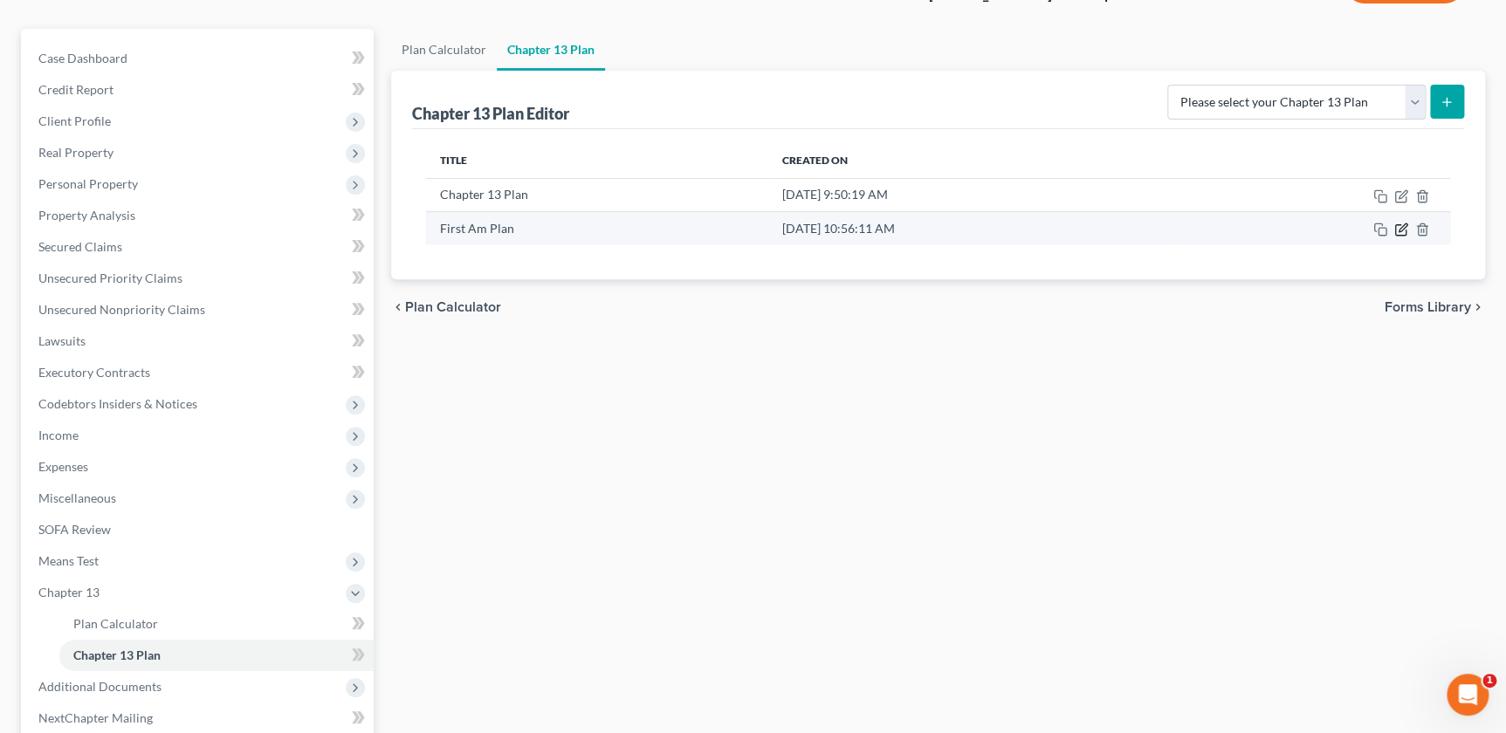
click at [1400, 228] on icon "button" at bounding box center [1401, 230] width 14 height 14
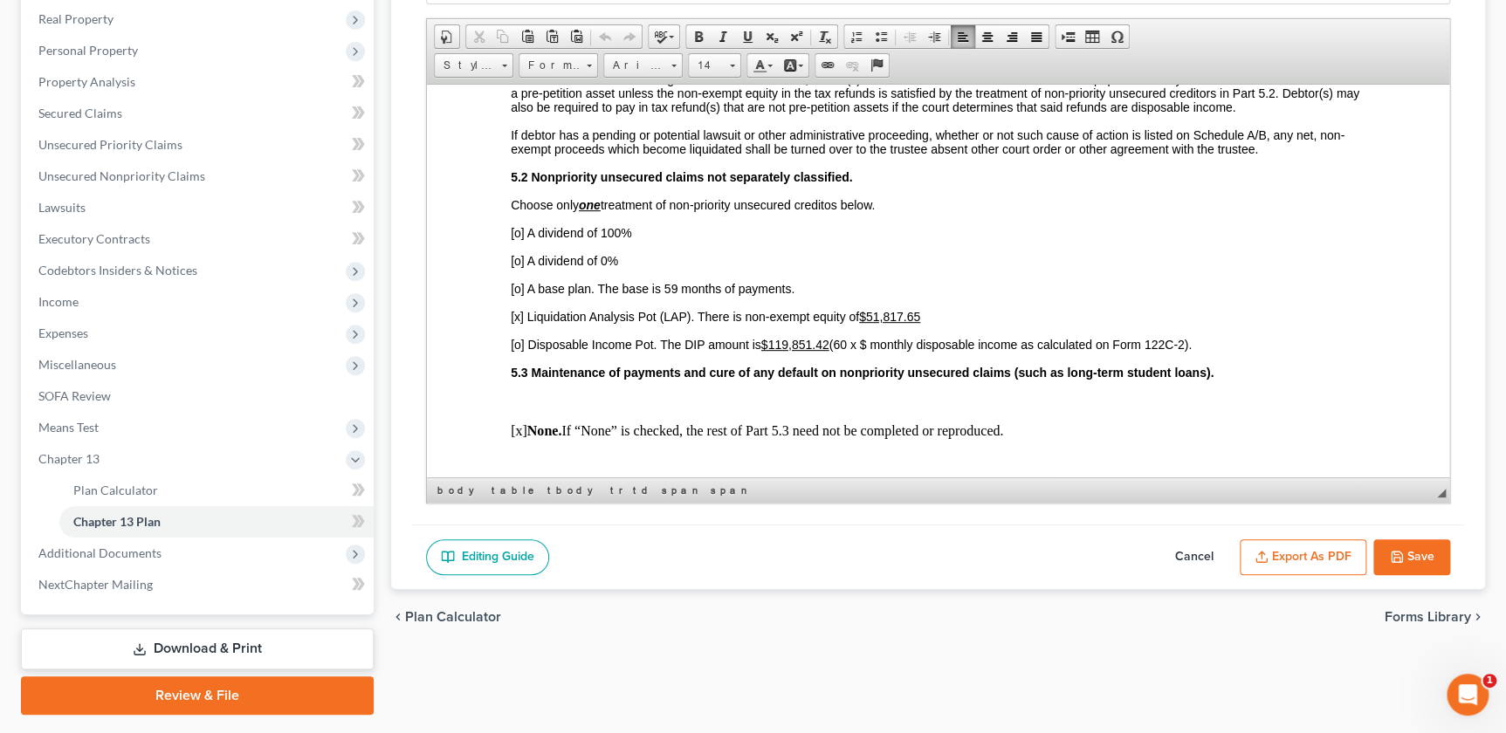
scroll to position [318, 0]
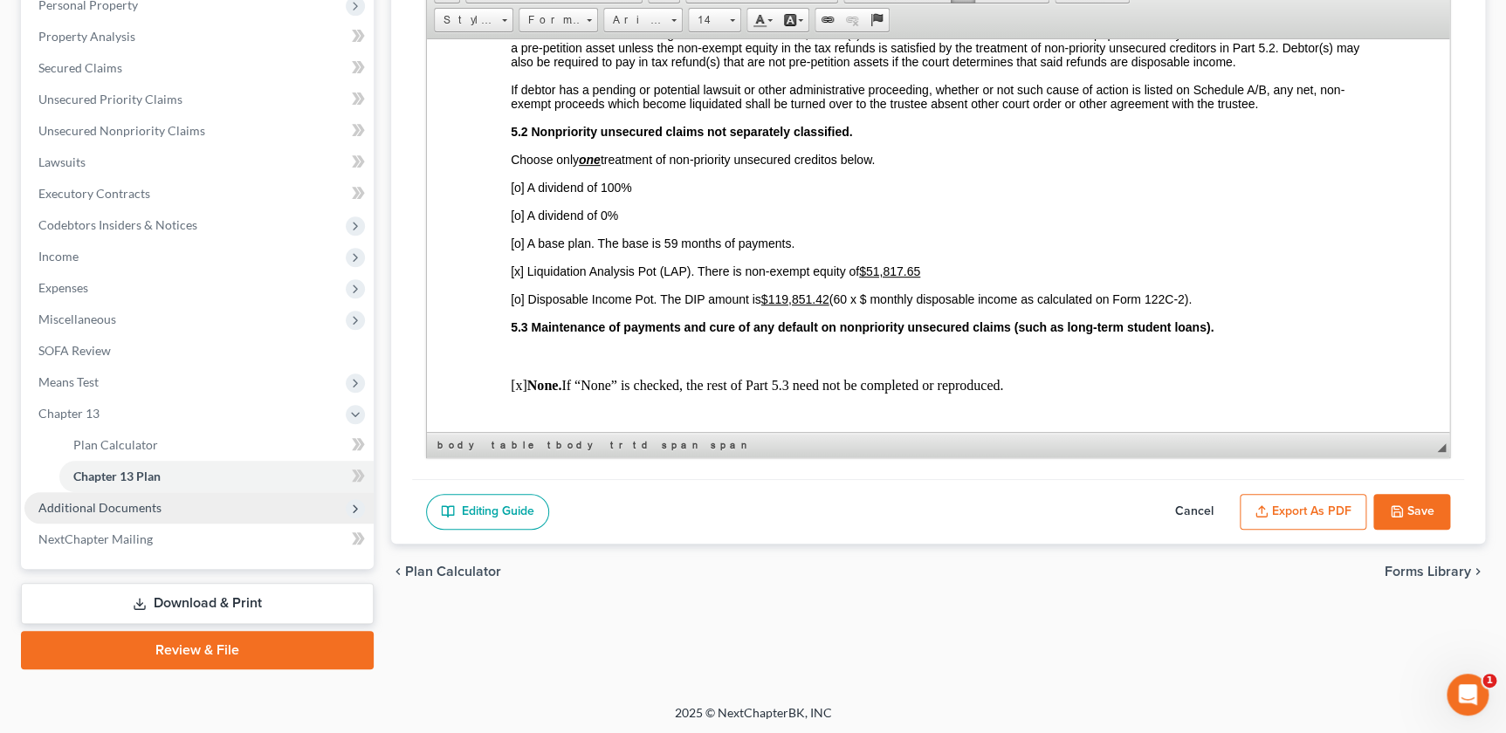
click at [122, 511] on span "Additional Documents" at bounding box center [99, 507] width 123 height 15
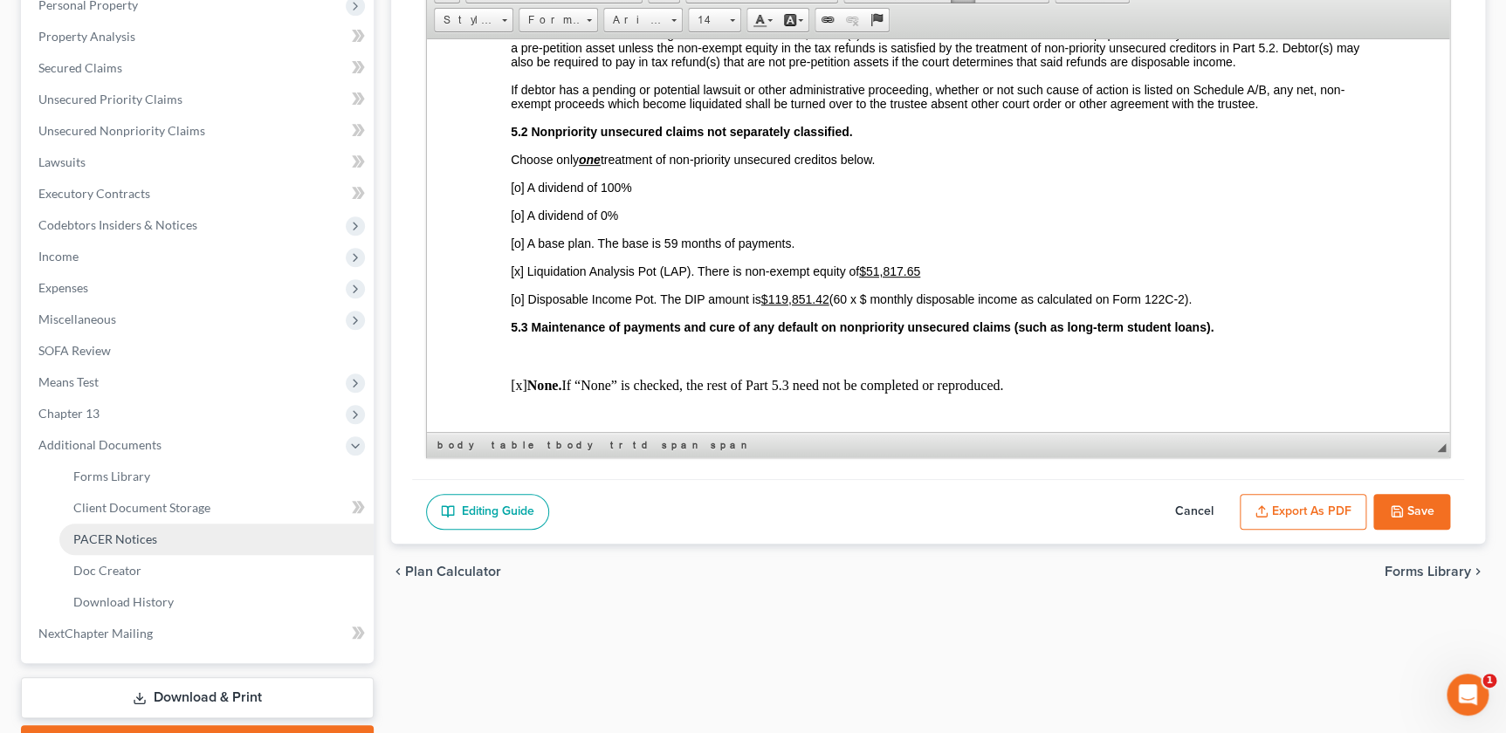
click at [131, 534] on span "PACER Notices" at bounding box center [115, 539] width 84 height 15
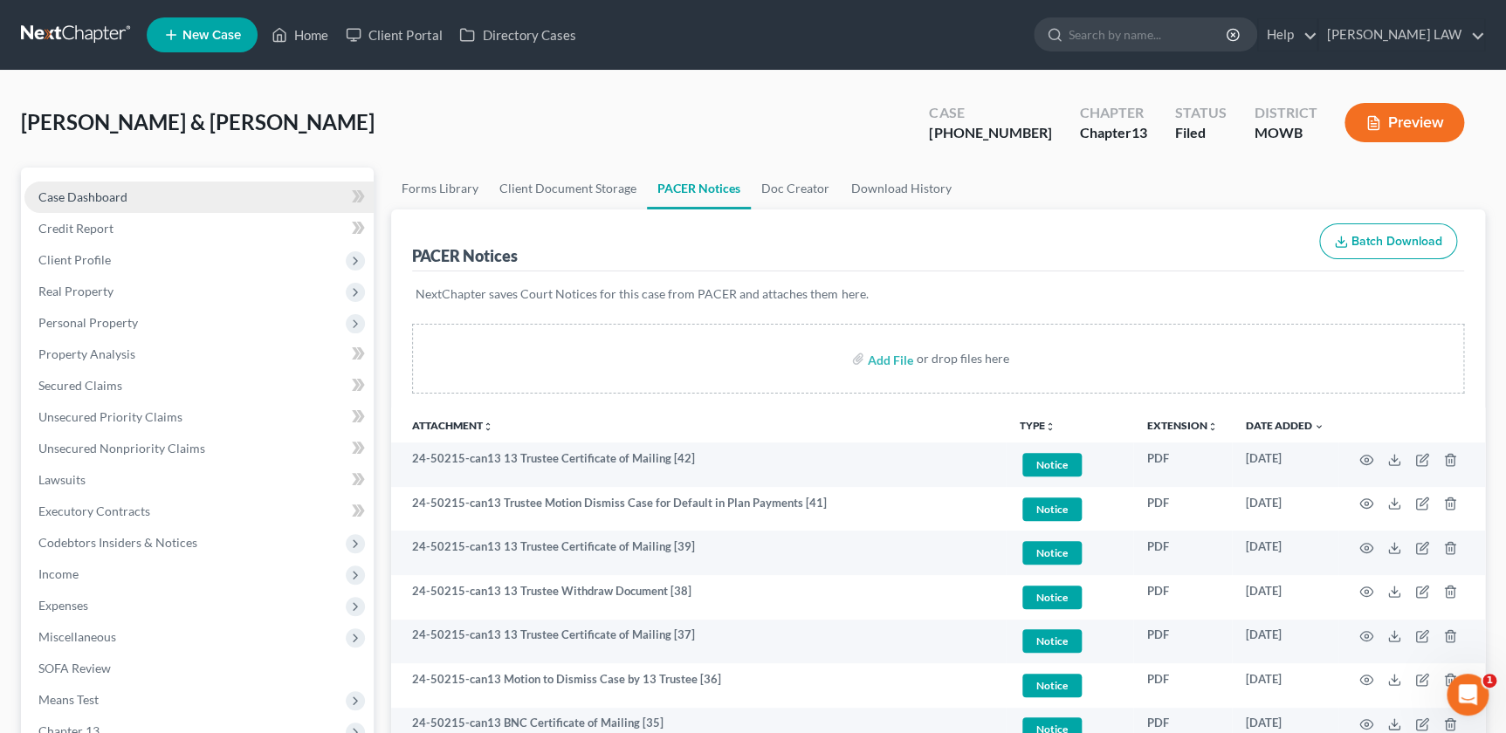
click at [125, 198] on span "Case Dashboard" at bounding box center [82, 196] width 89 height 15
select select "4"
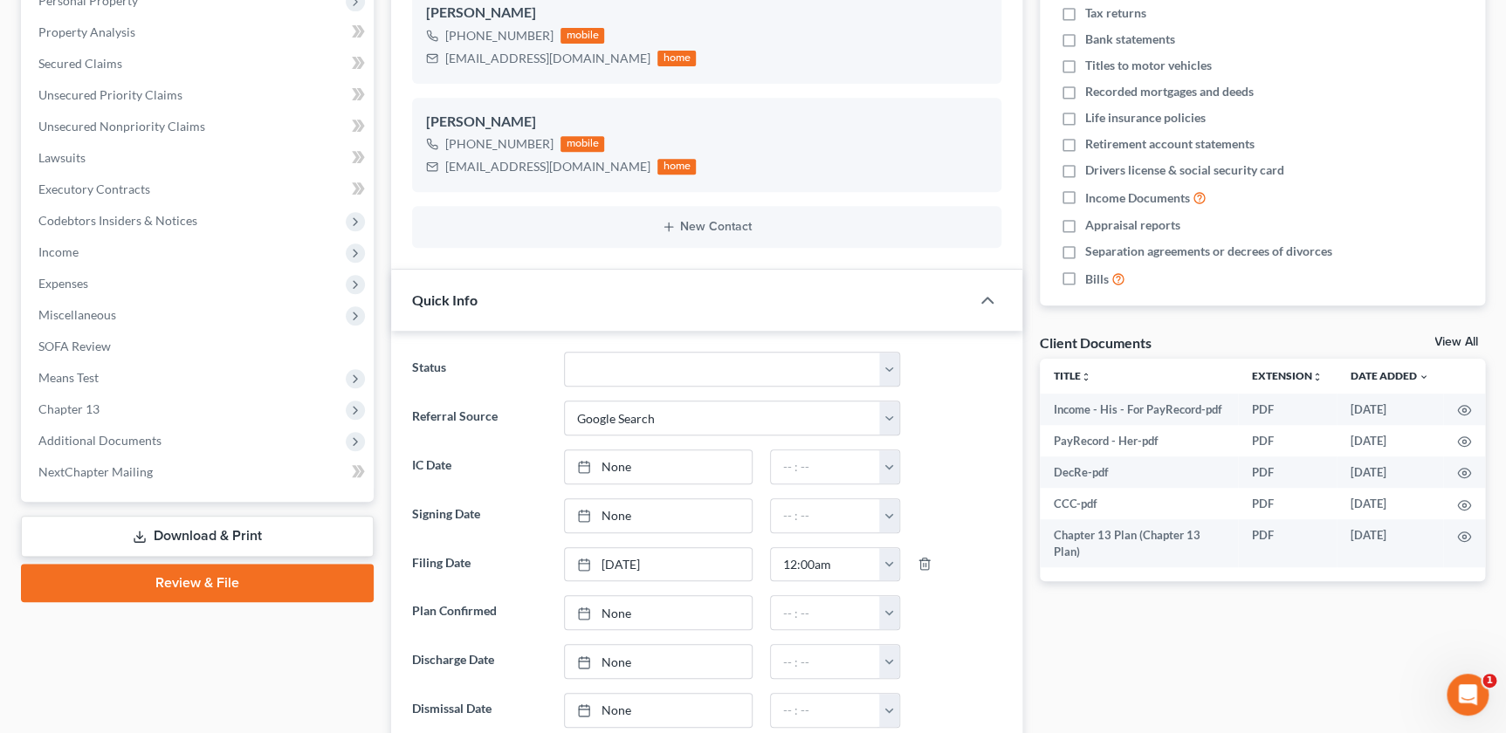
scroll to position [337, 0]
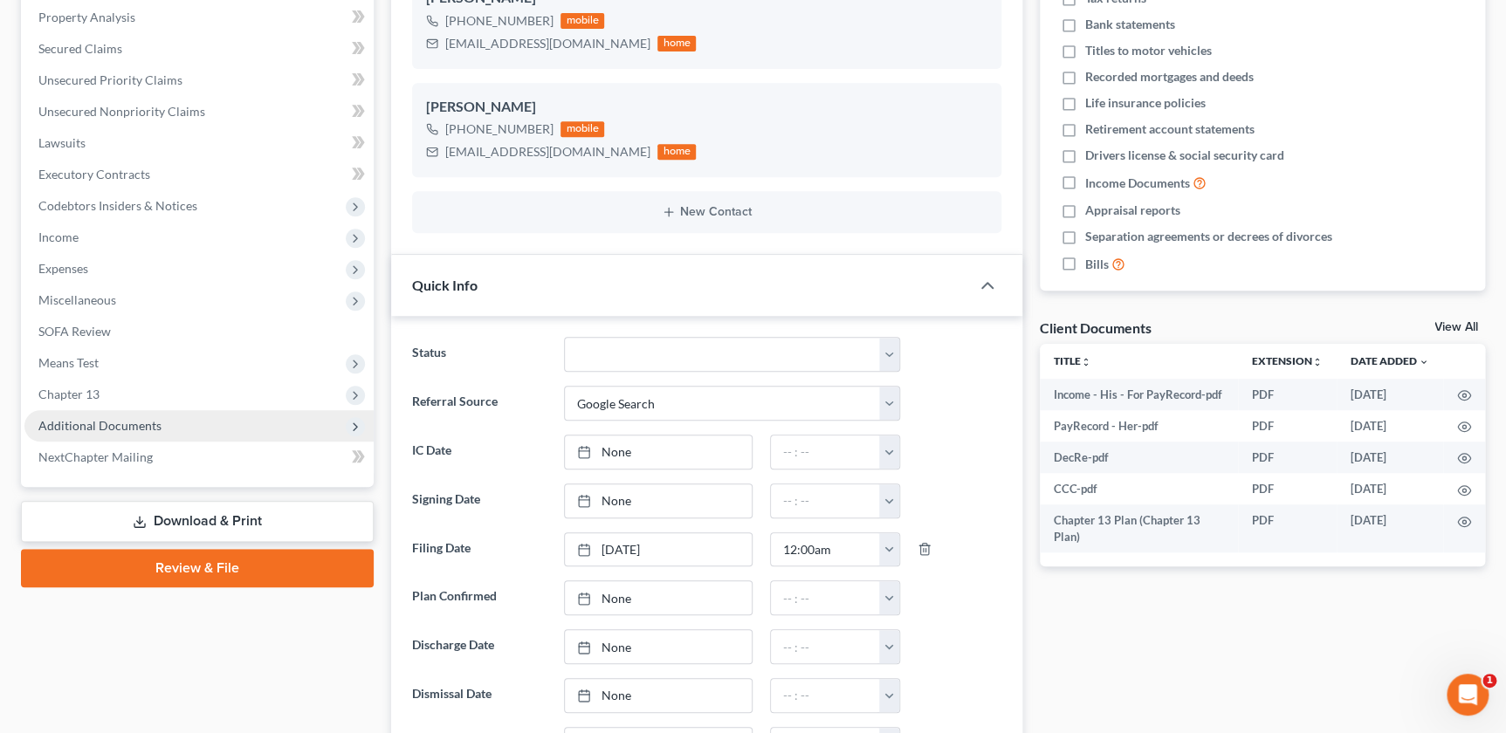
click at [195, 426] on span "Additional Documents" at bounding box center [198, 425] width 349 height 31
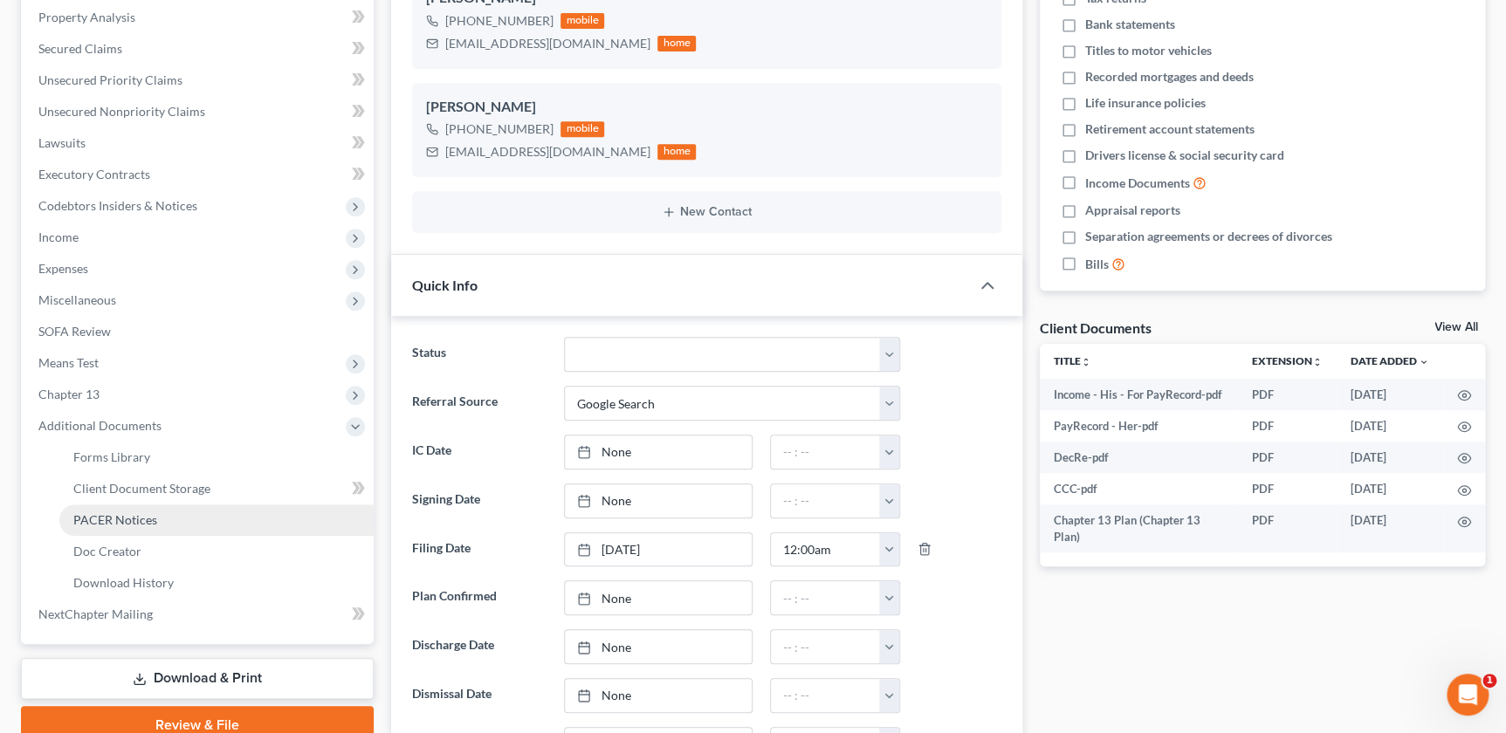
click at [190, 518] on link "PACER Notices" at bounding box center [216, 520] width 314 height 31
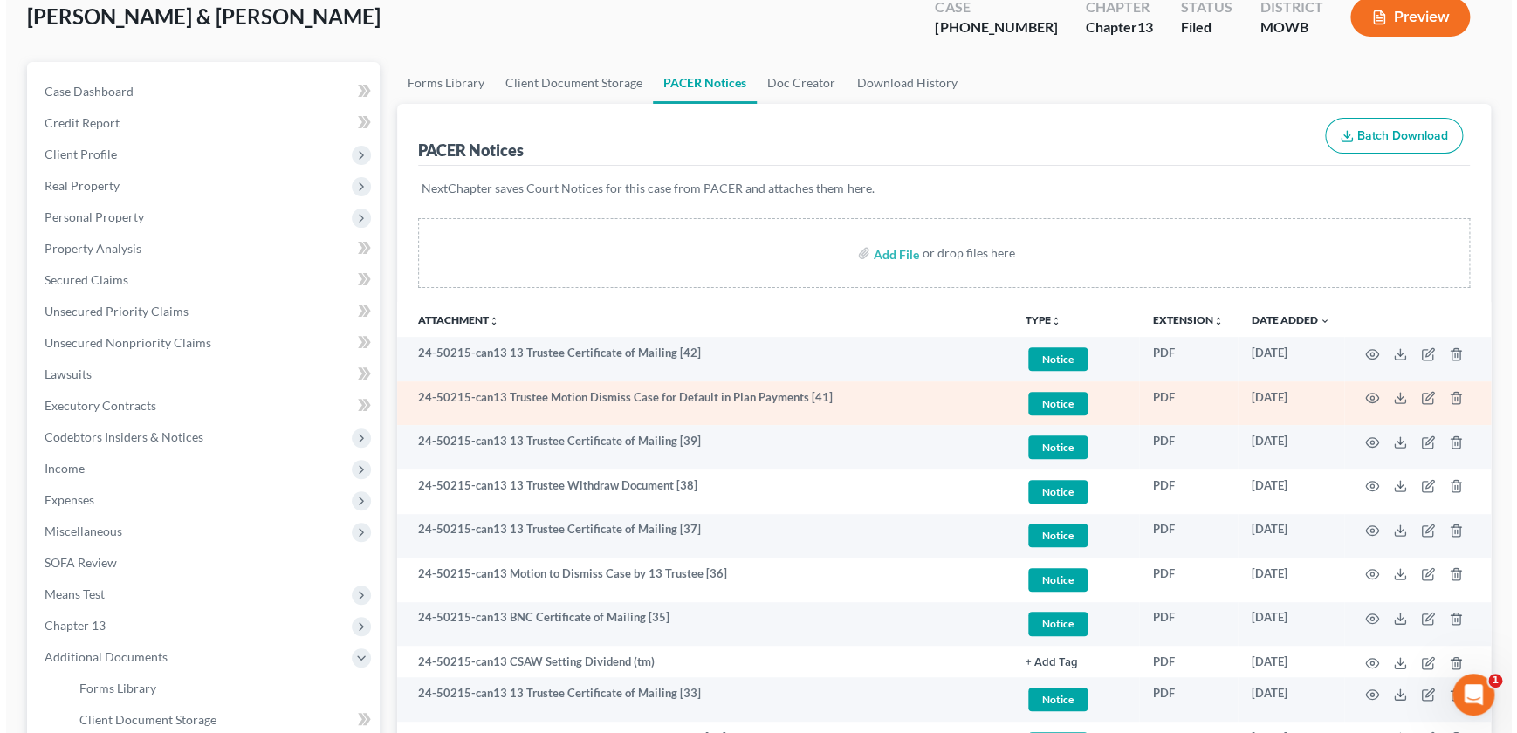
scroll to position [59, 0]
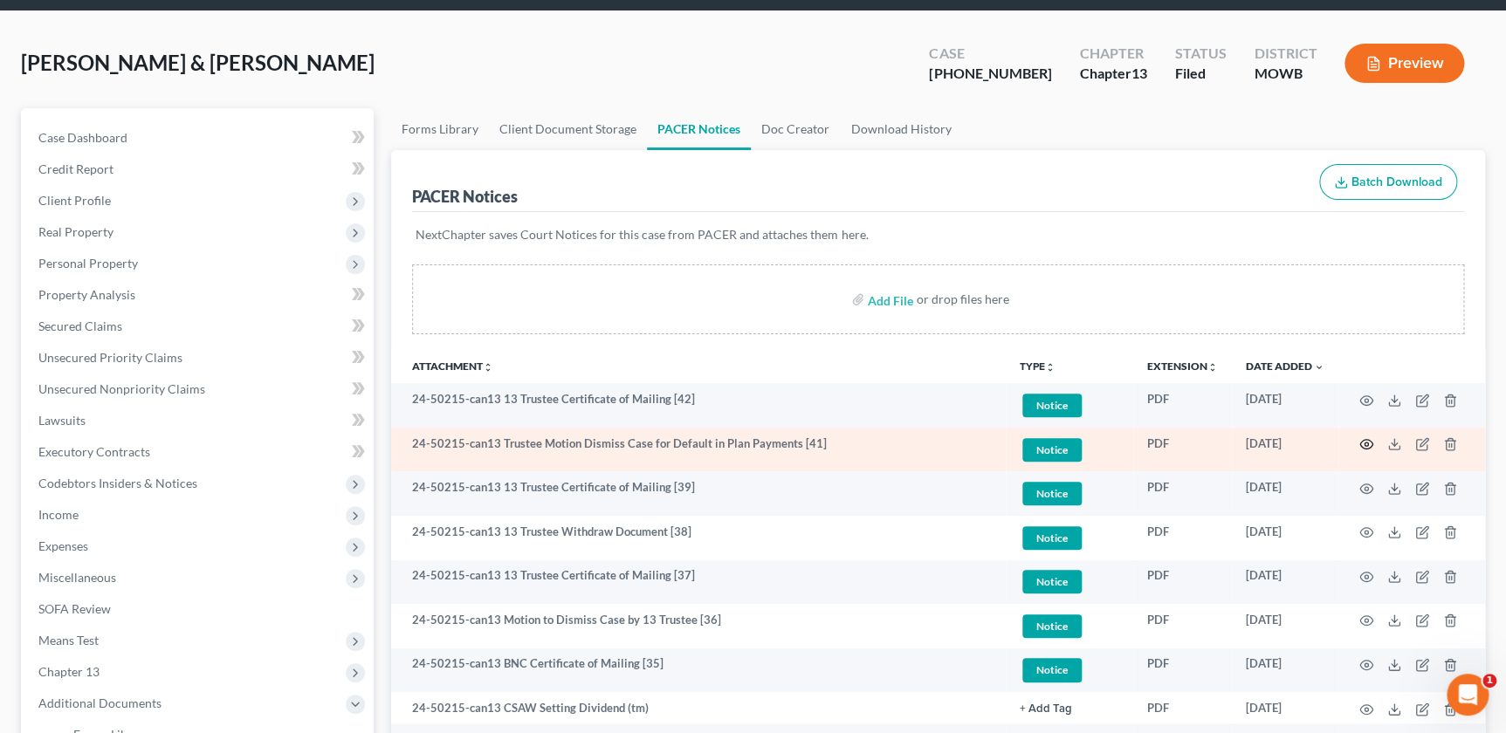
click at [1366, 443] on icon "button" at bounding box center [1366, 444] width 14 height 14
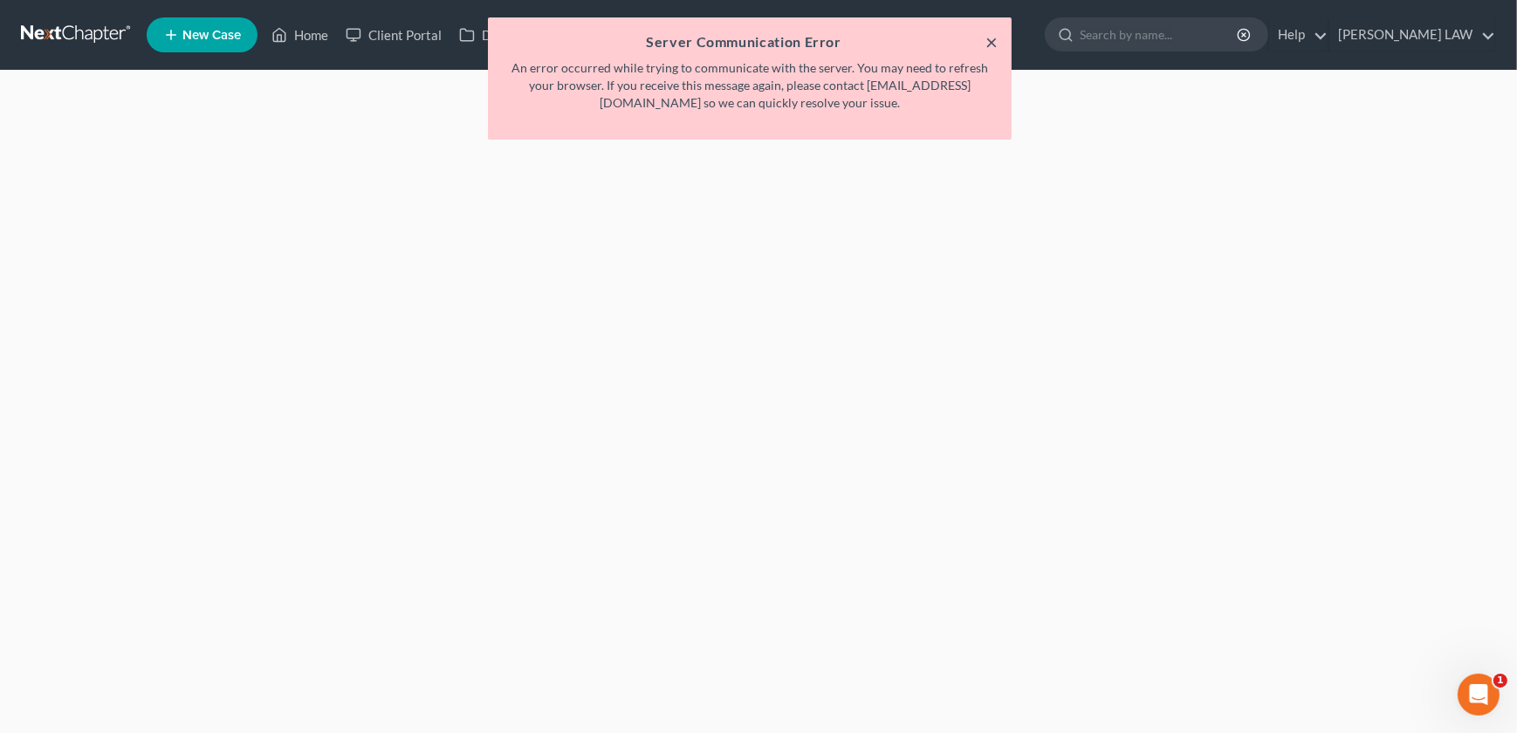
click at [991, 41] on button "×" at bounding box center [992, 41] width 12 height 21
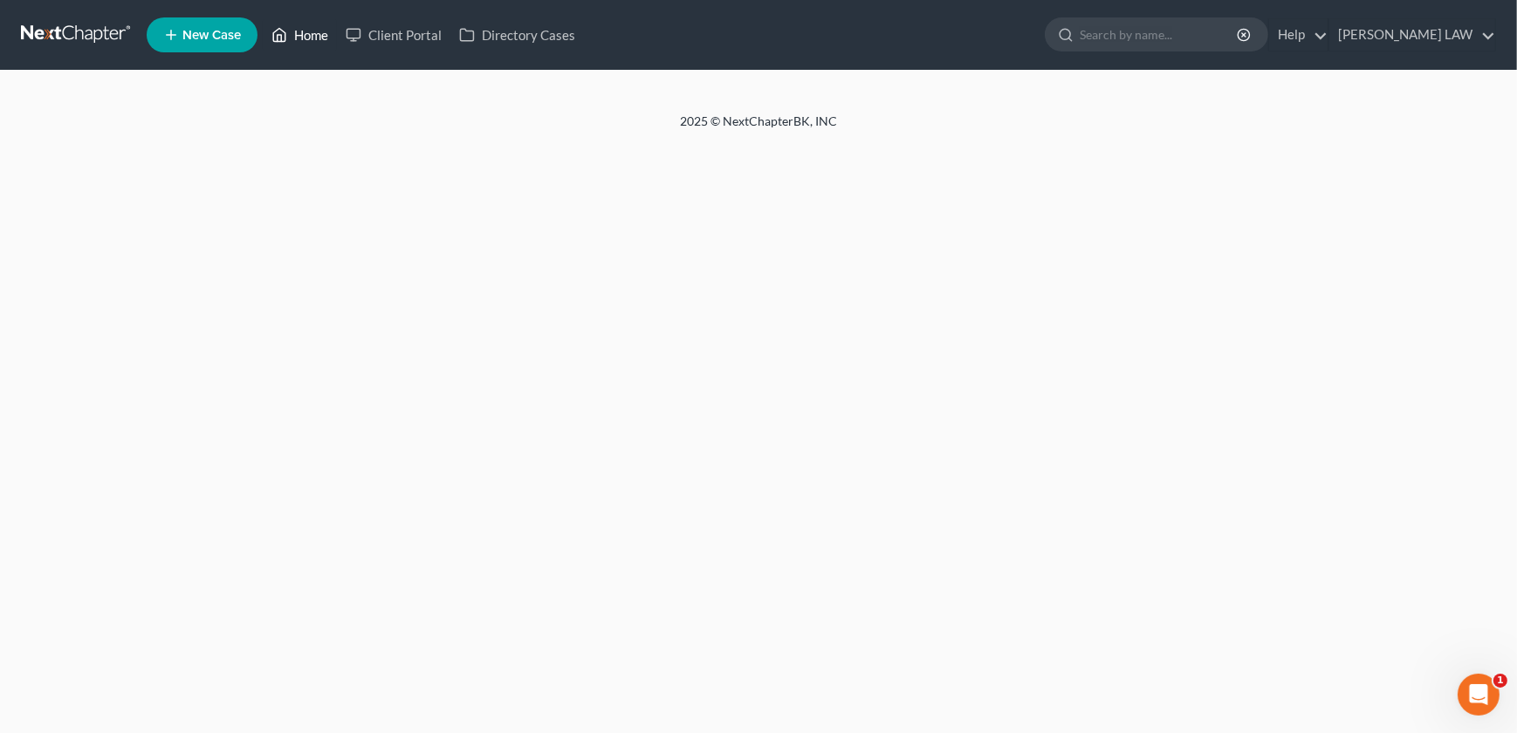
click at [320, 35] on link "Home" at bounding box center [300, 34] width 74 height 31
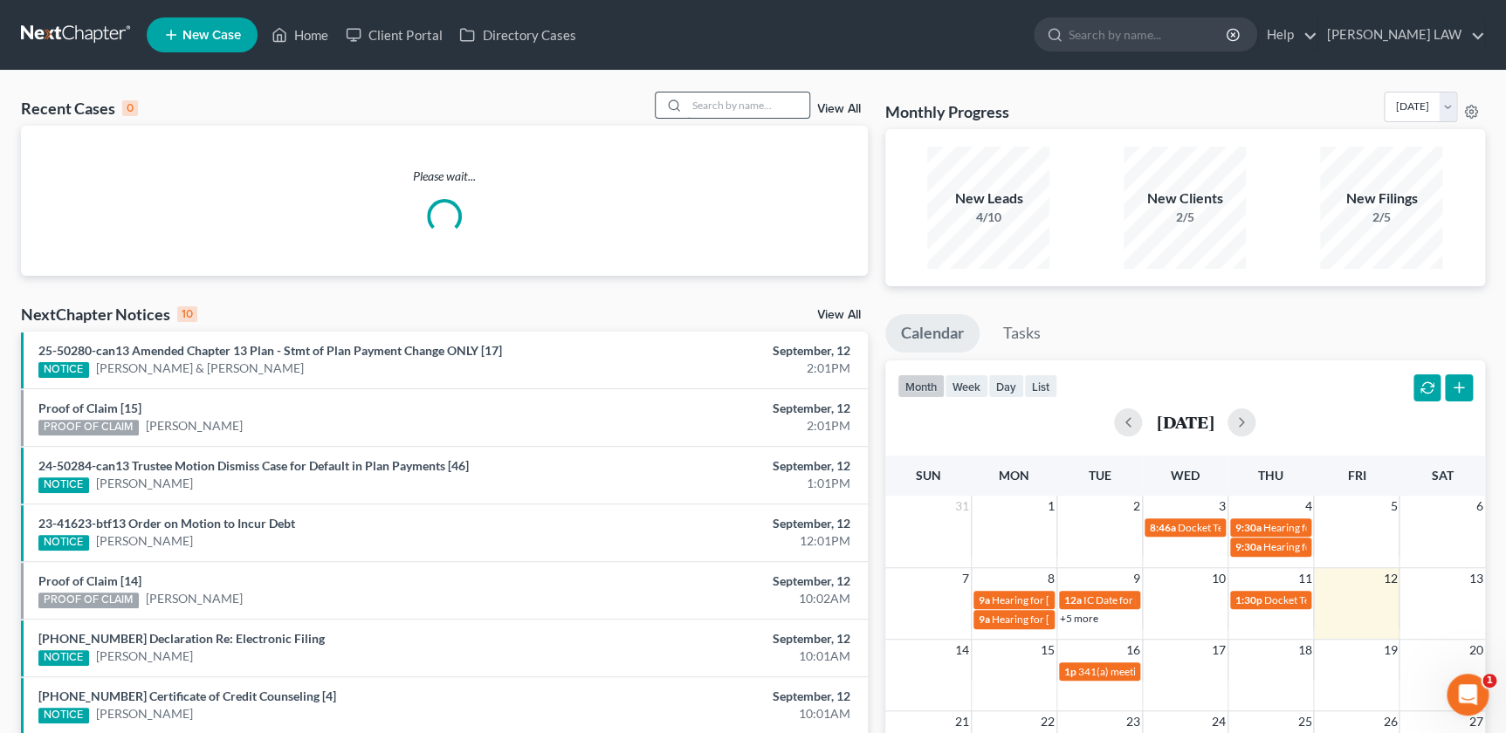
click at [758, 93] on input "search" at bounding box center [748, 105] width 122 height 25
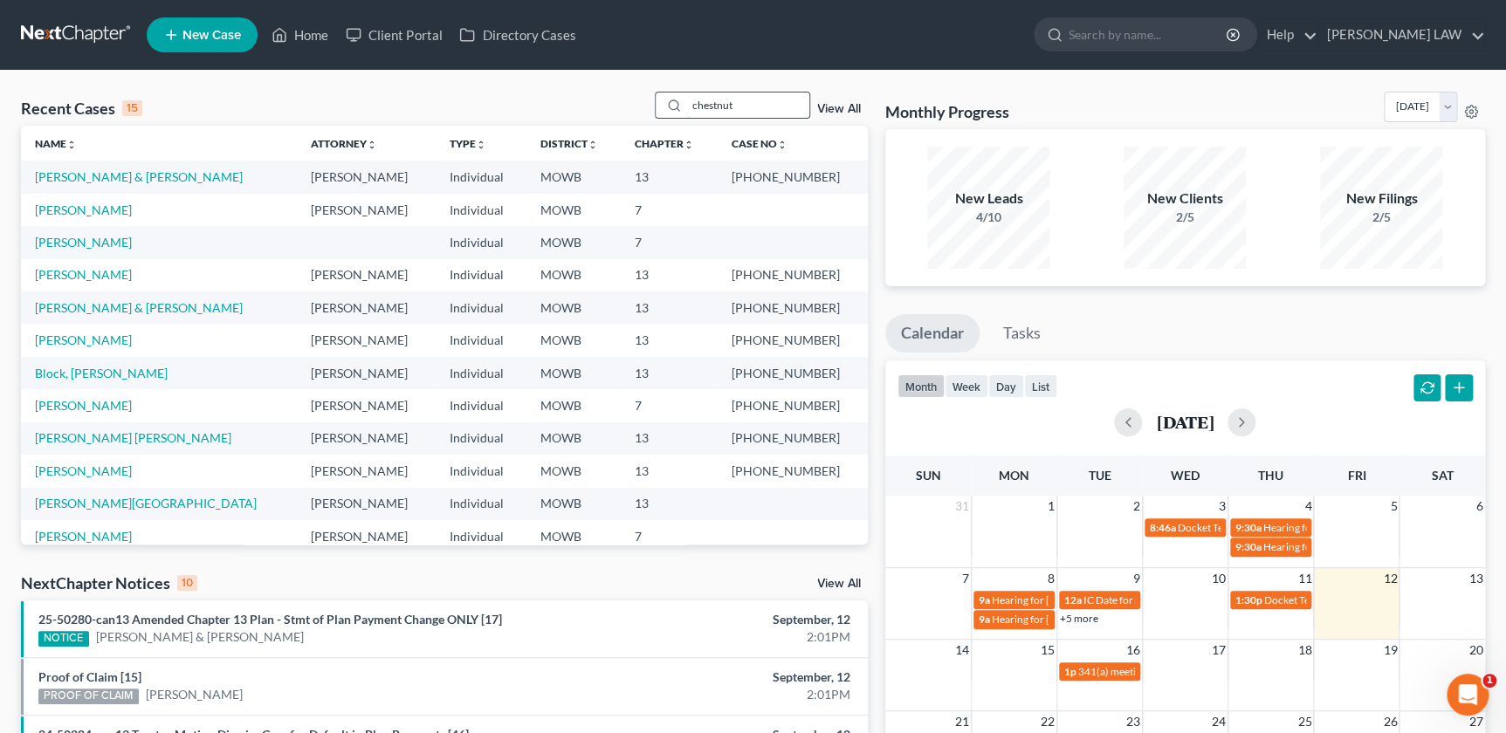
type input "chestnut"
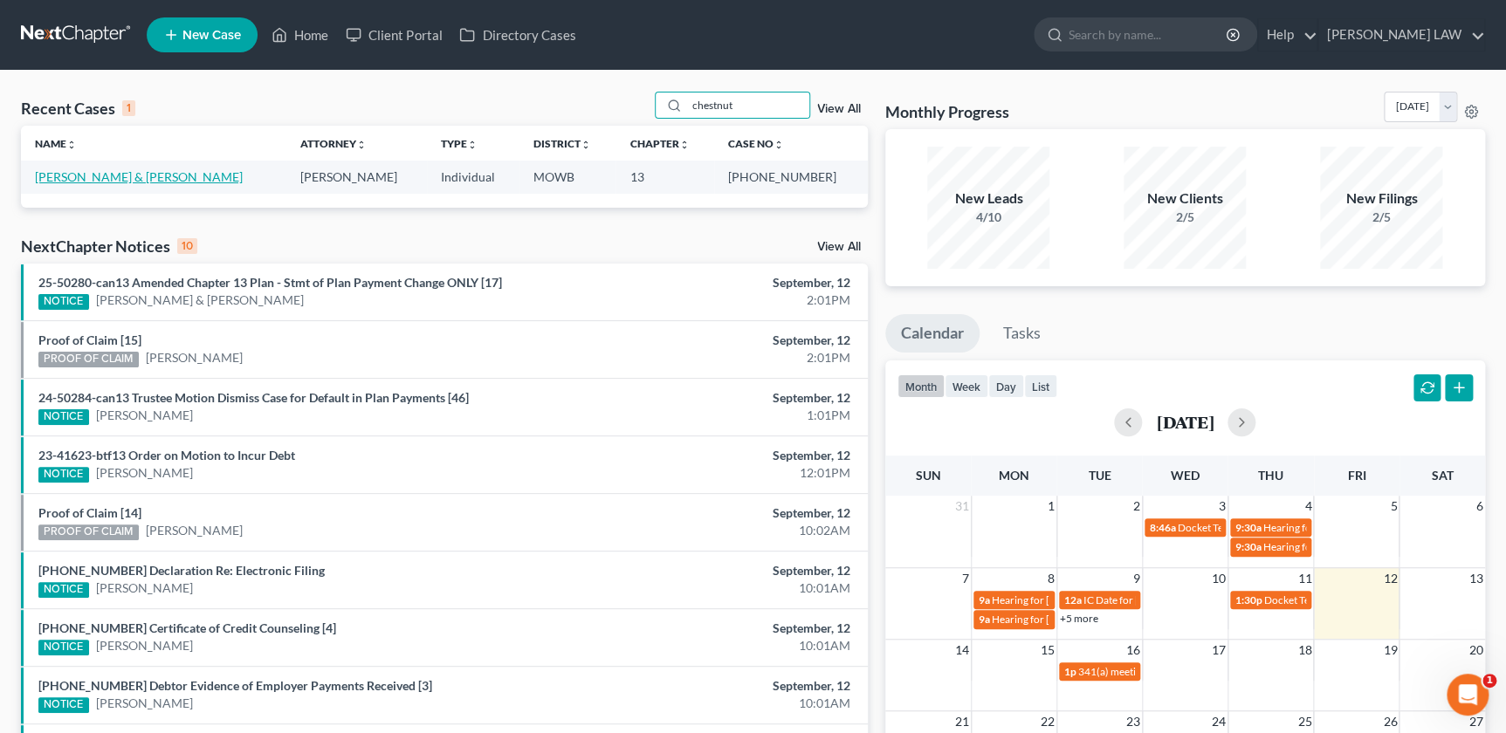
click at [104, 182] on link "Chestnut, Kevin & Susan" at bounding box center [139, 176] width 208 height 15
select select "2"
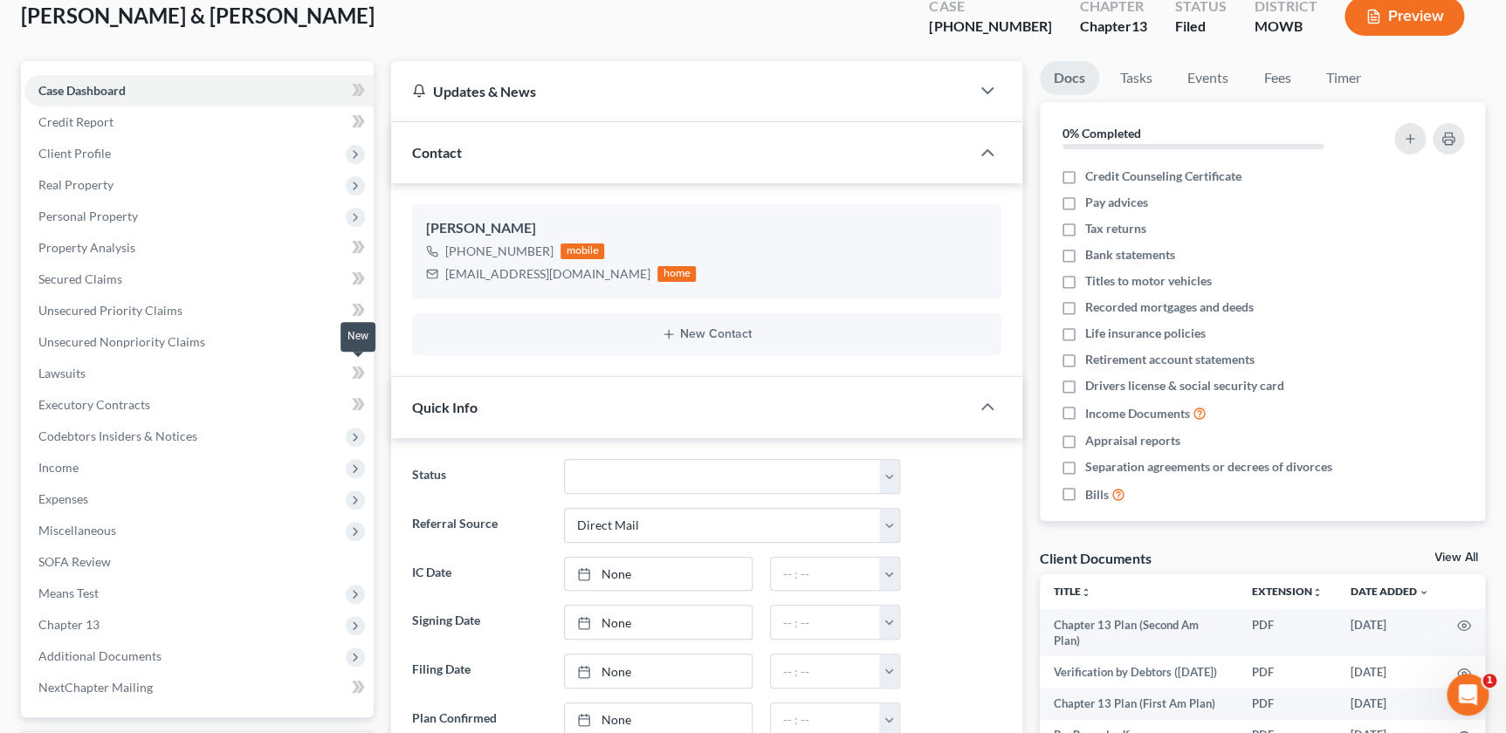
scroll to position [357, 0]
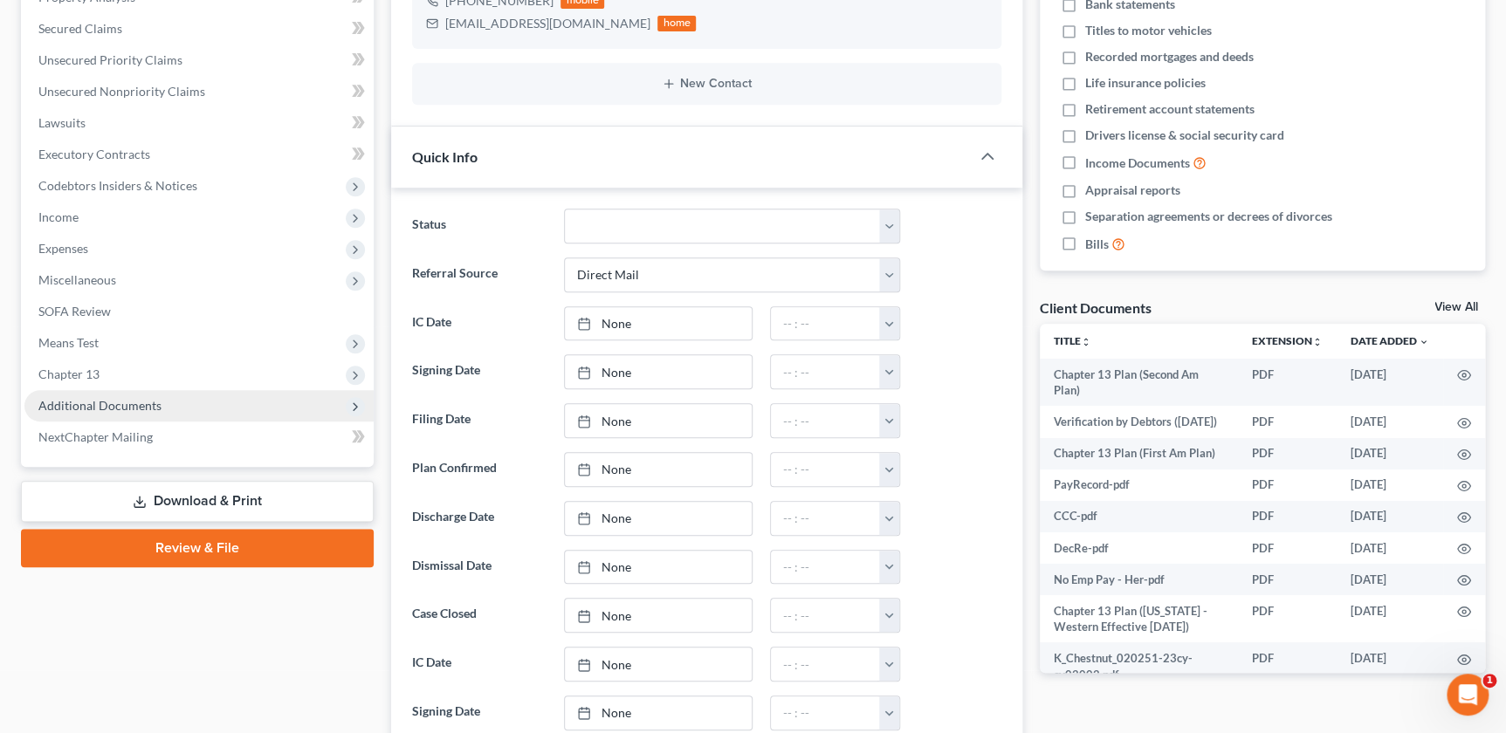
click at [170, 401] on span "Additional Documents" at bounding box center [198, 405] width 349 height 31
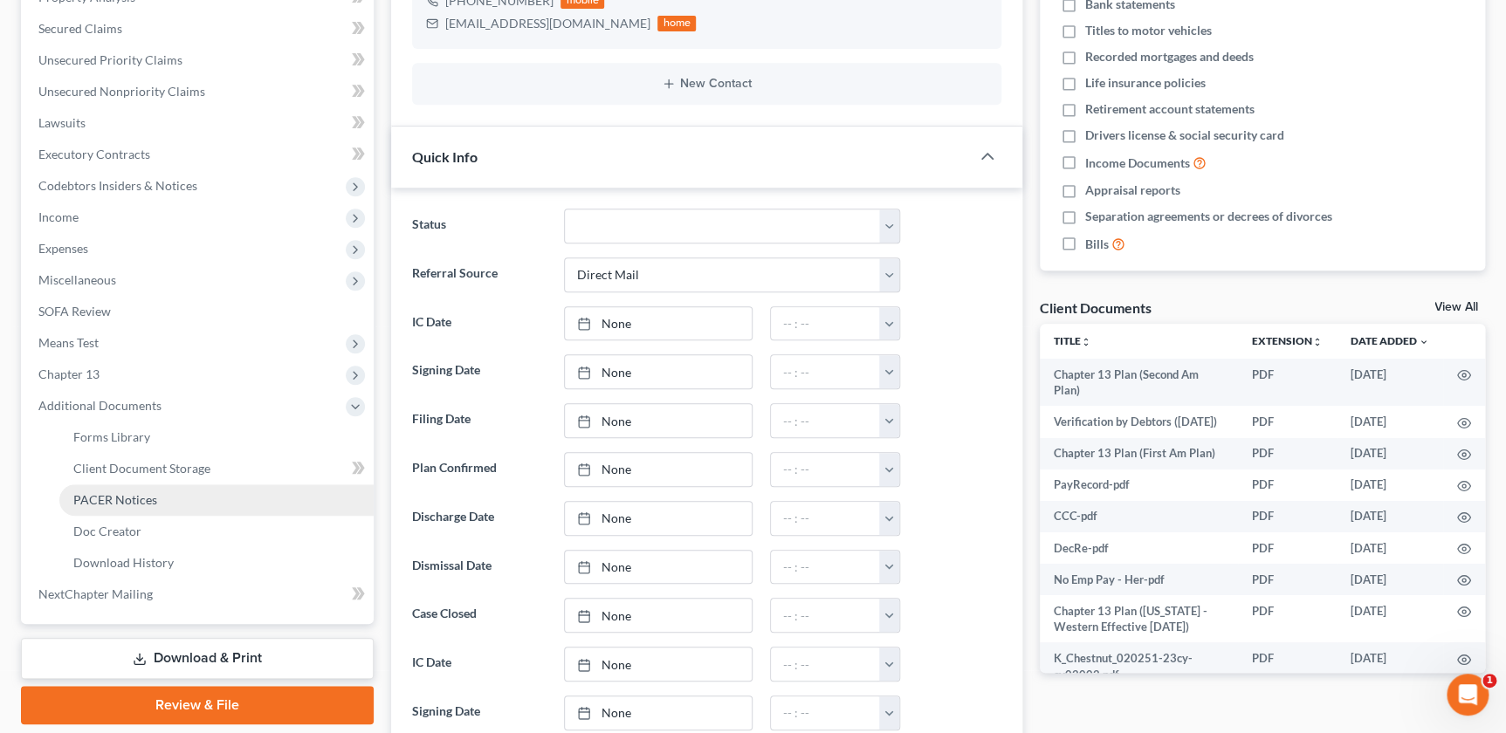
click at [148, 498] on span "PACER Notices" at bounding box center [115, 499] width 84 height 15
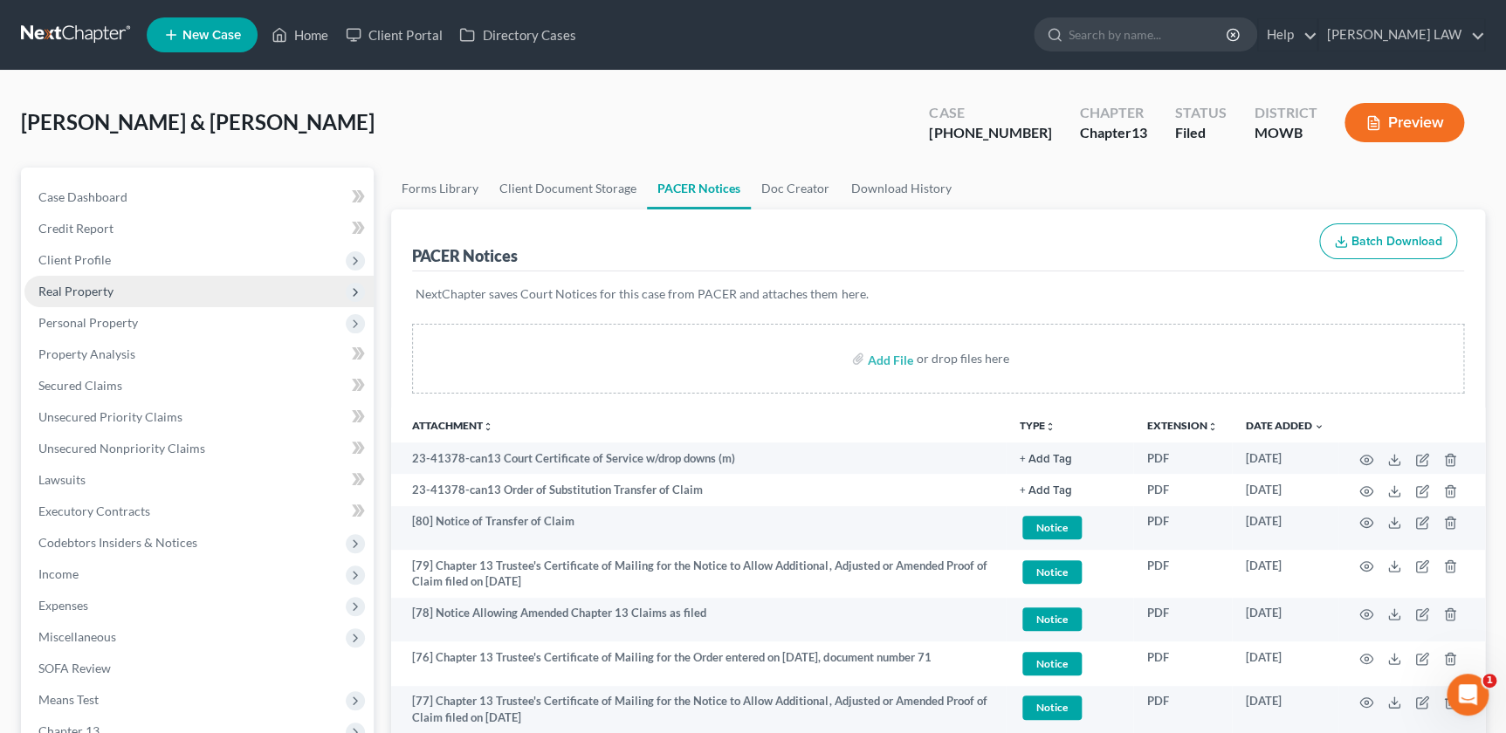
click at [96, 291] on span "Real Property" at bounding box center [75, 291] width 75 height 15
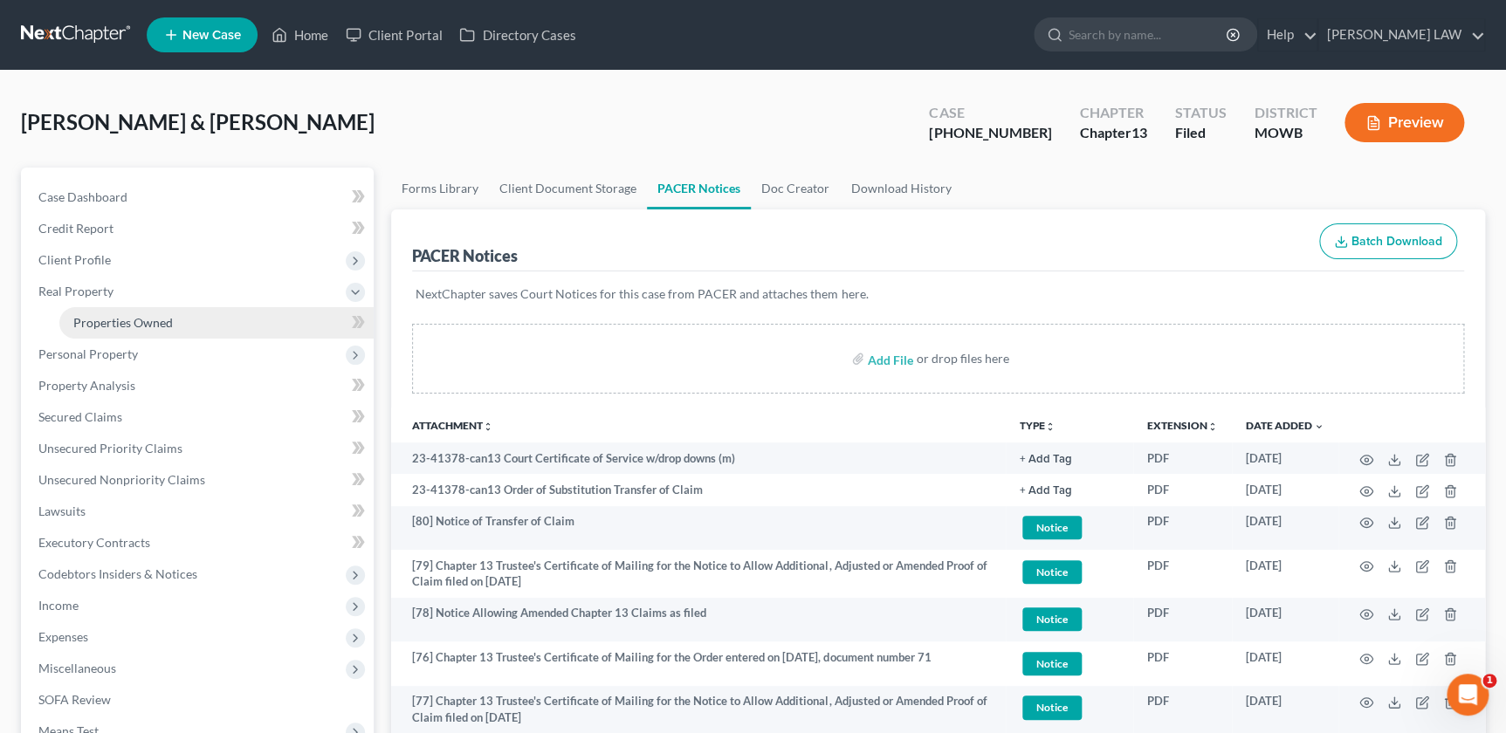
click at [112, 315] on span "Properties Owned" at bounding box center [123, 322] width 100 height 15
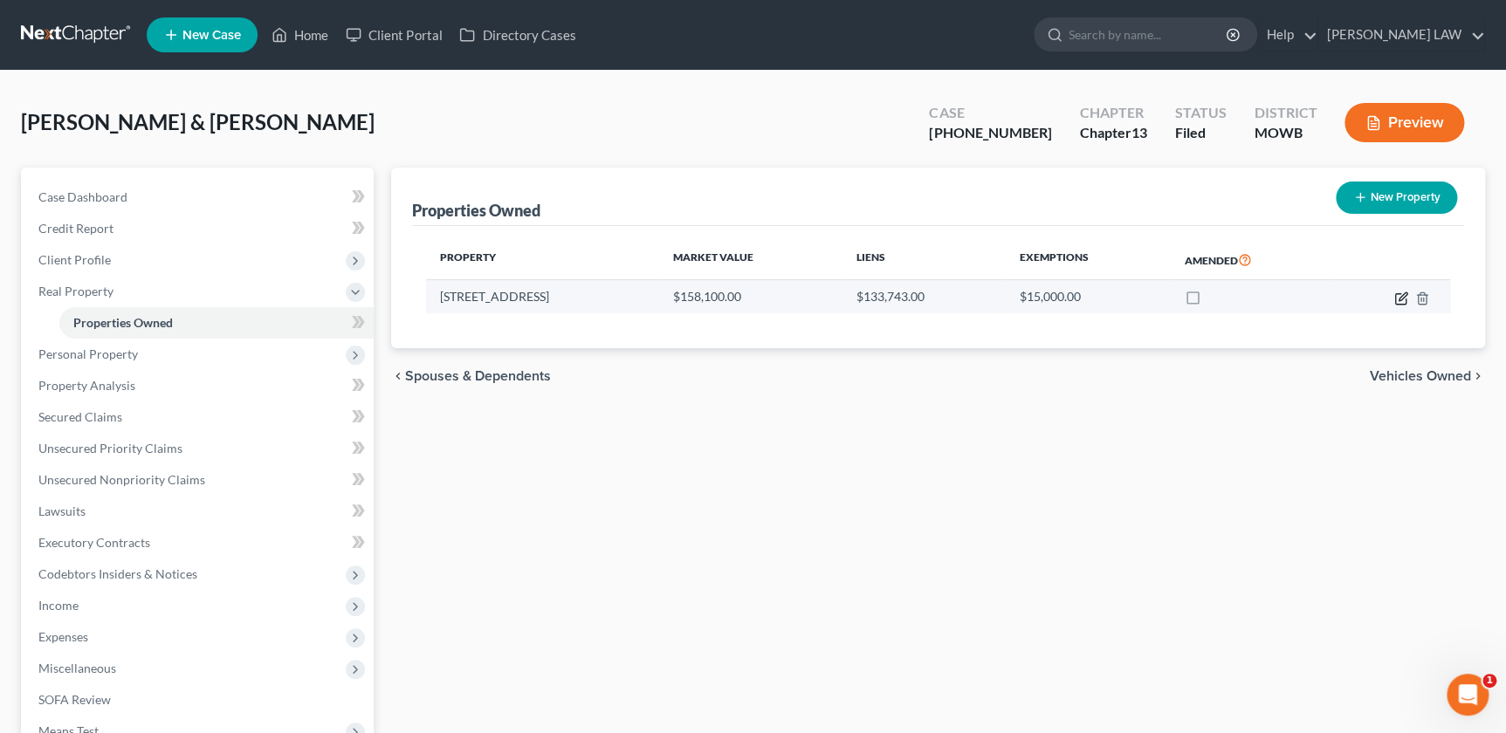
click at [1399, 296] on icon "button" at bounding box center [1401, 299] width 14 height 14
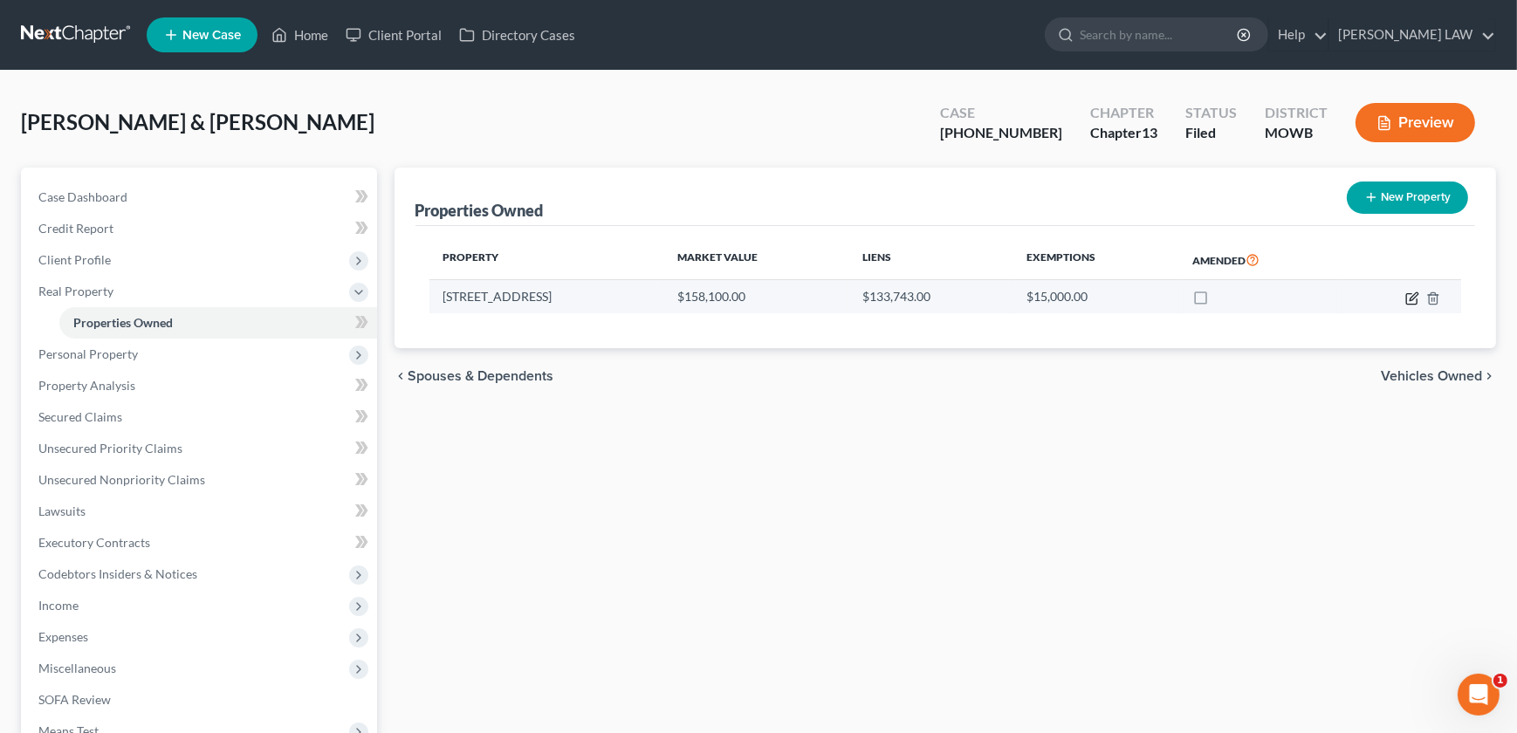
select select "26"
select select "2"
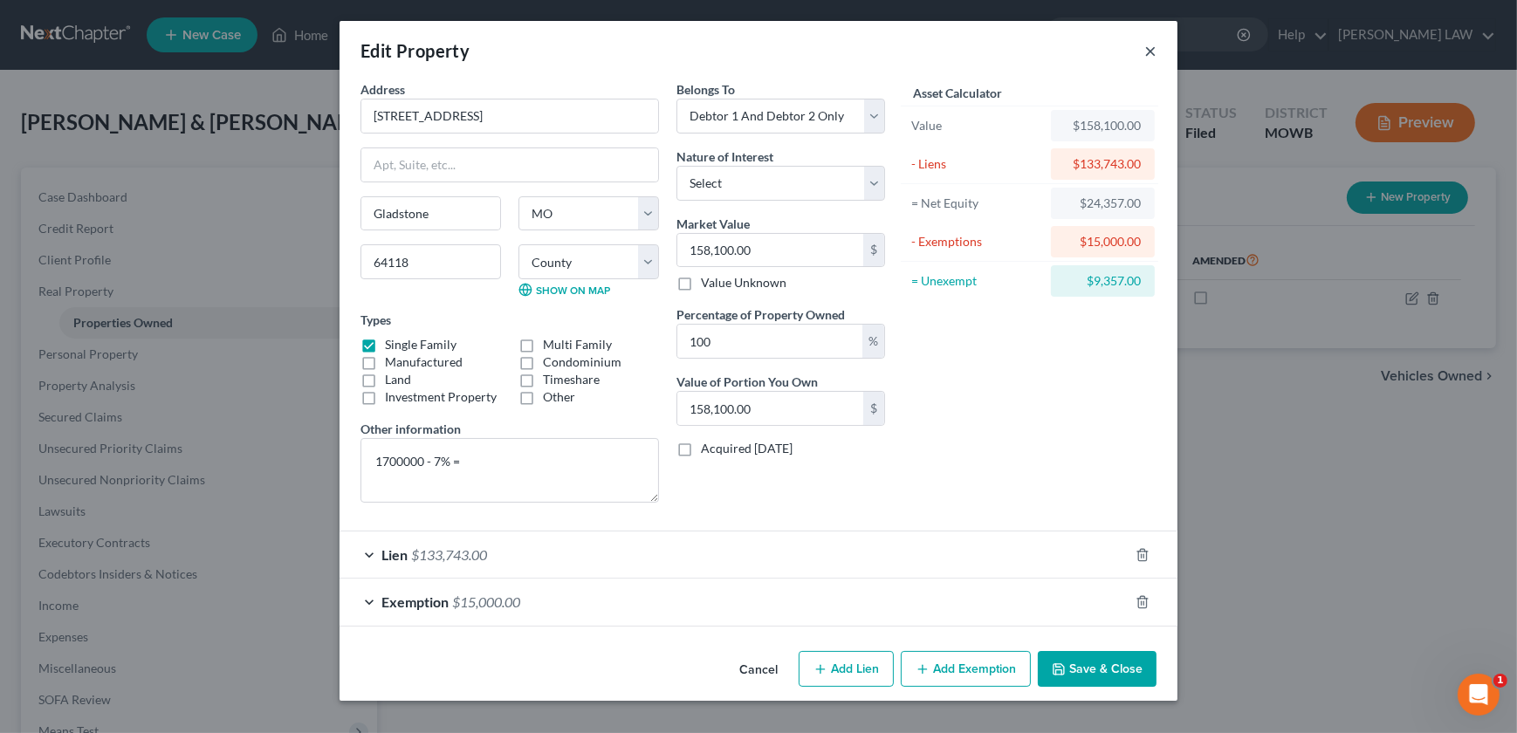
click at [1147, 47] on button "×" at bounding box center [1151, 50] width 12 height 21
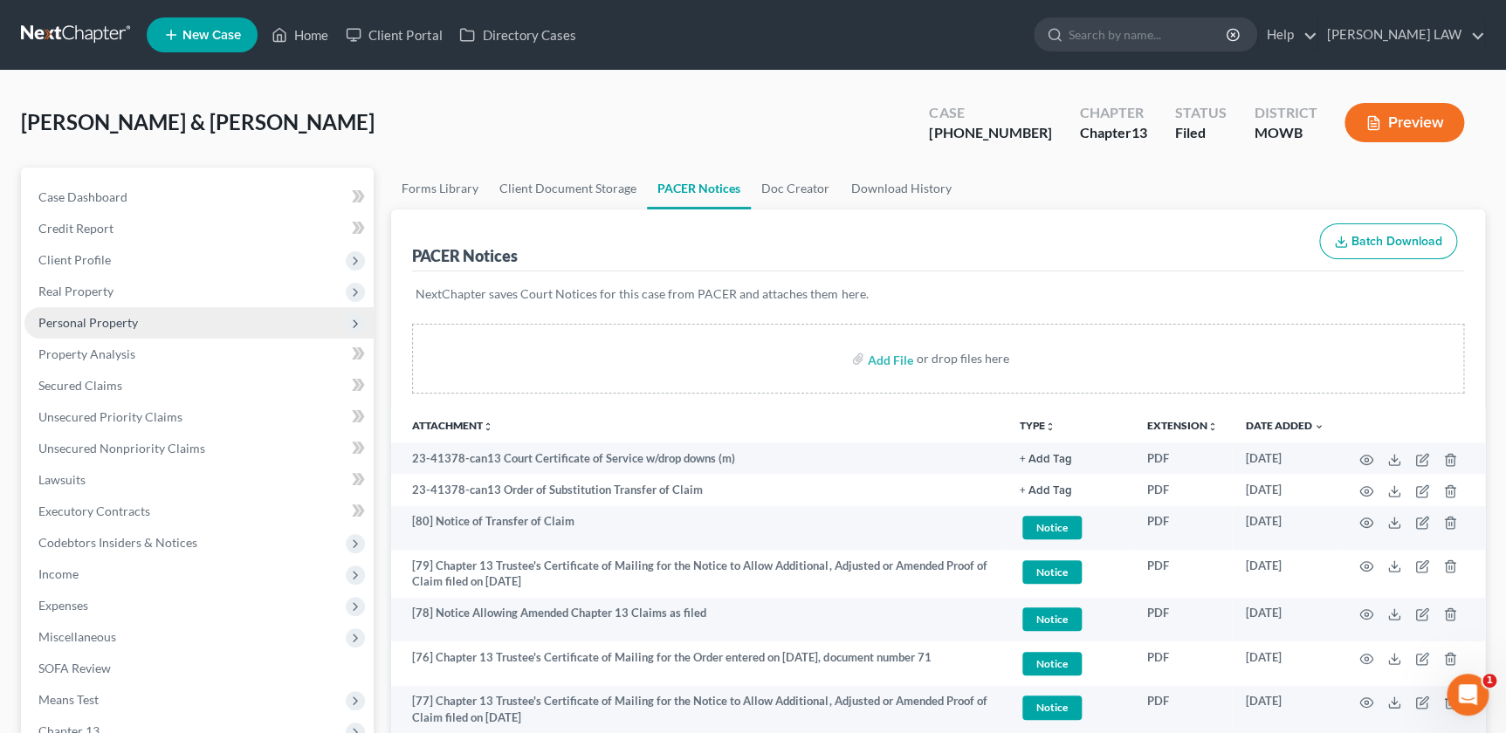
click at [112, 325] on span "Personal Property" at bounding box center [88, 322] width 100 height 15
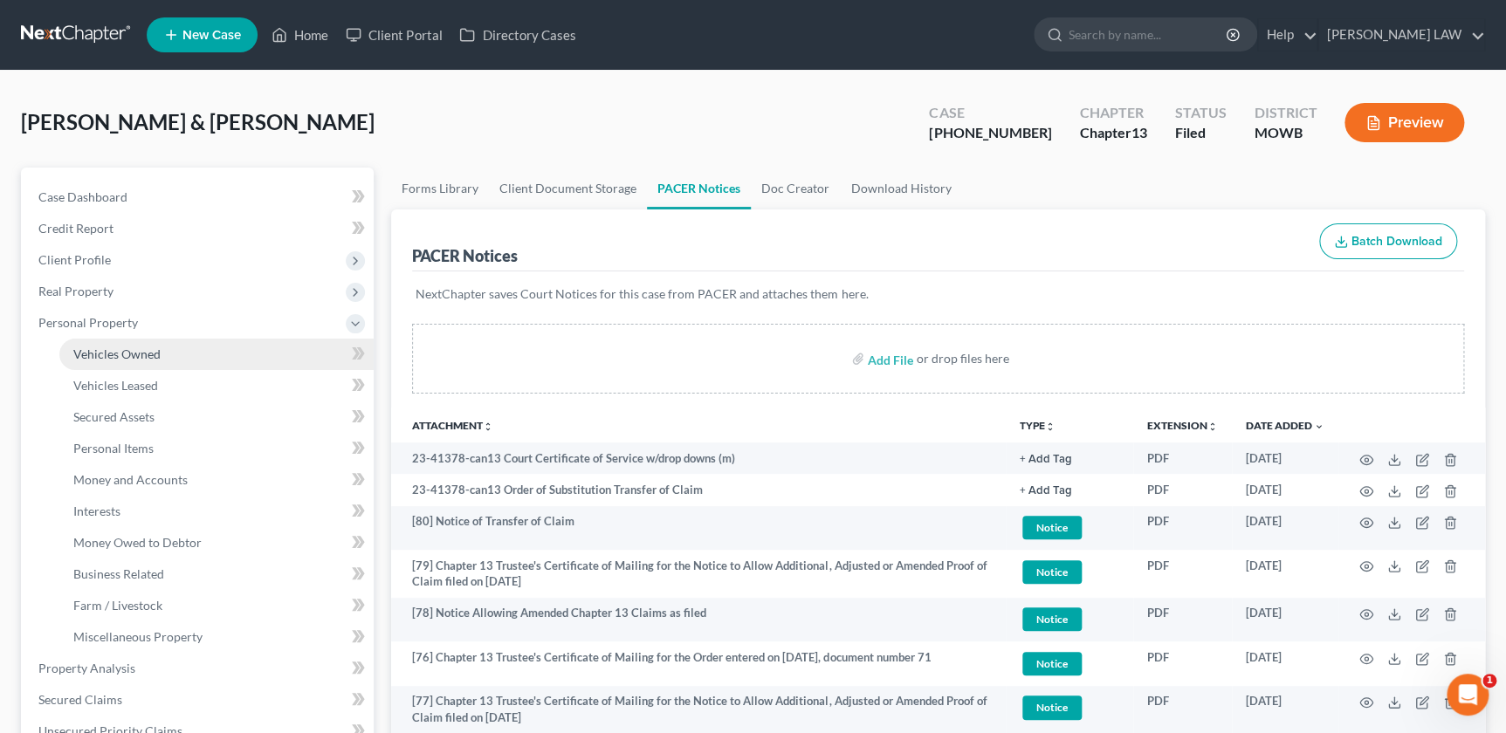
click at [128, 352] on span "Vehicles Owned" at bounding box center [116, 354] width 87 height 15
